Goal: Transaction & Acquisition: Purchase product/service

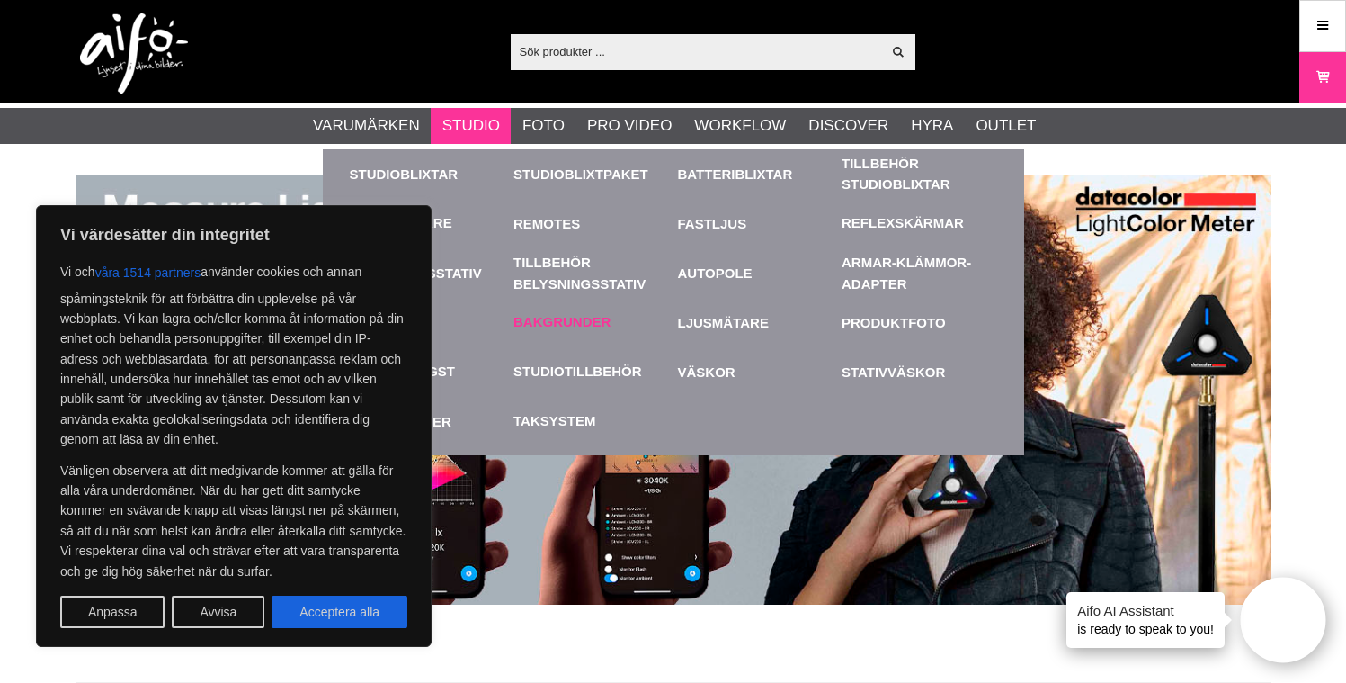
click at [590, 318] on link "Bakgrunder" at bounding box center [562, 322] width 97 height 21
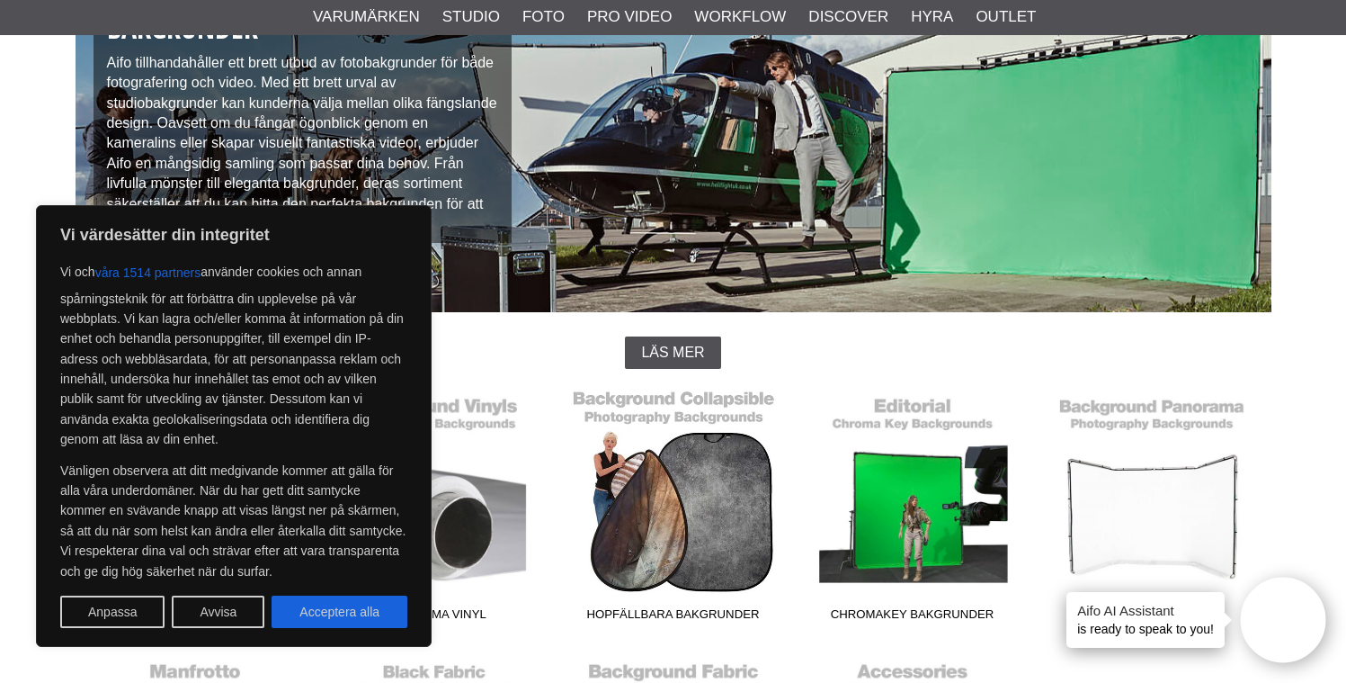
scroll to position [210, 0]
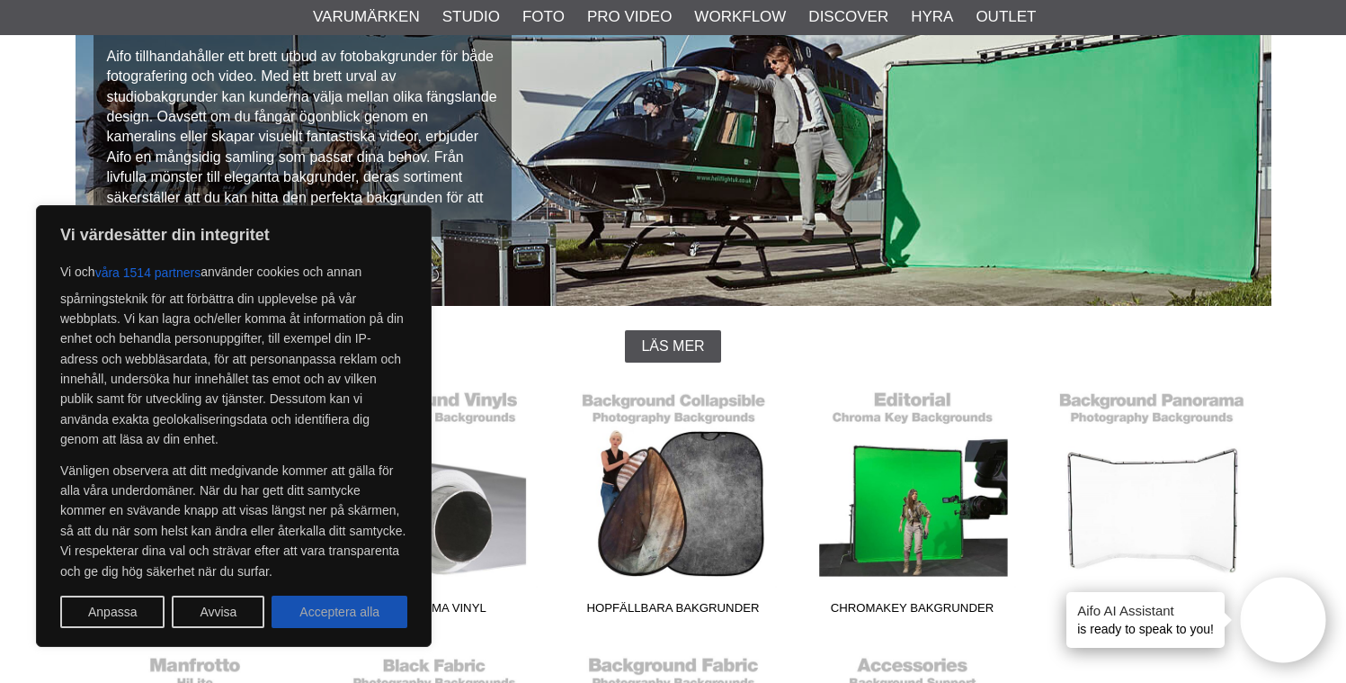
click at [317, 612] on button "Acceptera alla" at bounding box center [340, 611] width 136 height 32
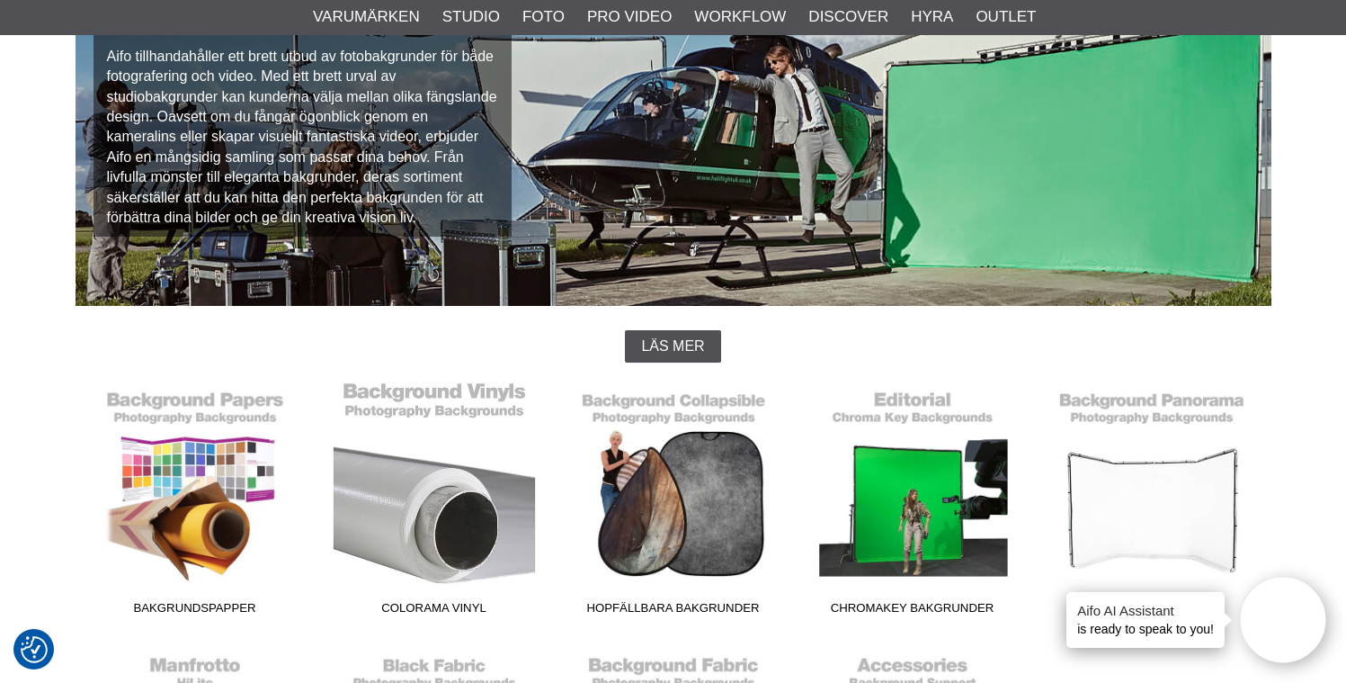
checkbox input "true"
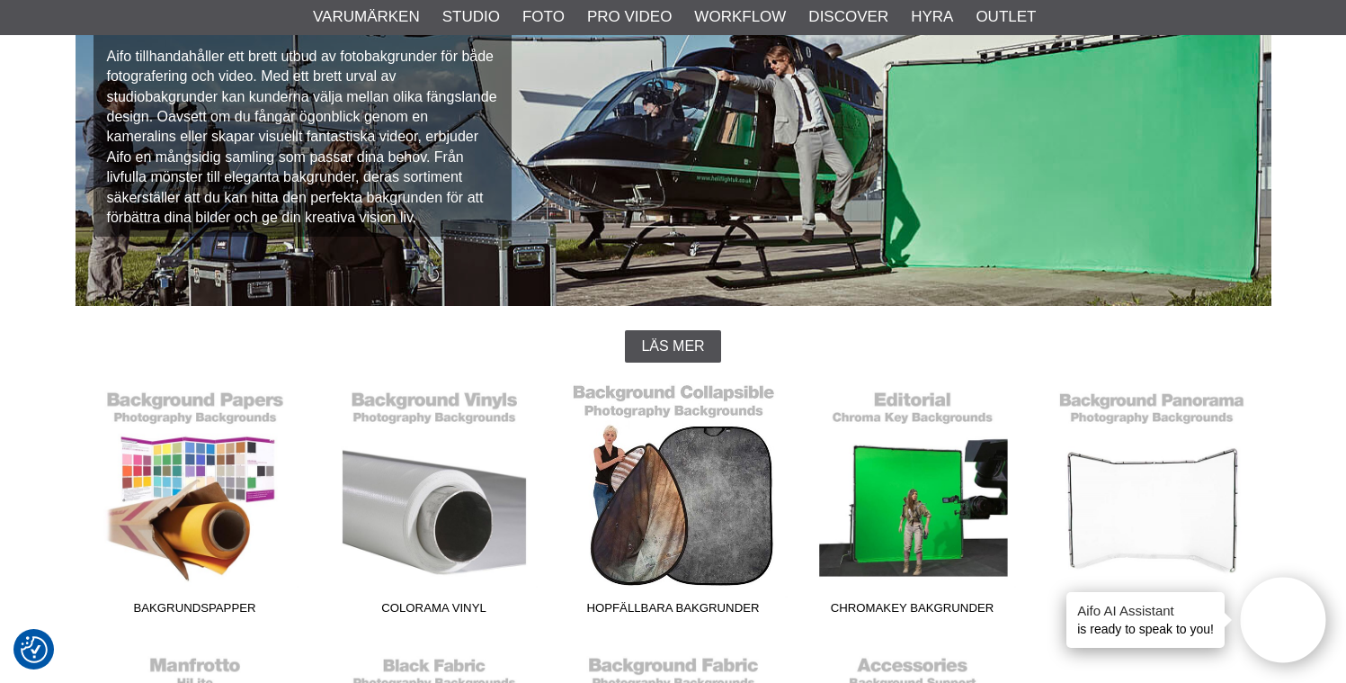
click at [674, 604] on span "Hopfällbara Bakgrunder" at bounding box center [673, 611] width 239 height 24
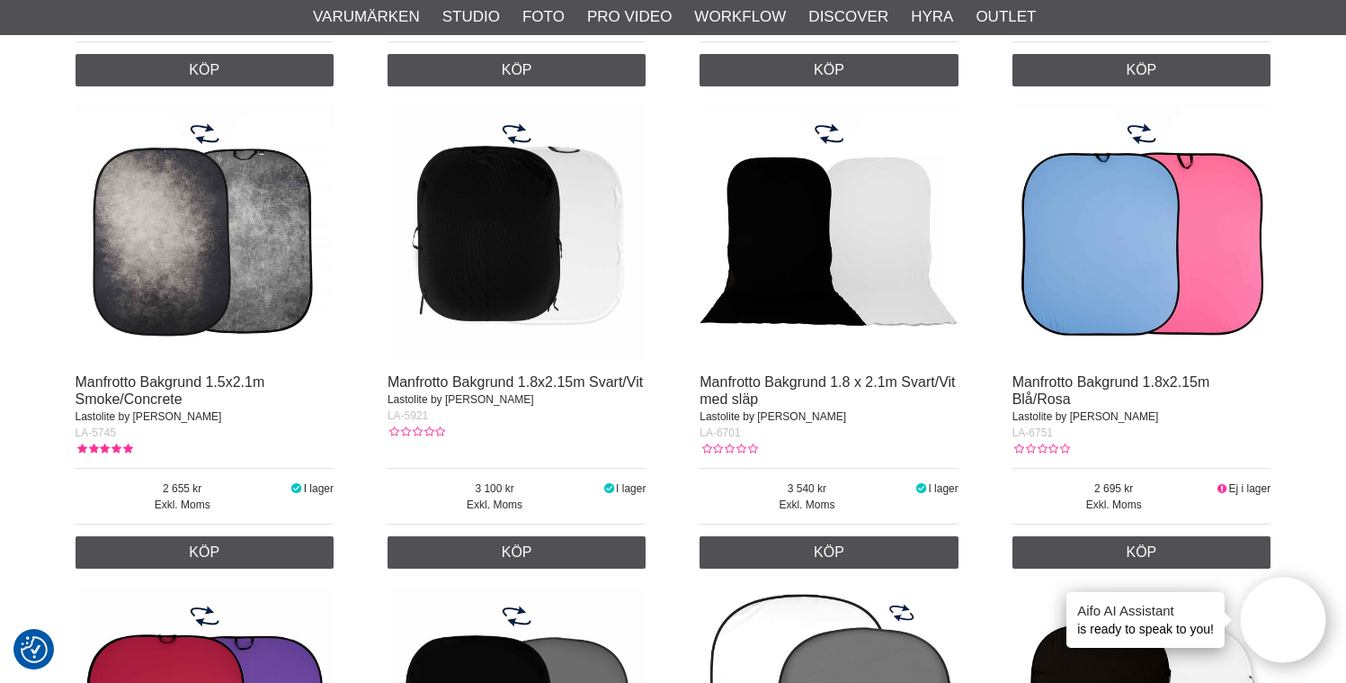
scroll to position [1549, 0]
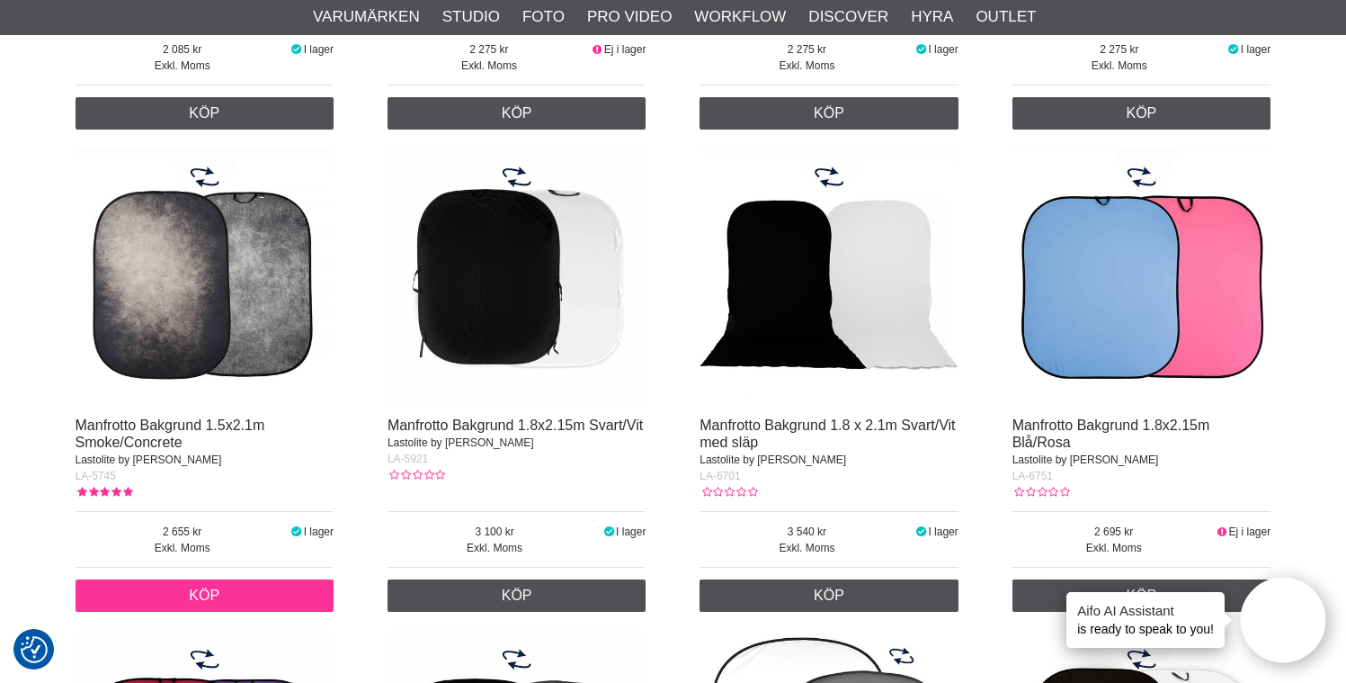
click at [203, 593] on link "Köp" at bounding box center [205, 595] width 259 height 32
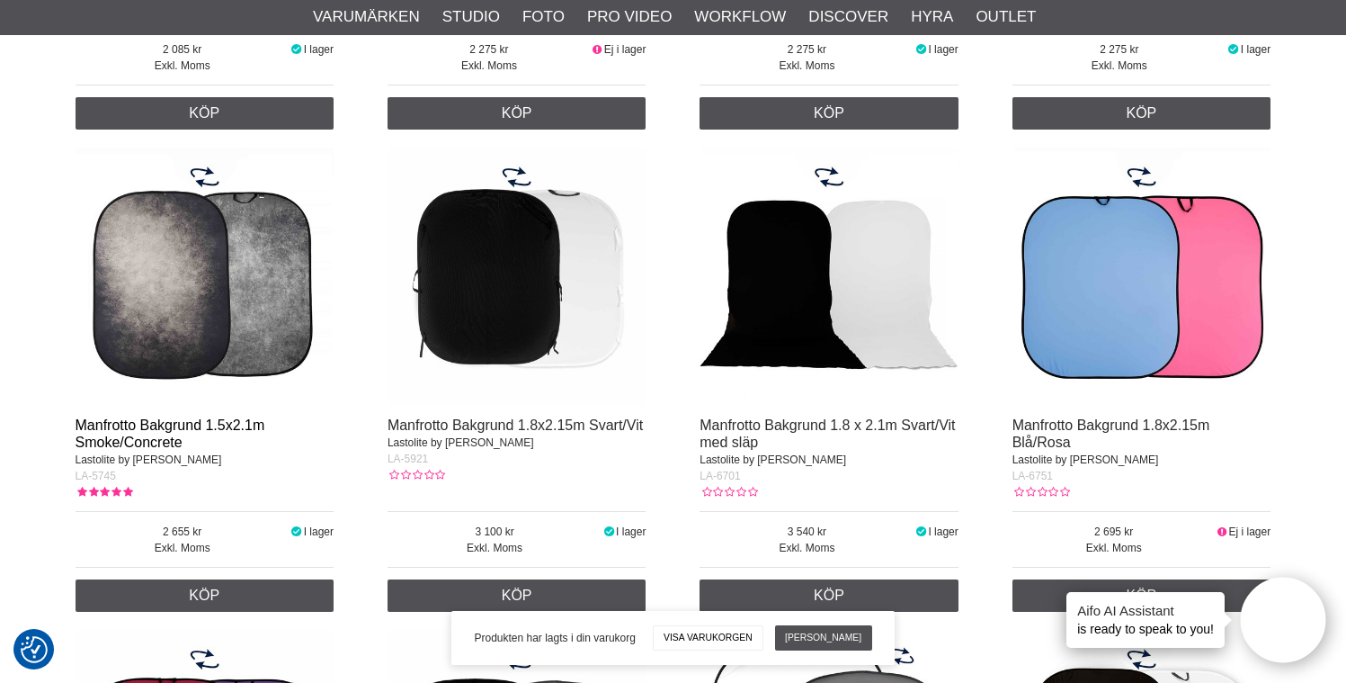
click at [123, 424] on link "Manfrotto Bakgrund 1.5x2.1m Smoke/Concrete" at bounding box center [171, 433] width 190 height 32
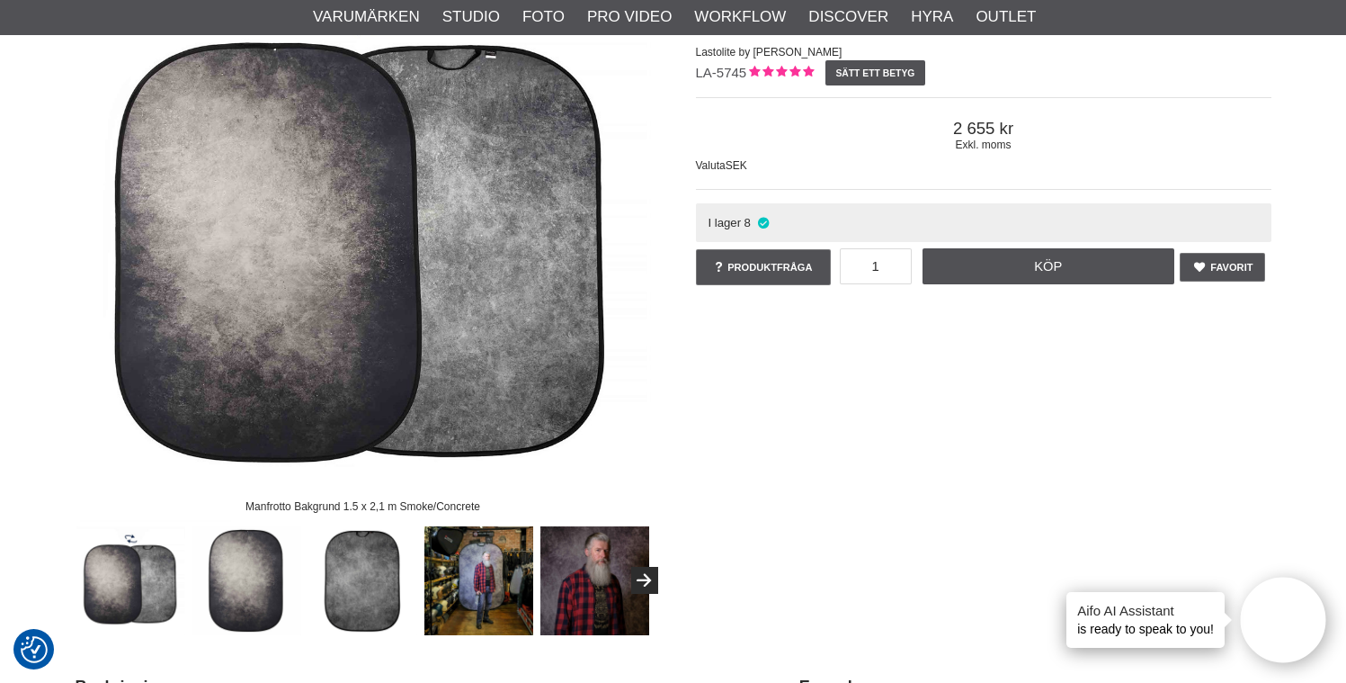
scroll to position [263, 0]
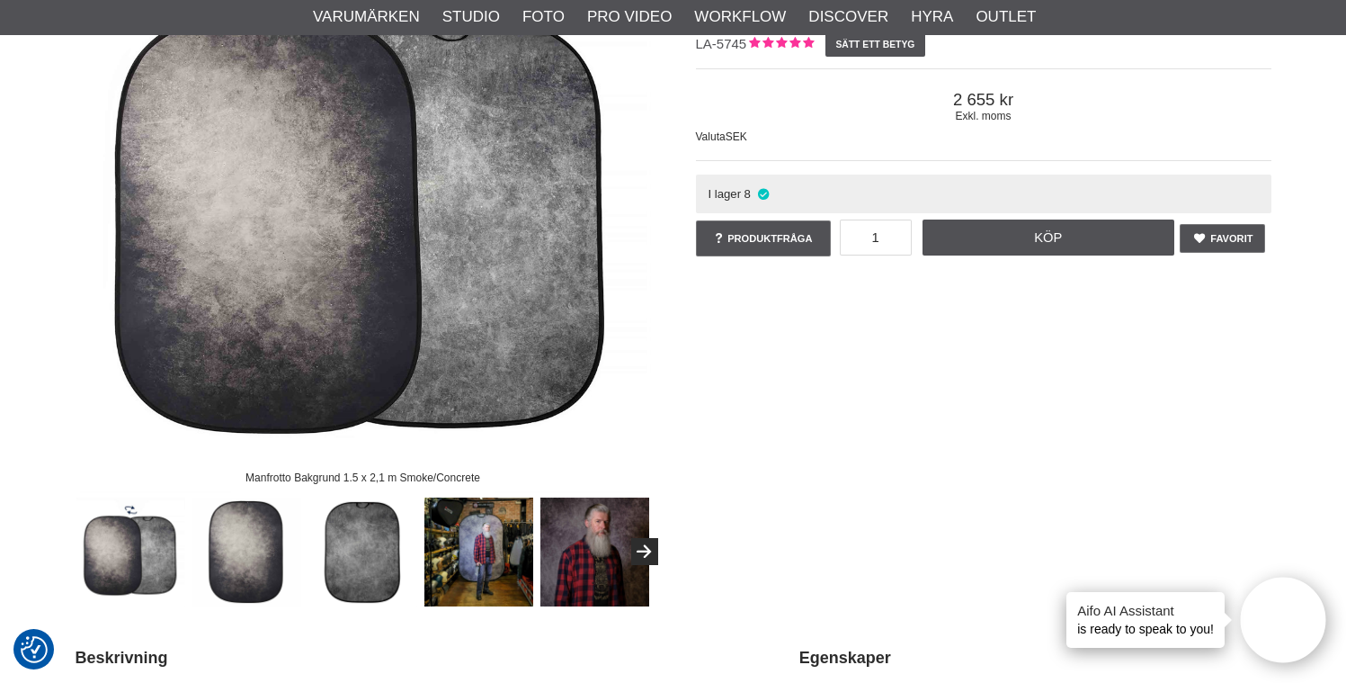
click at [586, 543] on img at bounding box center [595, 551] width 109 height 109
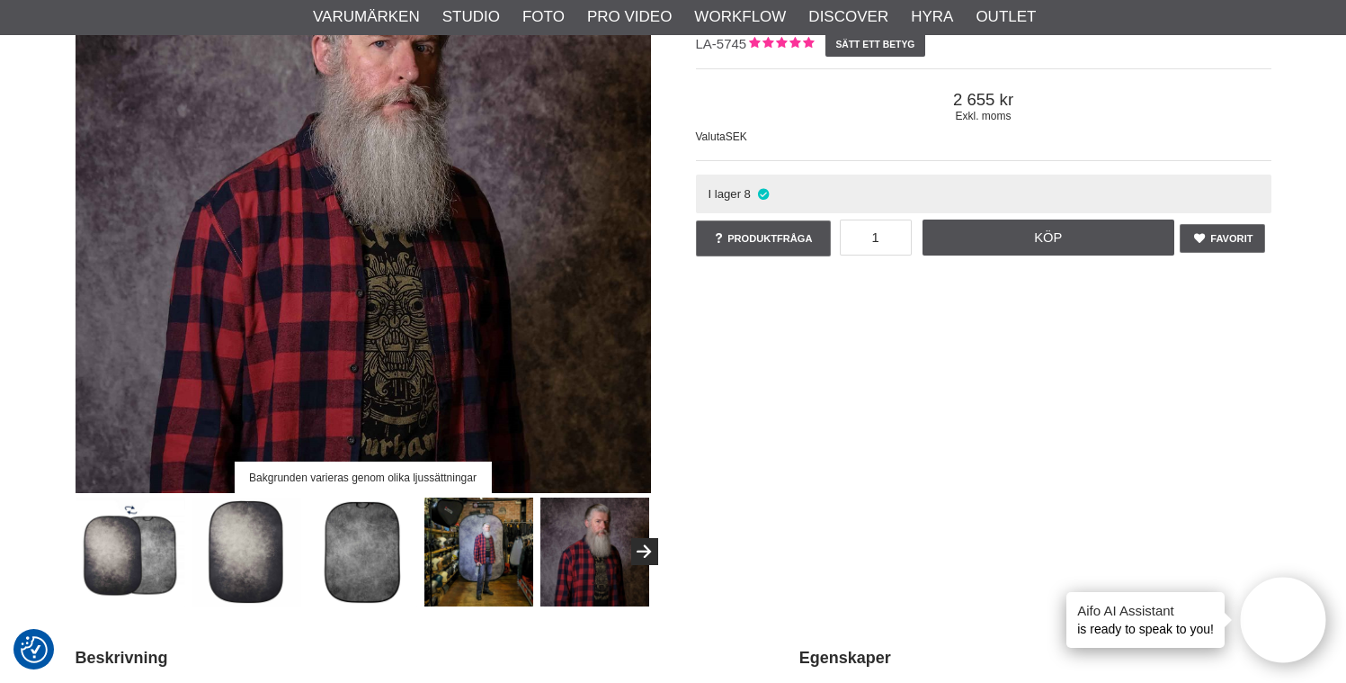
click at [481, 559] on img at bounding box center [479, 551] width 109 height 109
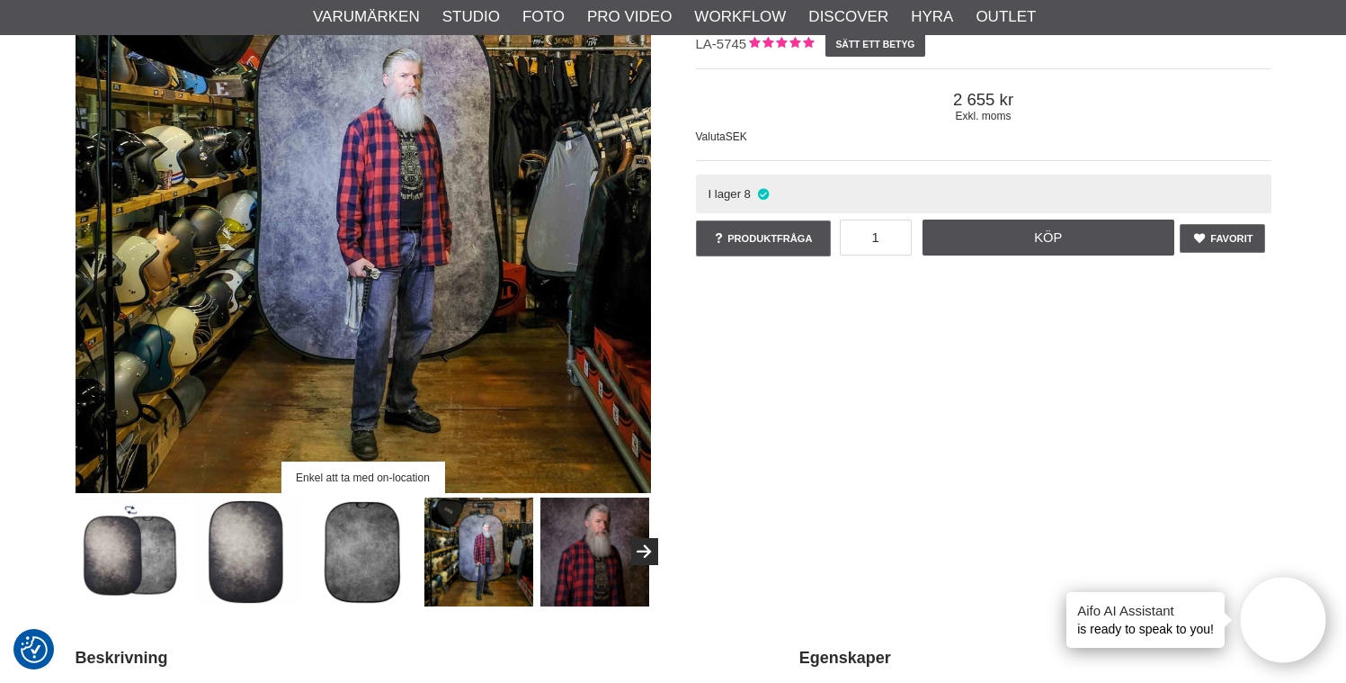
click at [377, 559] on img at bounding box center [362, 551] width 109 height 109
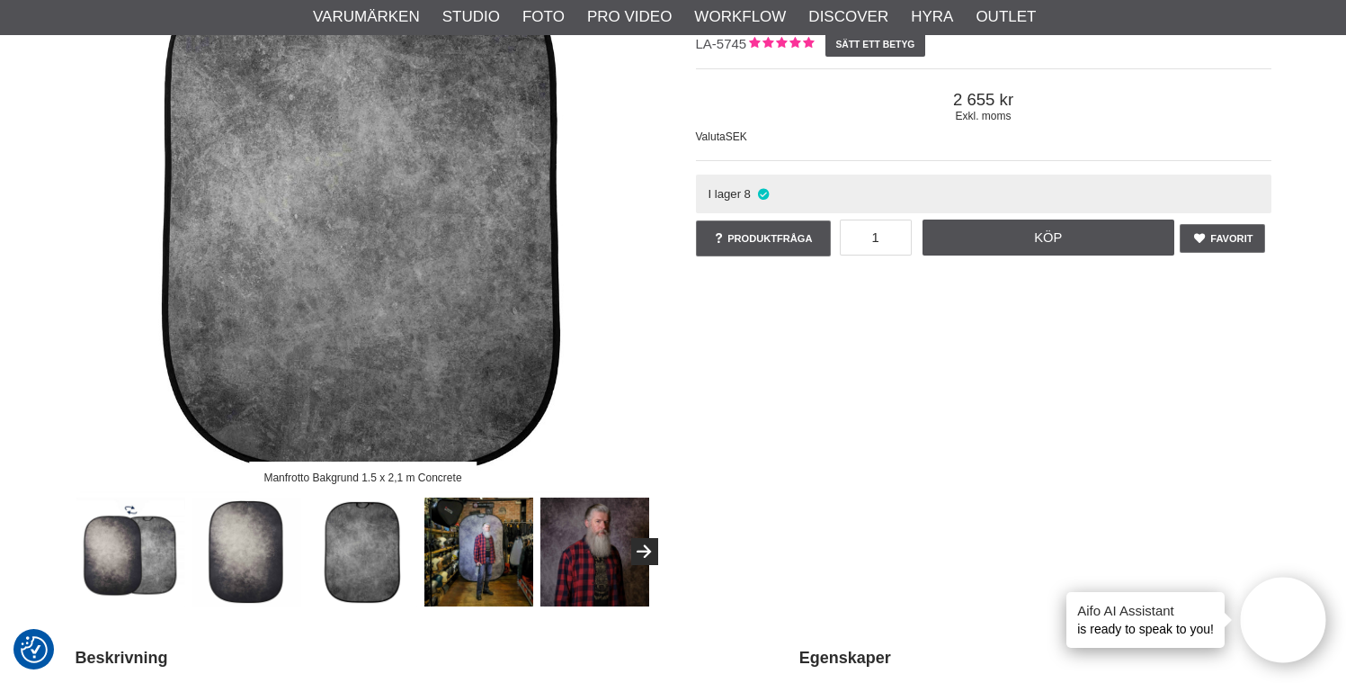
click at [248, 547] on img at bounding box center [246, 551] width 109 height 109
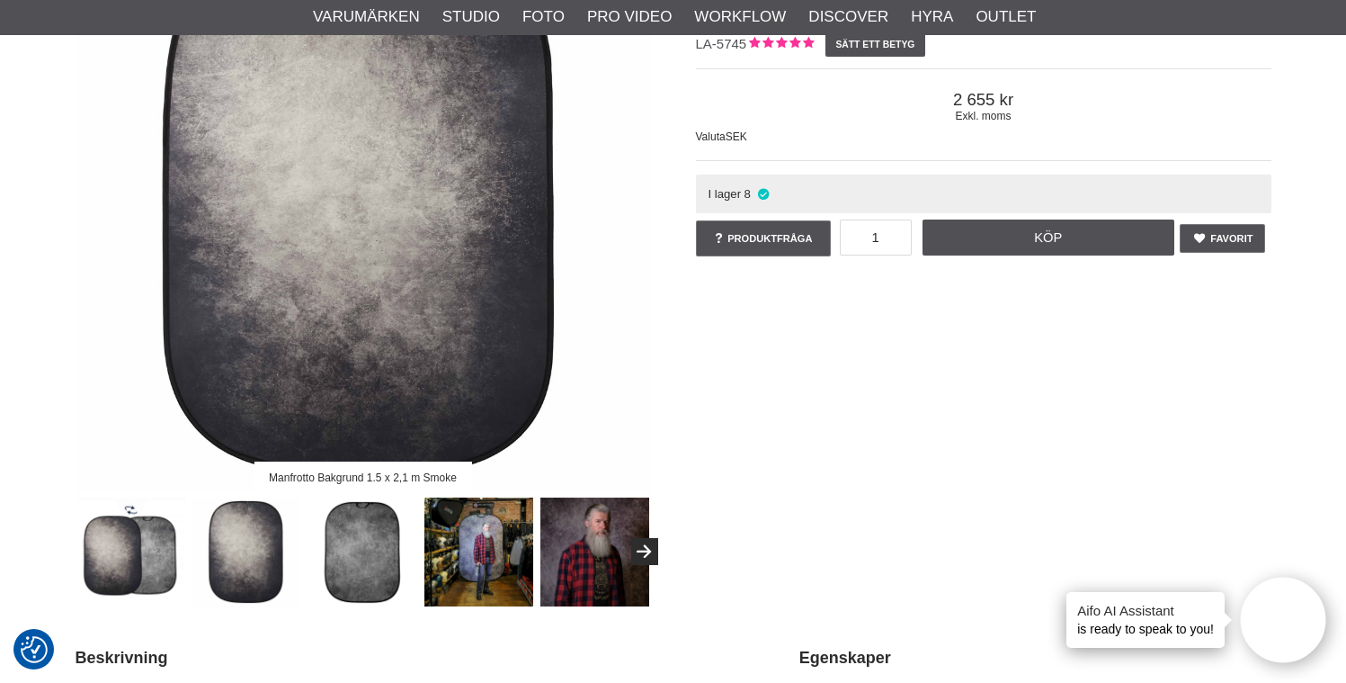
click at [108, 553] on img at bounding box center [130, 551] width 109 height 109
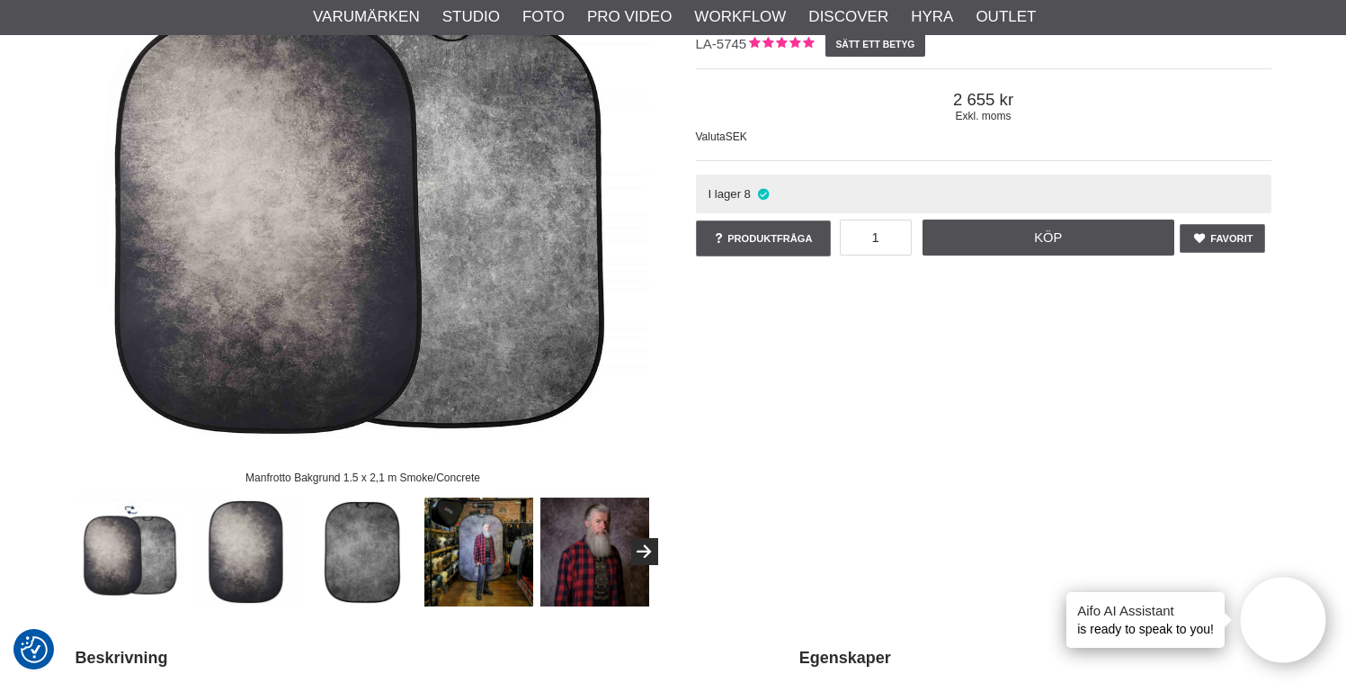
click at [174, 564] on img at bounding box center [130, 551] width 109 height 109
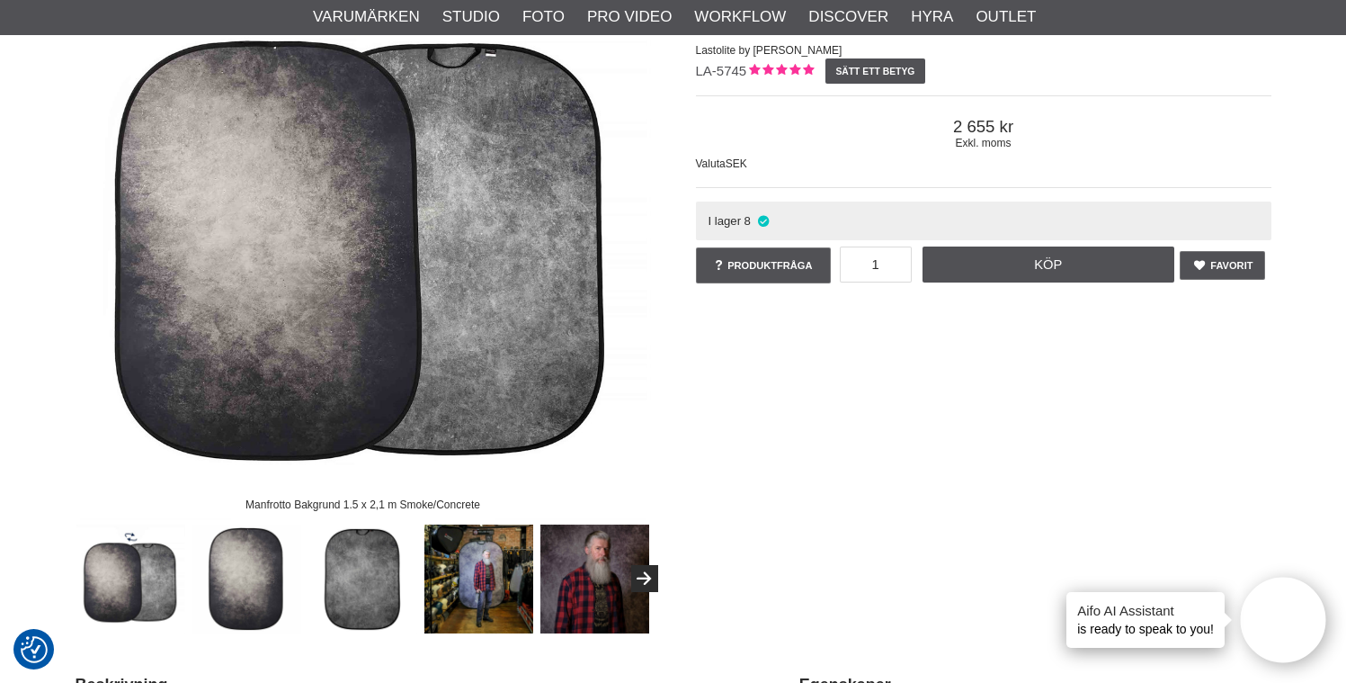
scroll to position [49, 0]
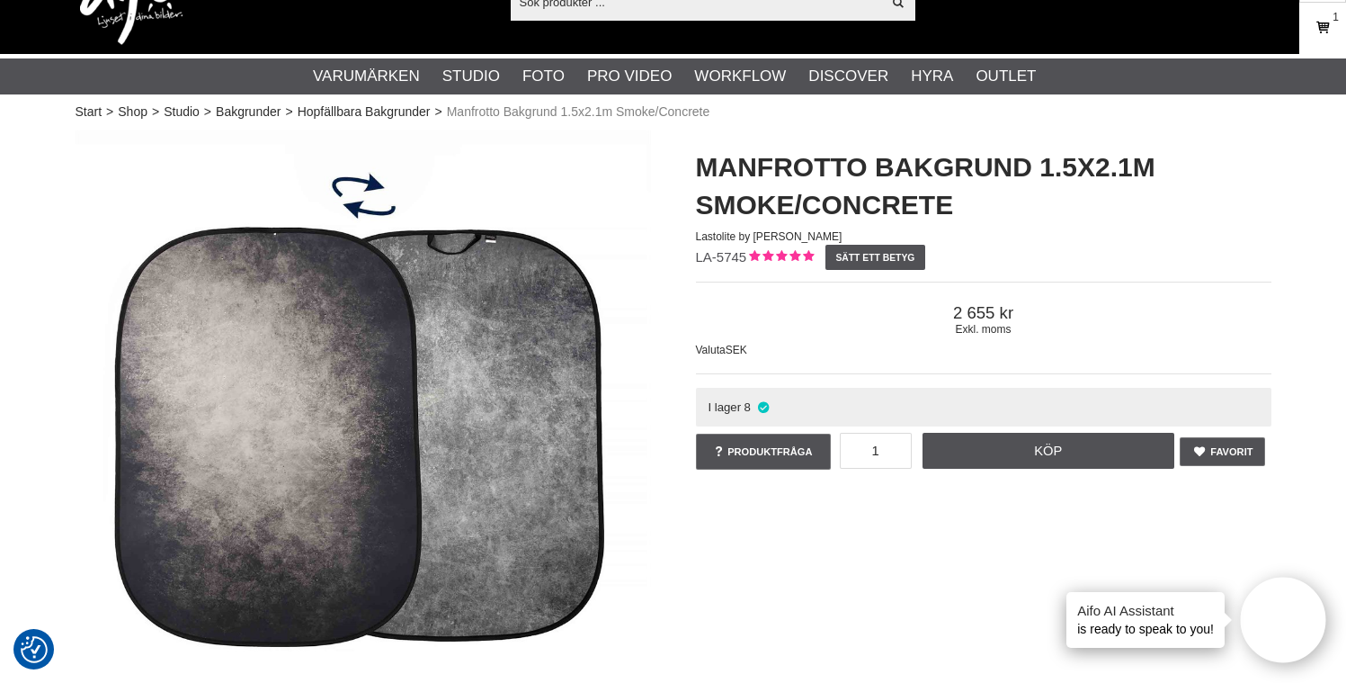
click at [1330, 23] on icon at bounding box center [1323, 28] width 18 height 20
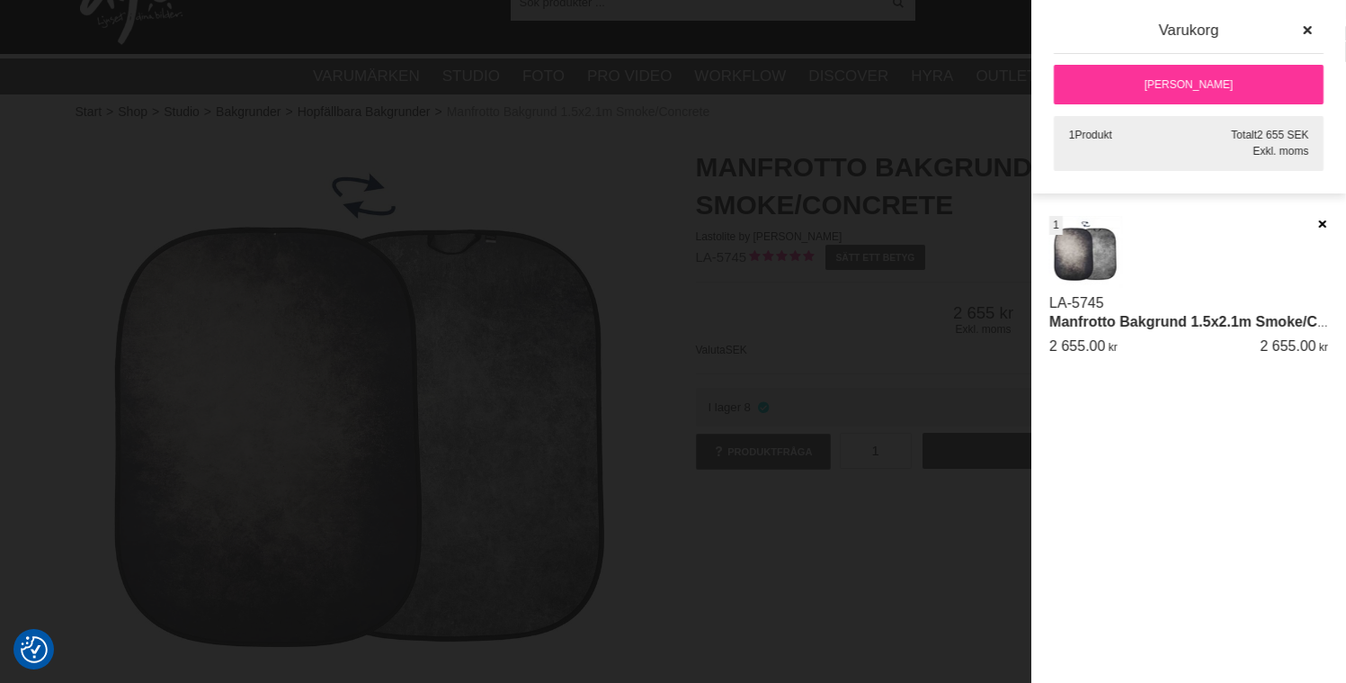
click at [1321, 222] on icon at bounding box center [1323, 224] width 12 height 13
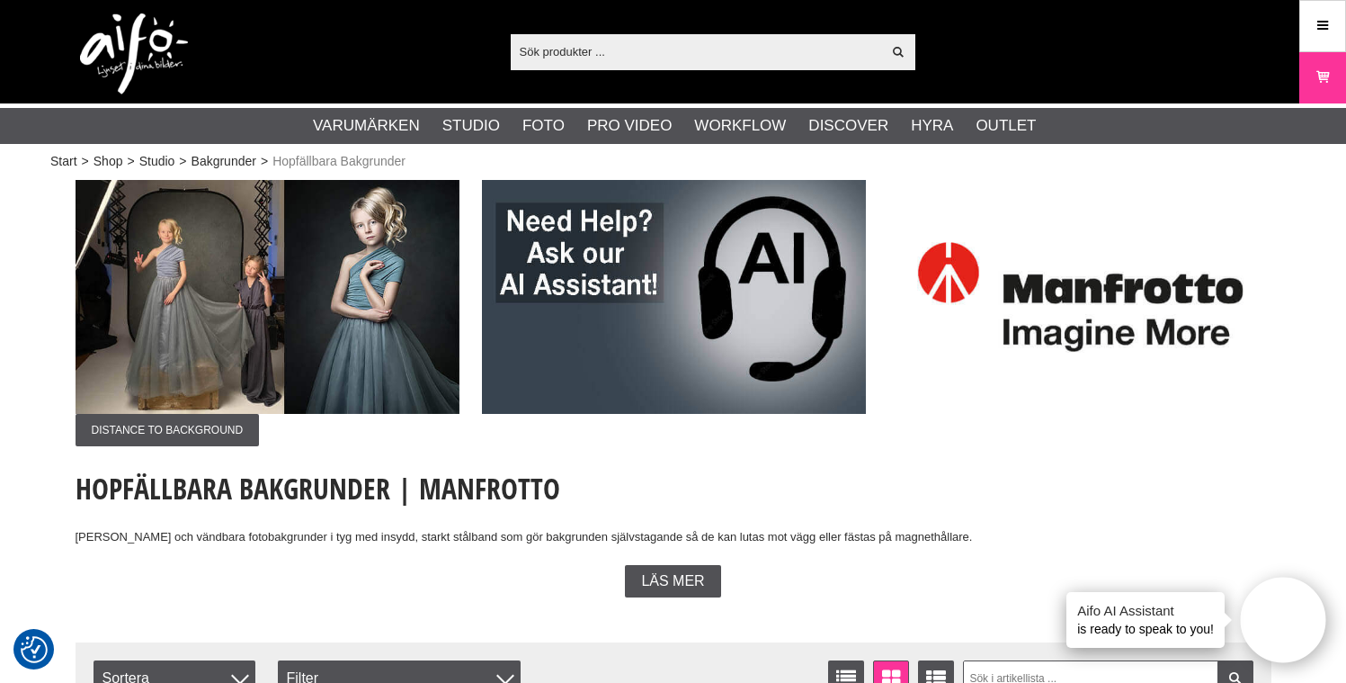
click at [175, 271] on img at bounding box center [268, 297] width 384 height 234
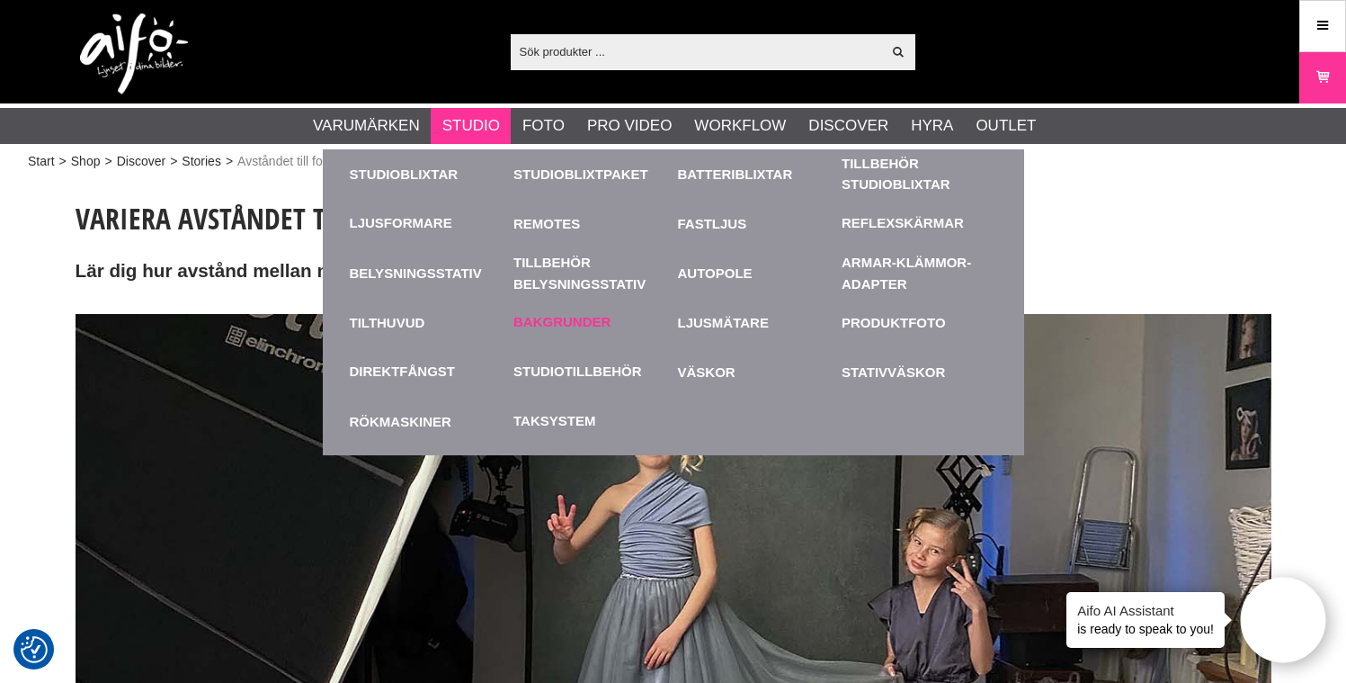
click at [531, 326] on link "Bakgrunder" at bounding box center [562, 322] width 97 height 21
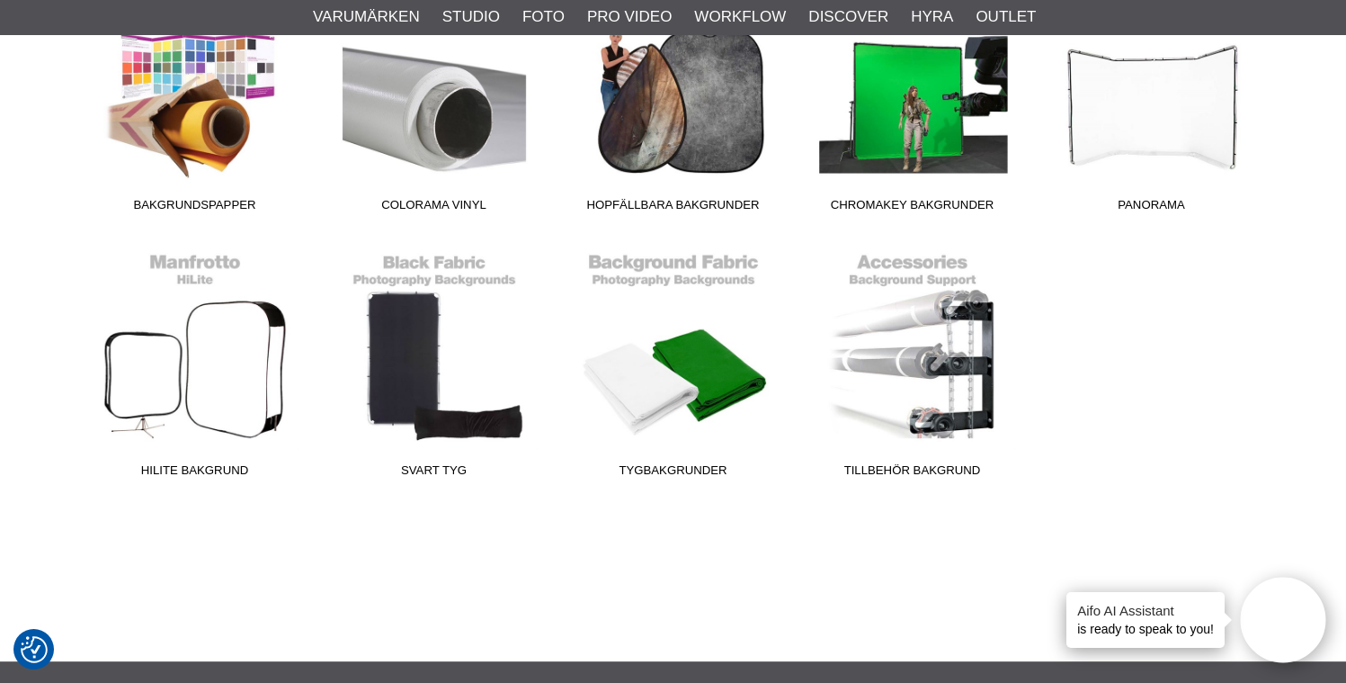
scroll to position [447, 0]
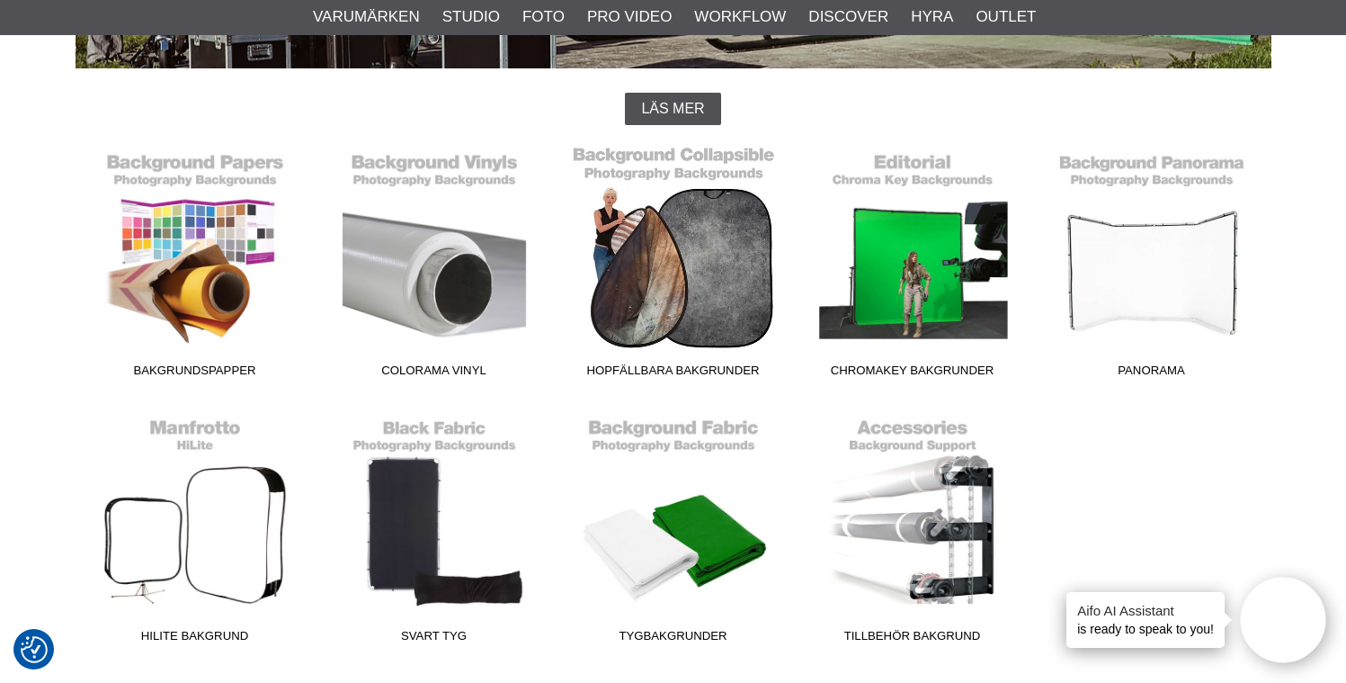
click at [671, 364] on span "Hopfällbara Bakgrunder" at bounding box center [673, 374] width 239 height 24
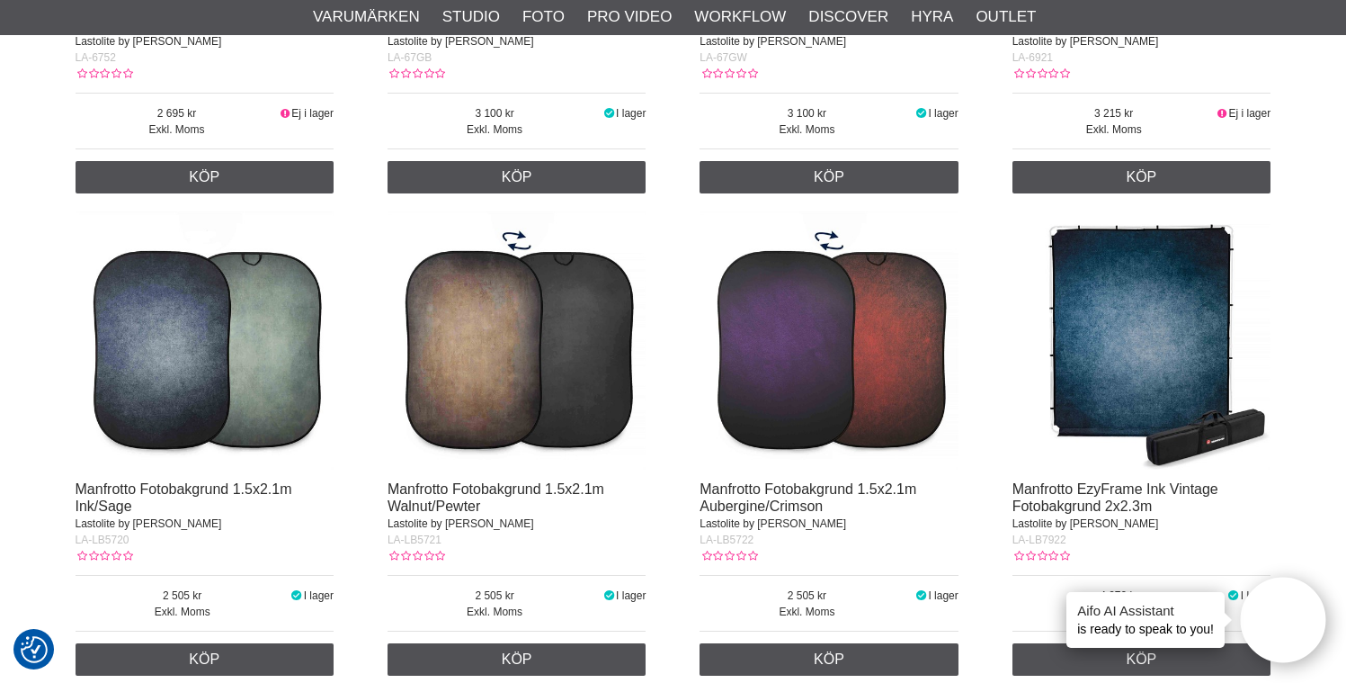
scroll to position [2492, 0]
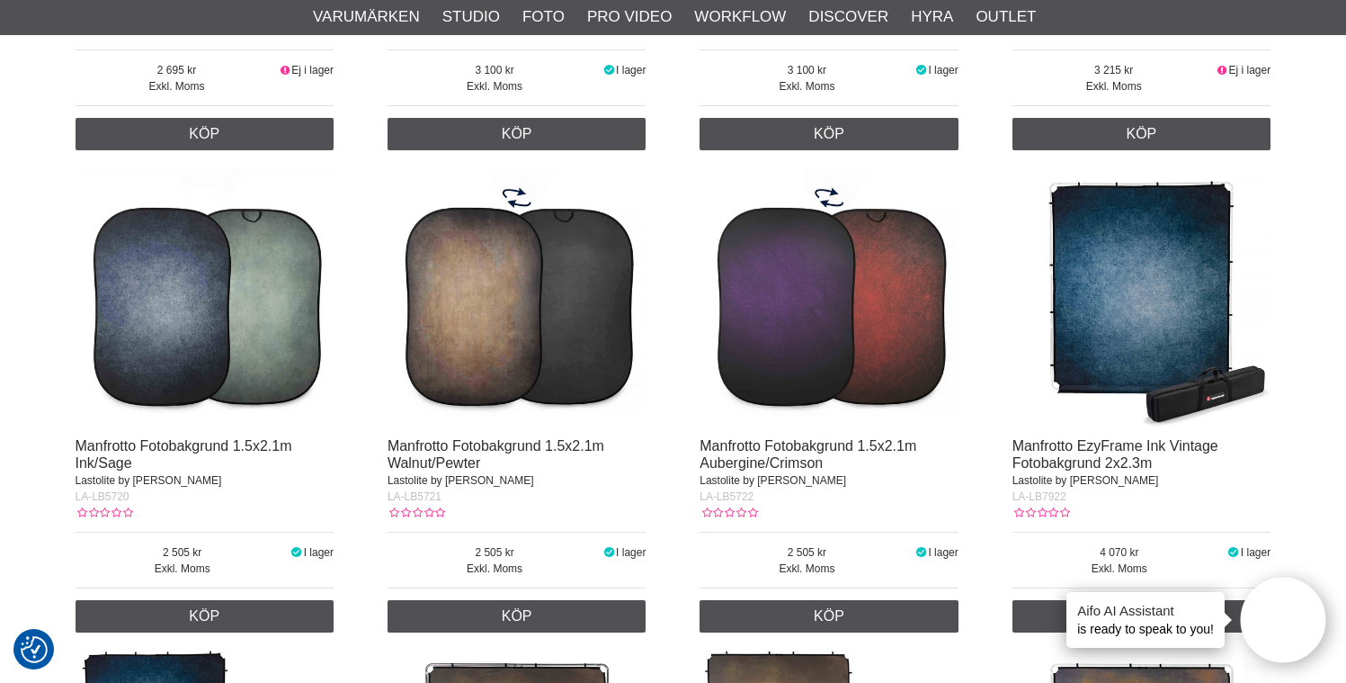
click at [526, 344] on img at bounding box center [517, 297] width 259 height 259
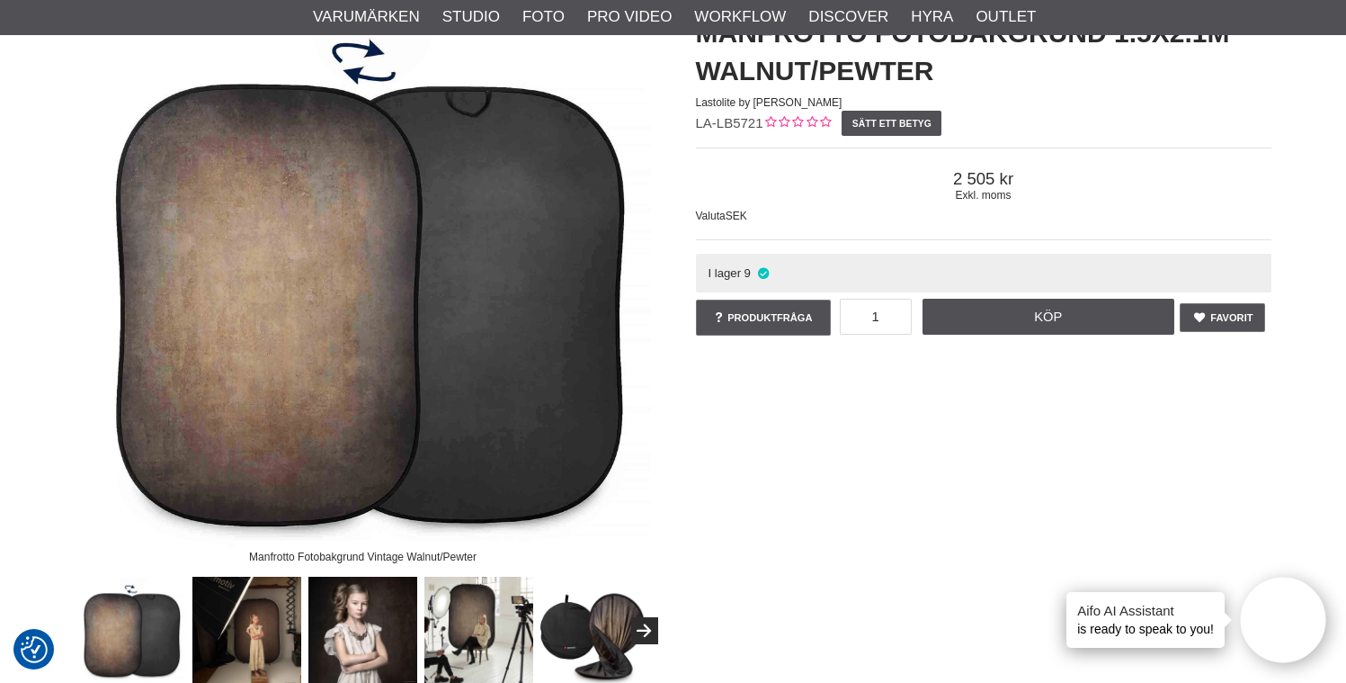
scroll to position [280, 0]
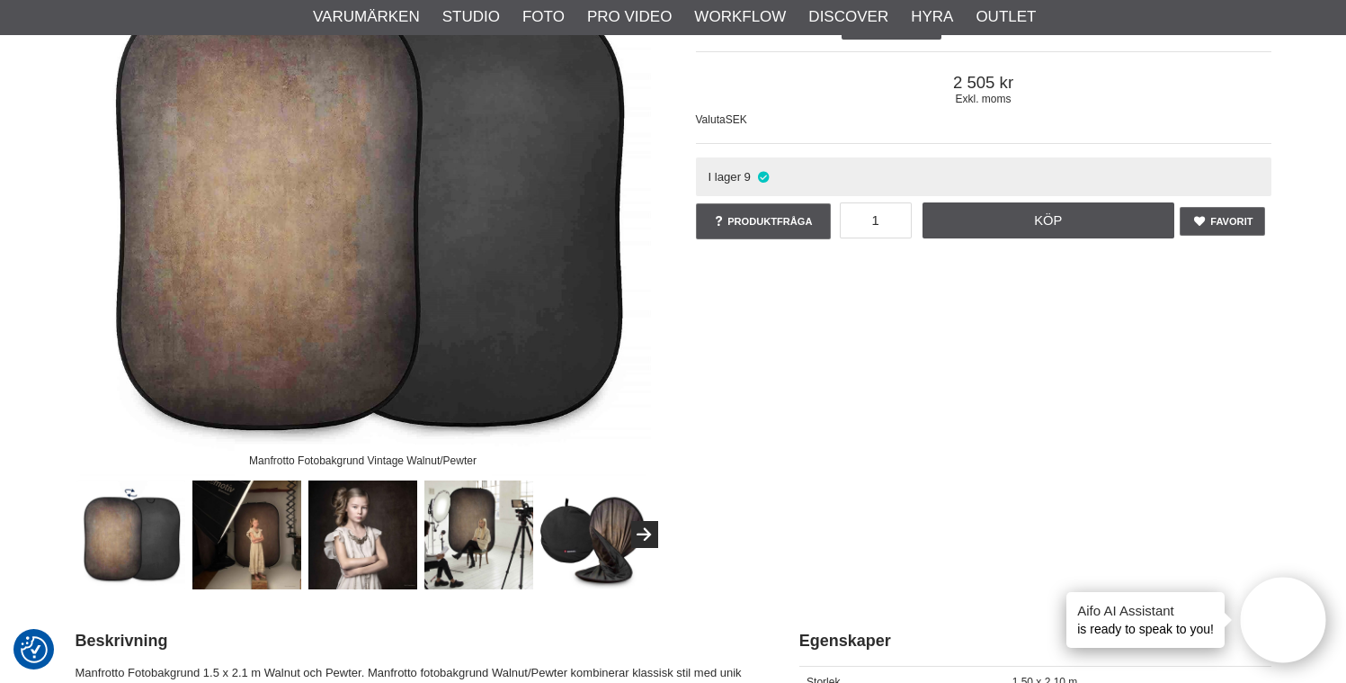
click at [353, 534] on img at bounding box center [362, 534] width 109 height 109
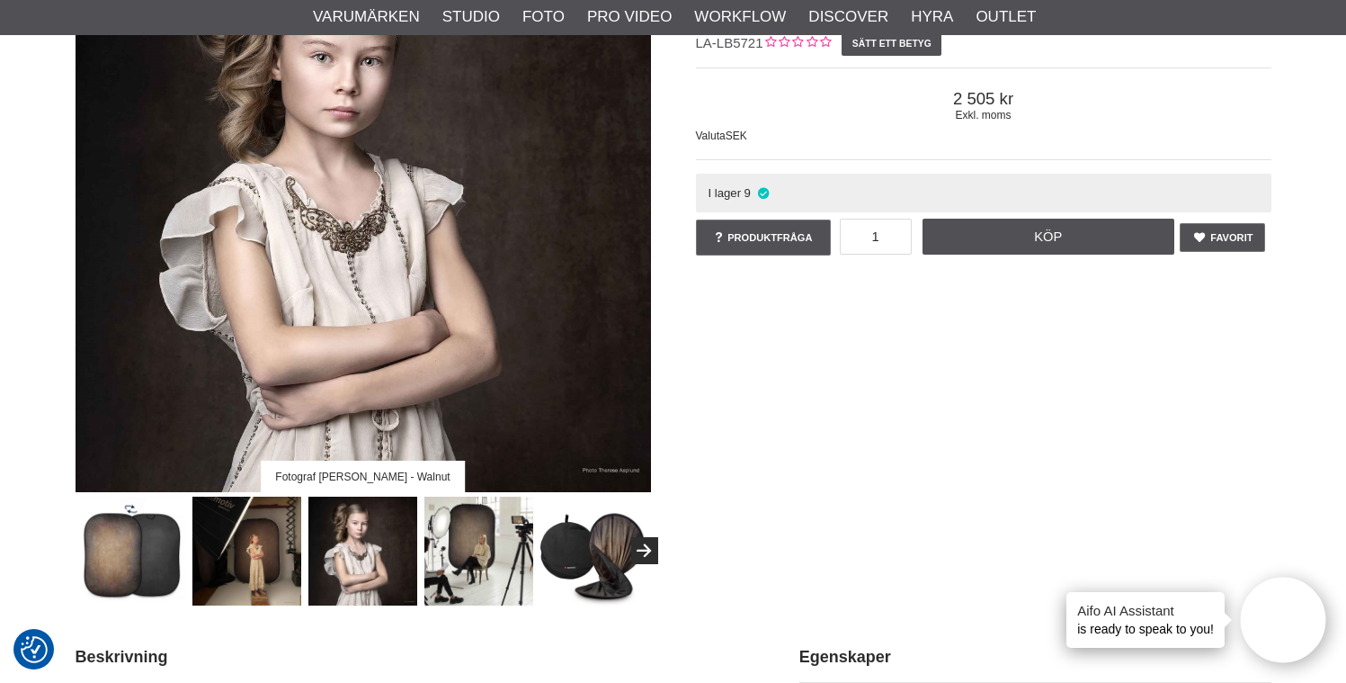
scroll to position [212, 0]
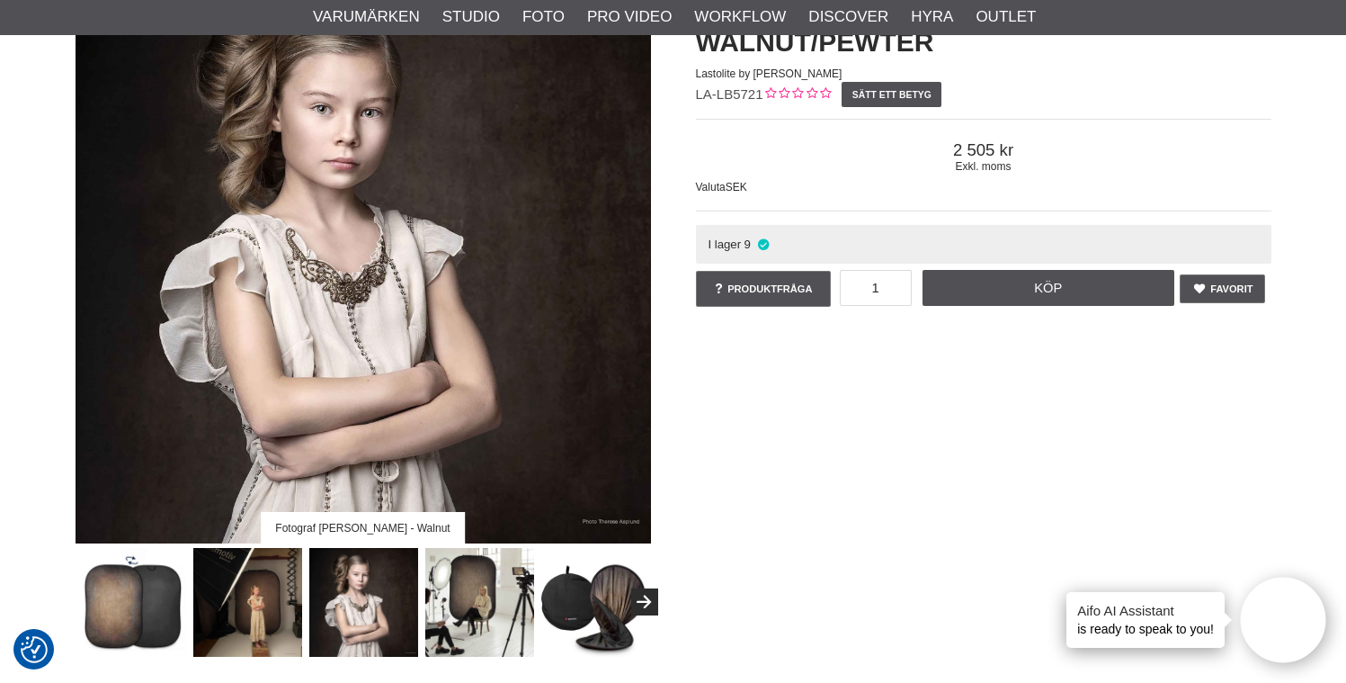
click at [251, 592] on img at bounding box center [247, 602] width 109 height 109
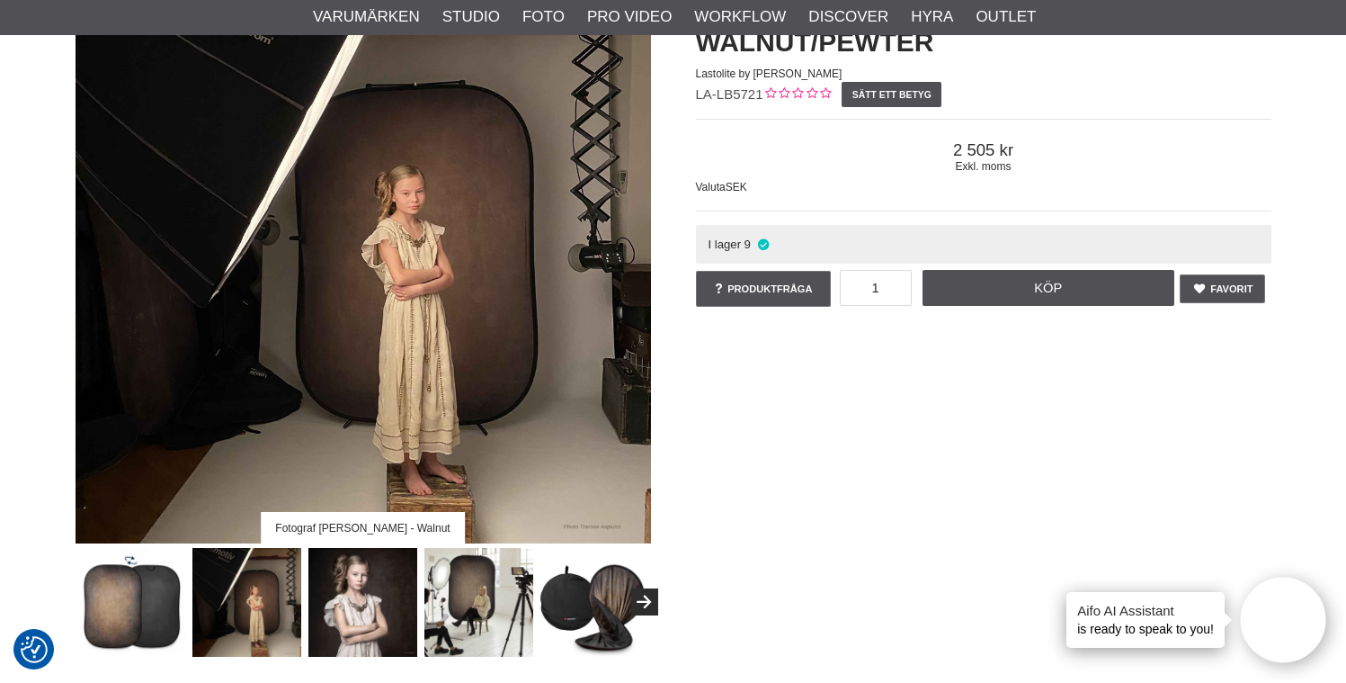
click at [358, 592] on img at bounding box center [362, 602] width 109 height 109
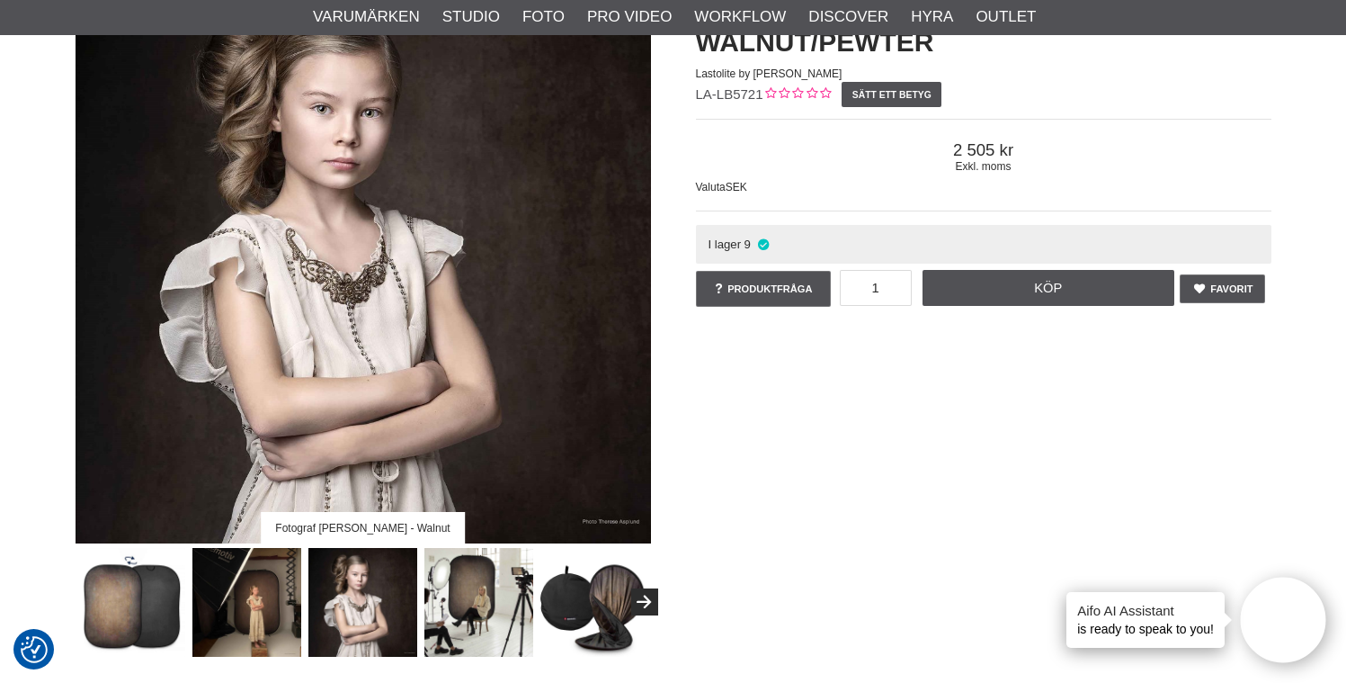
click at [467, 603] on img at bounding box center [479, 602] width 109 height 109
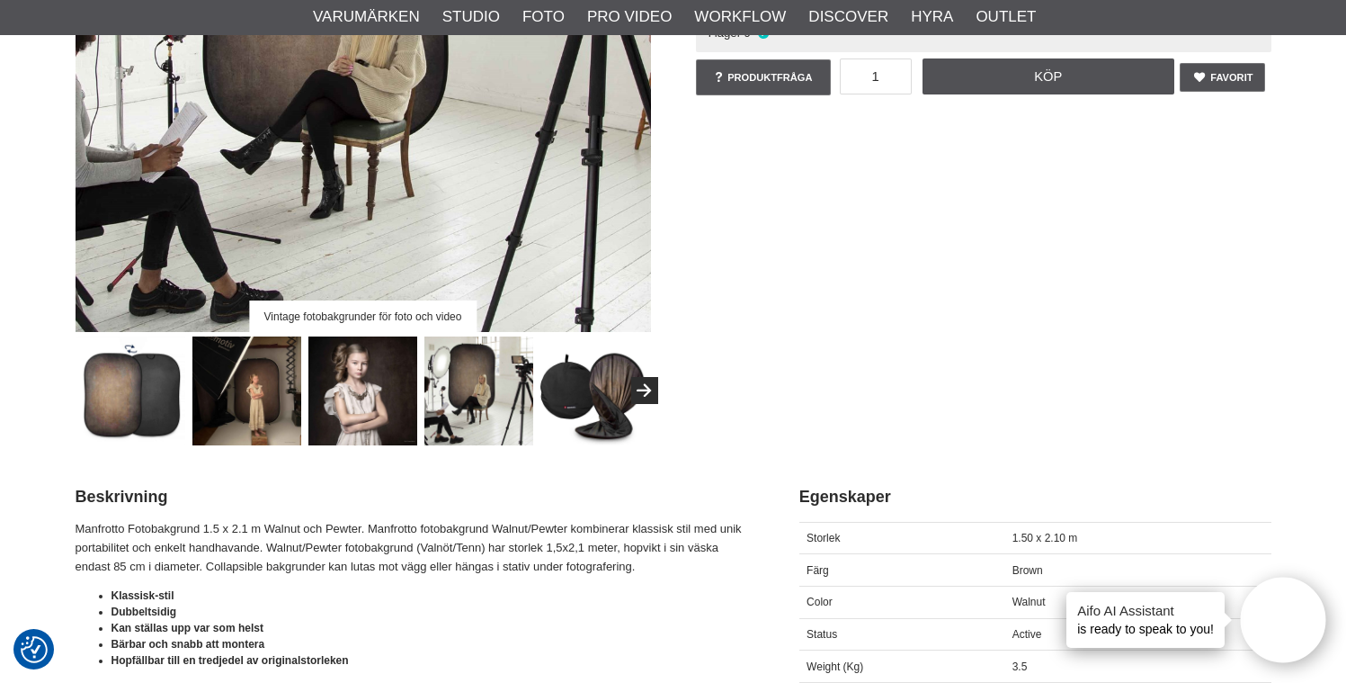
scroll to position [471, 0]
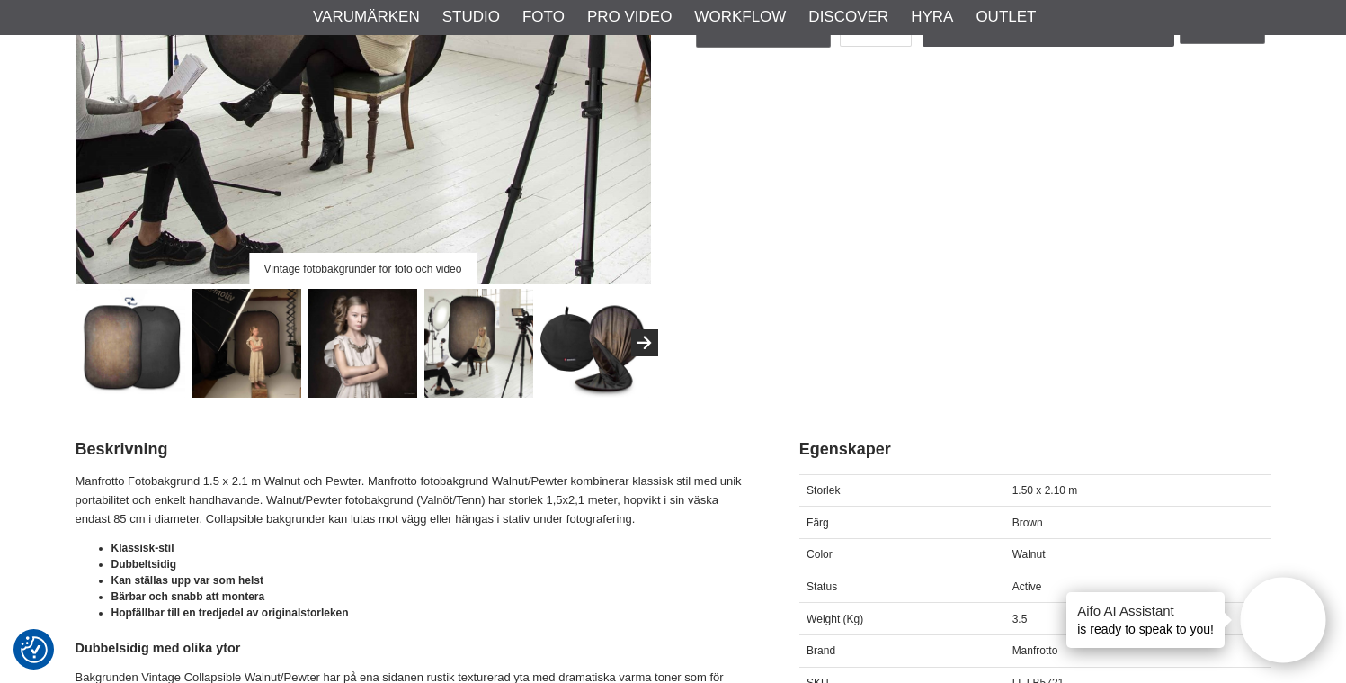
click at [351, 353] on img at bounding box center [362, 343] width 109 height 109
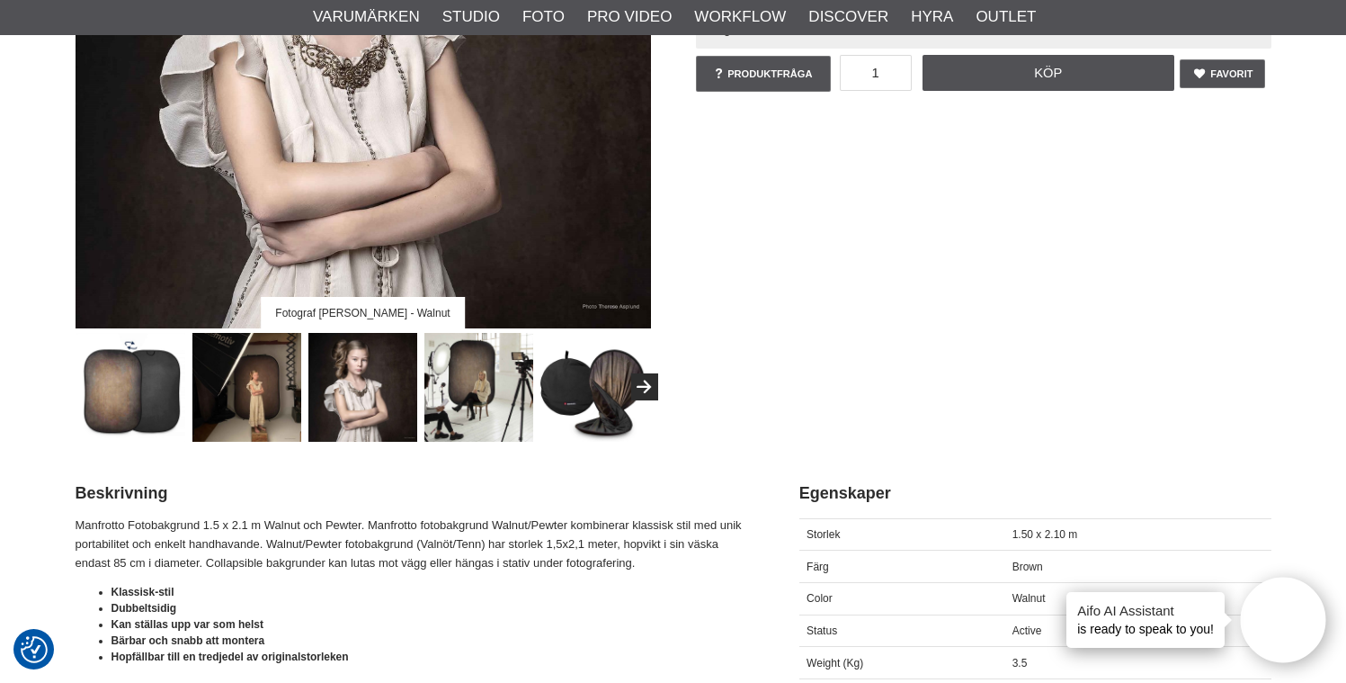
scroll to position [201, 0]
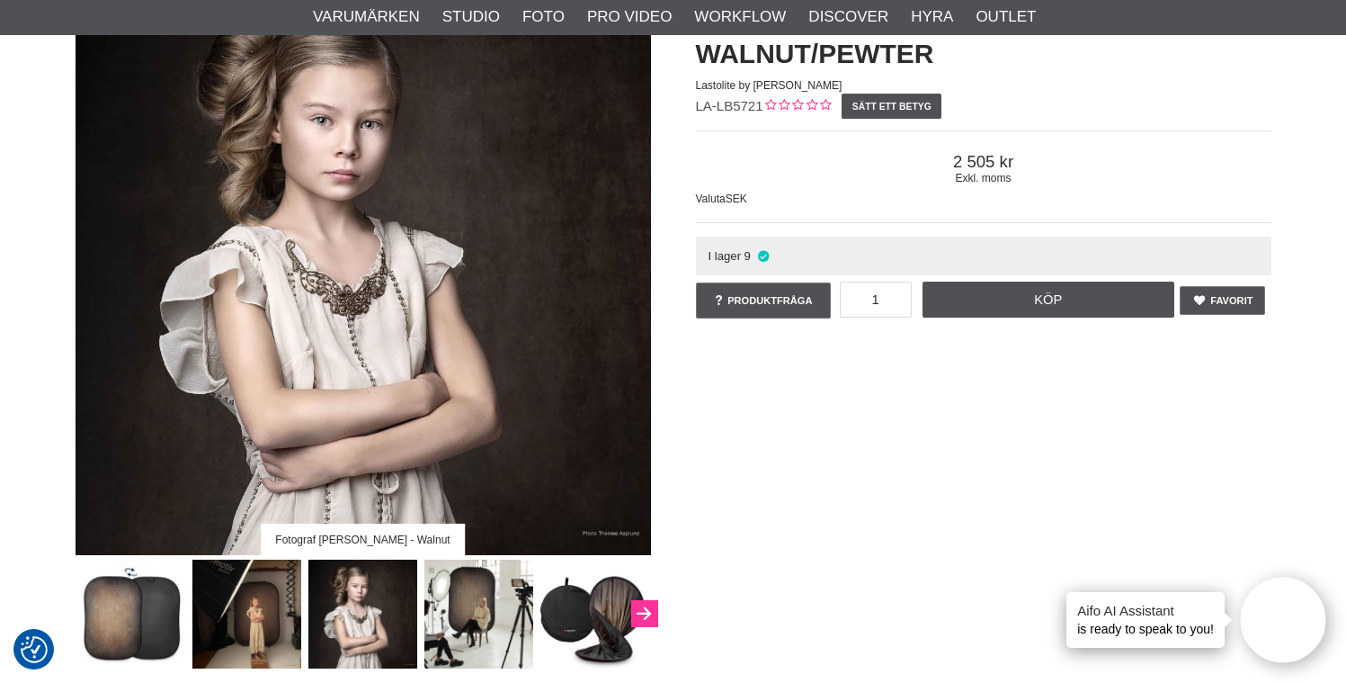
click at [642, 612] on icon "Next" at bounding box center [644, 614] width 22 height 16
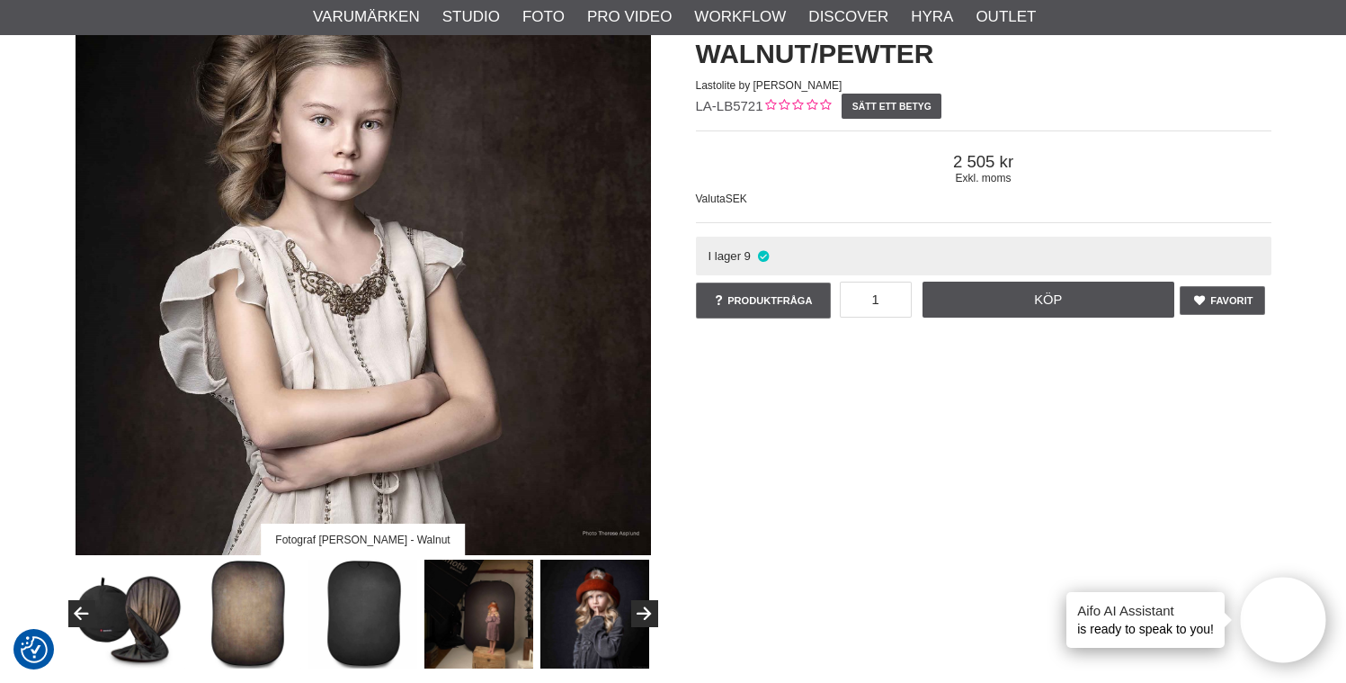
click at [603, 615] on img at bounding box center [595, 613] width 109 height 109
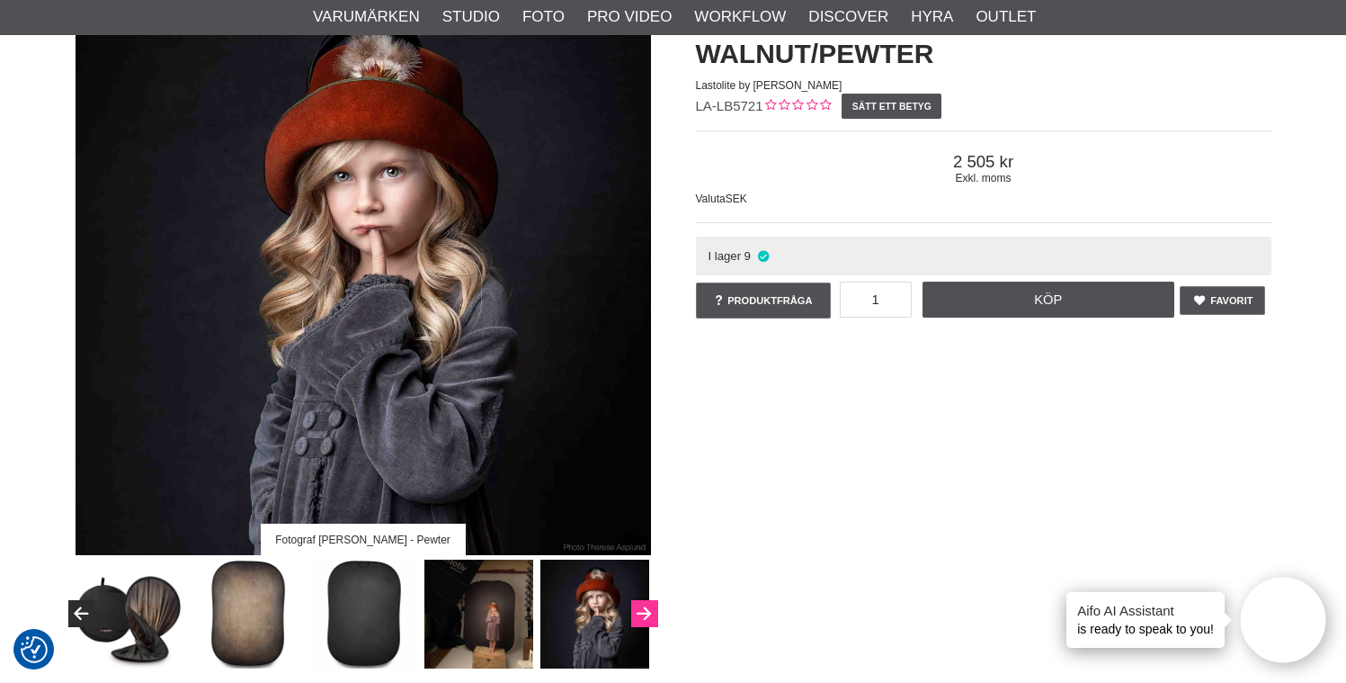
click at [643, 609] on icon "Next" at bounding box center [644, 614] width 22 height 16
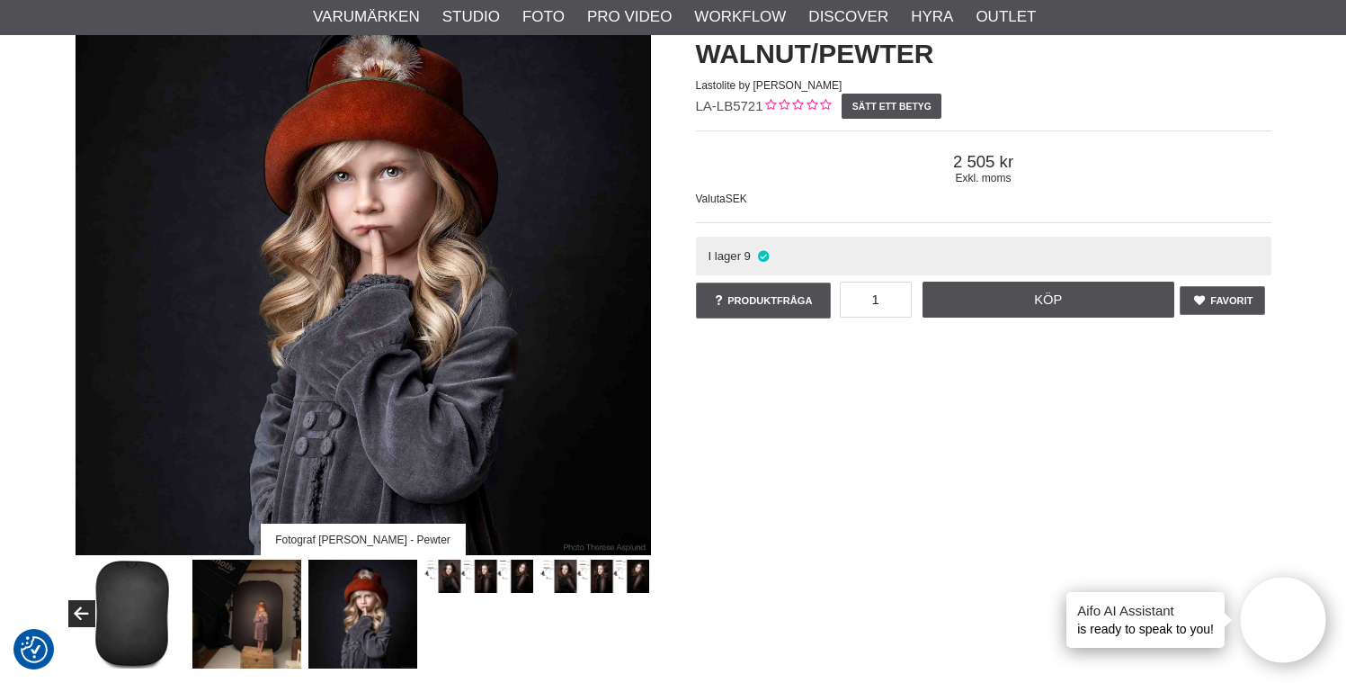
click at [437, 575] on img at bounding box center [479, 575] width 109 height 33
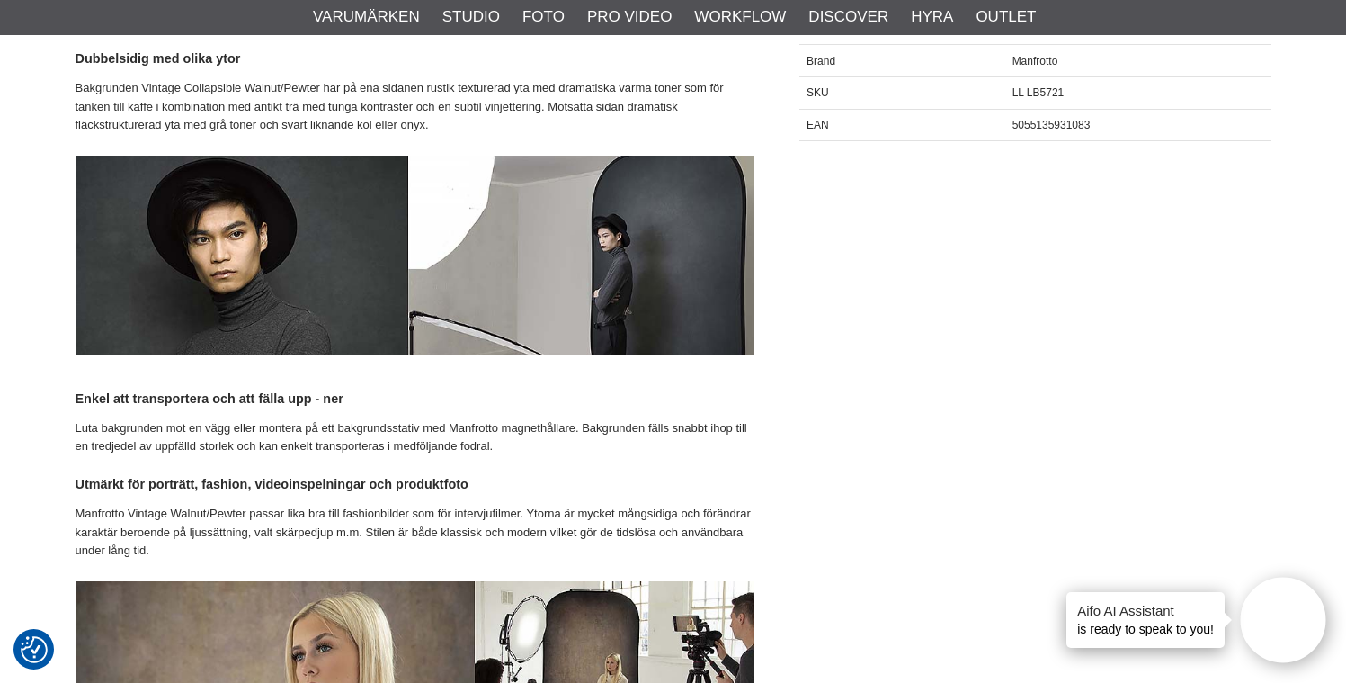
scroll to position [748, 0]
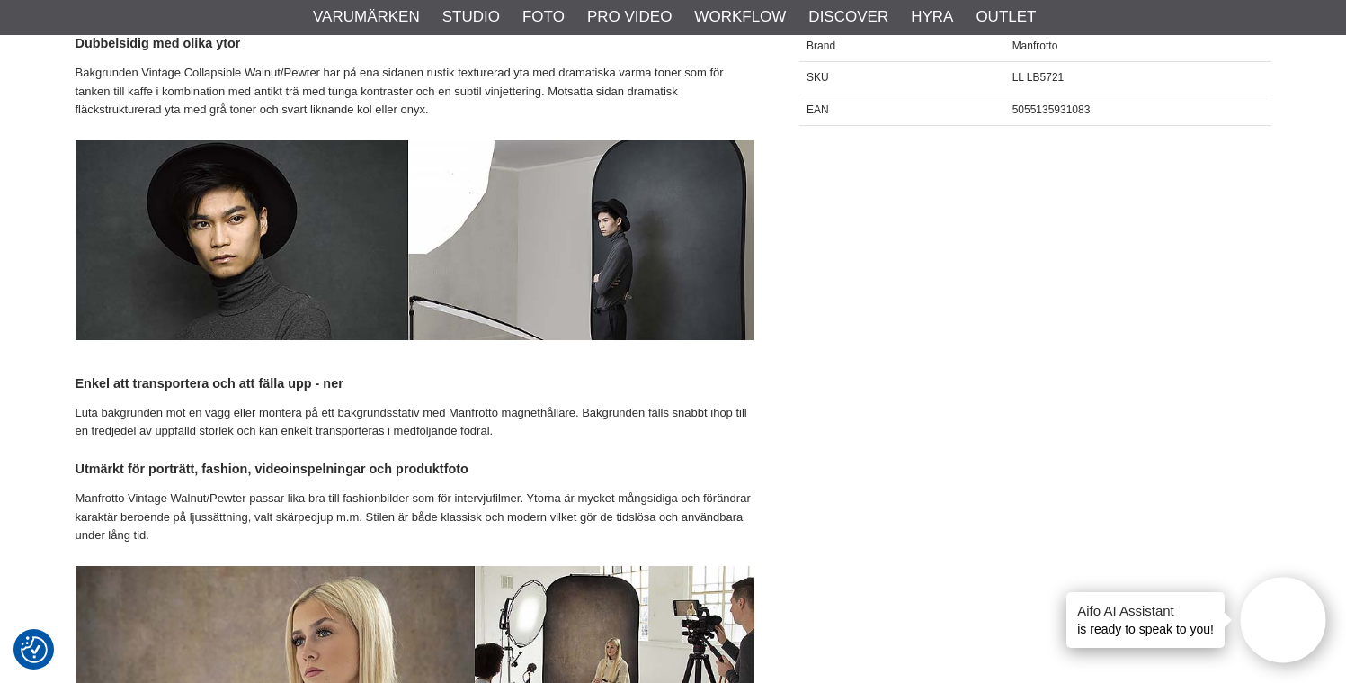
click at [290, 246] on img at bounding box center [415, 240] width 679 height 200
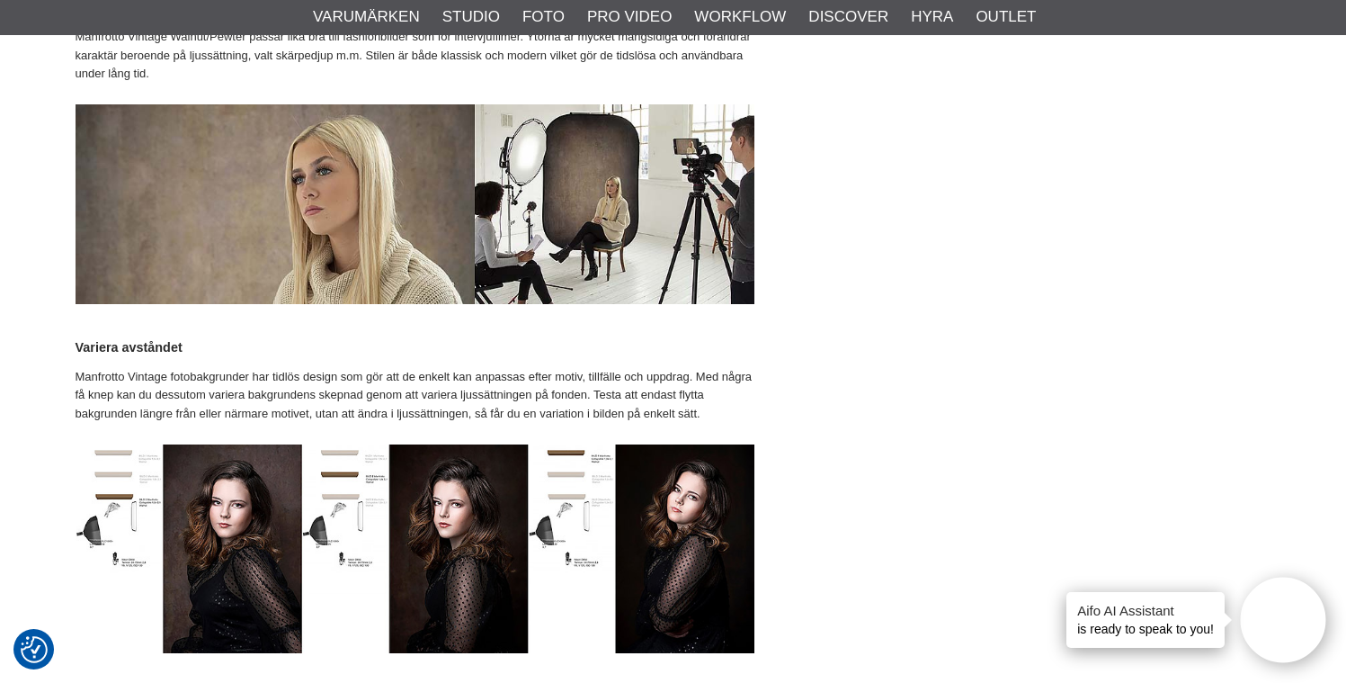
scroll to position [1217, 0]
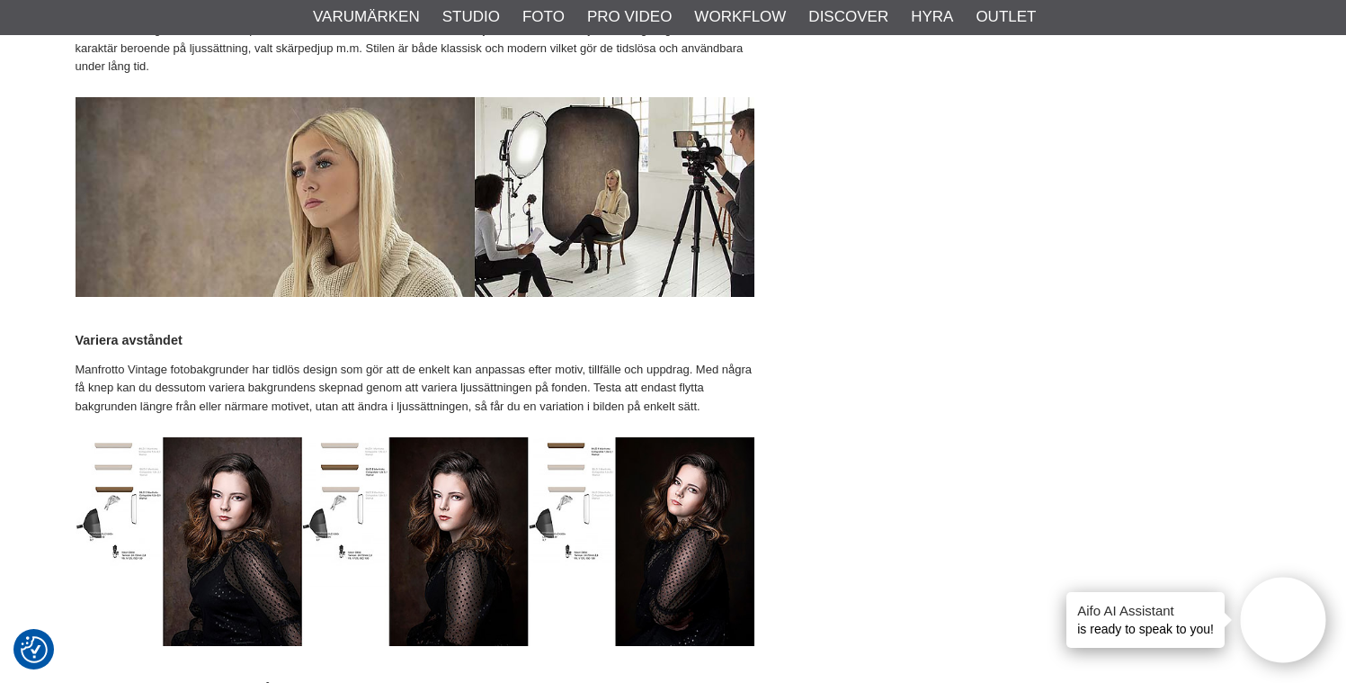
click at [230, 469] on img at bounding box center [415, 541] width 679 height 209
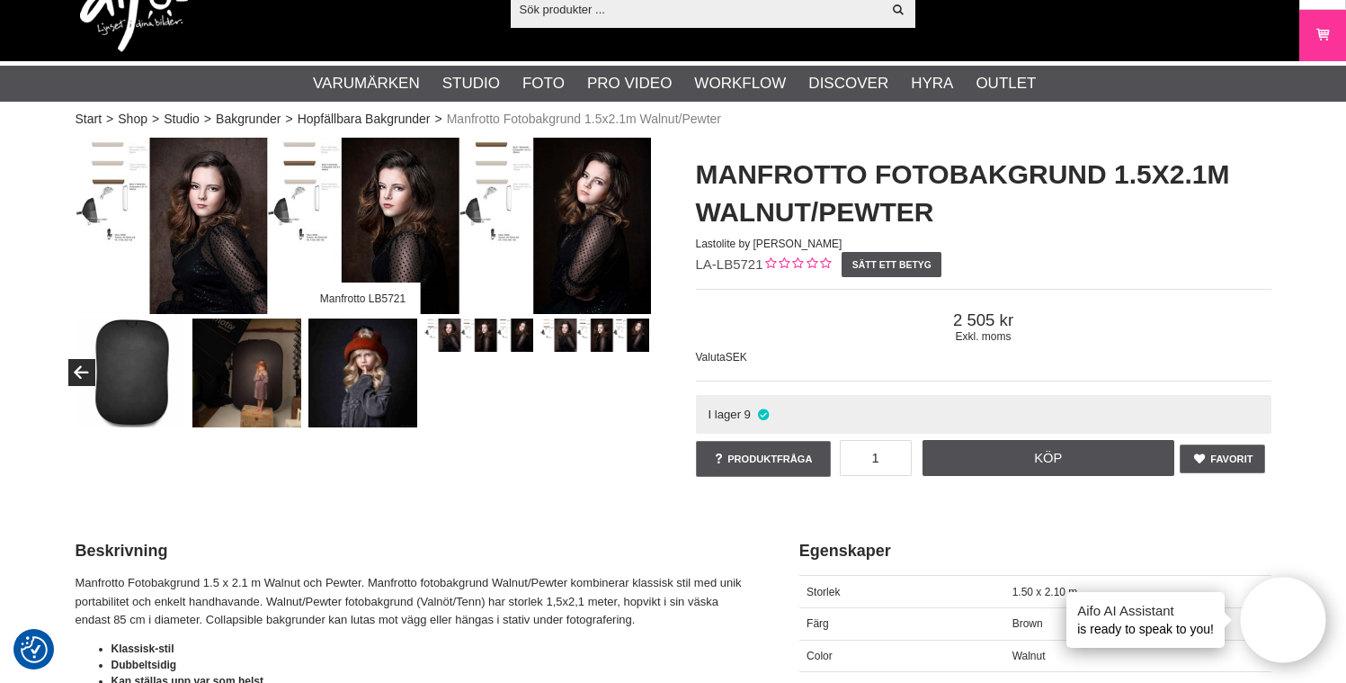
scroll to position [0, 0]
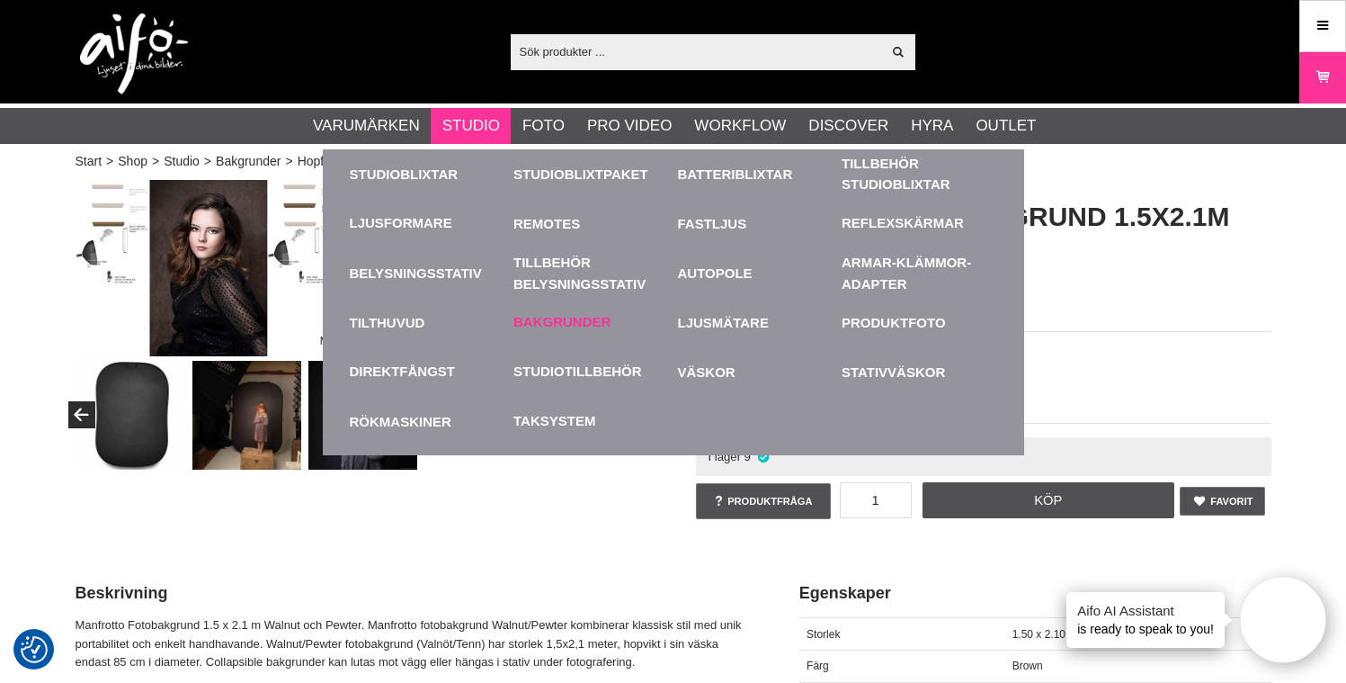
click at [588, 318] on link "Bakgrunder" at bounding box center [562, 322] width 97 height 21
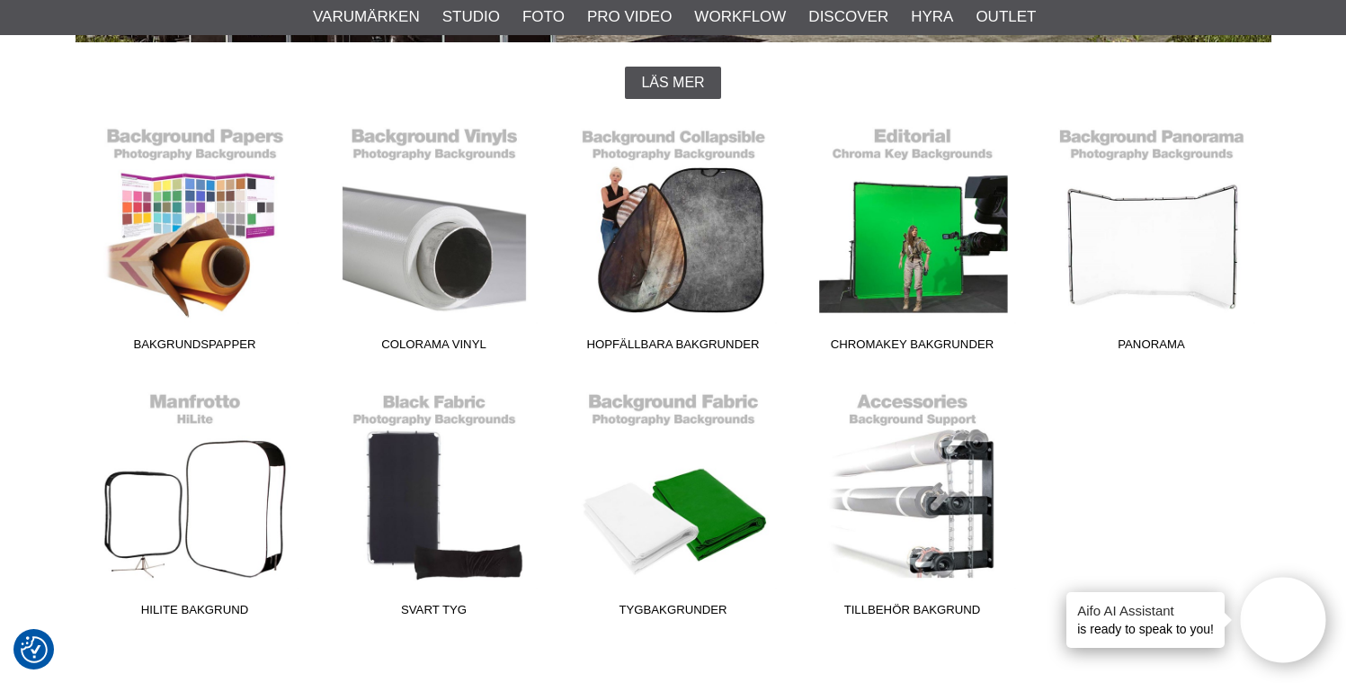
scroll to position [476, 0]
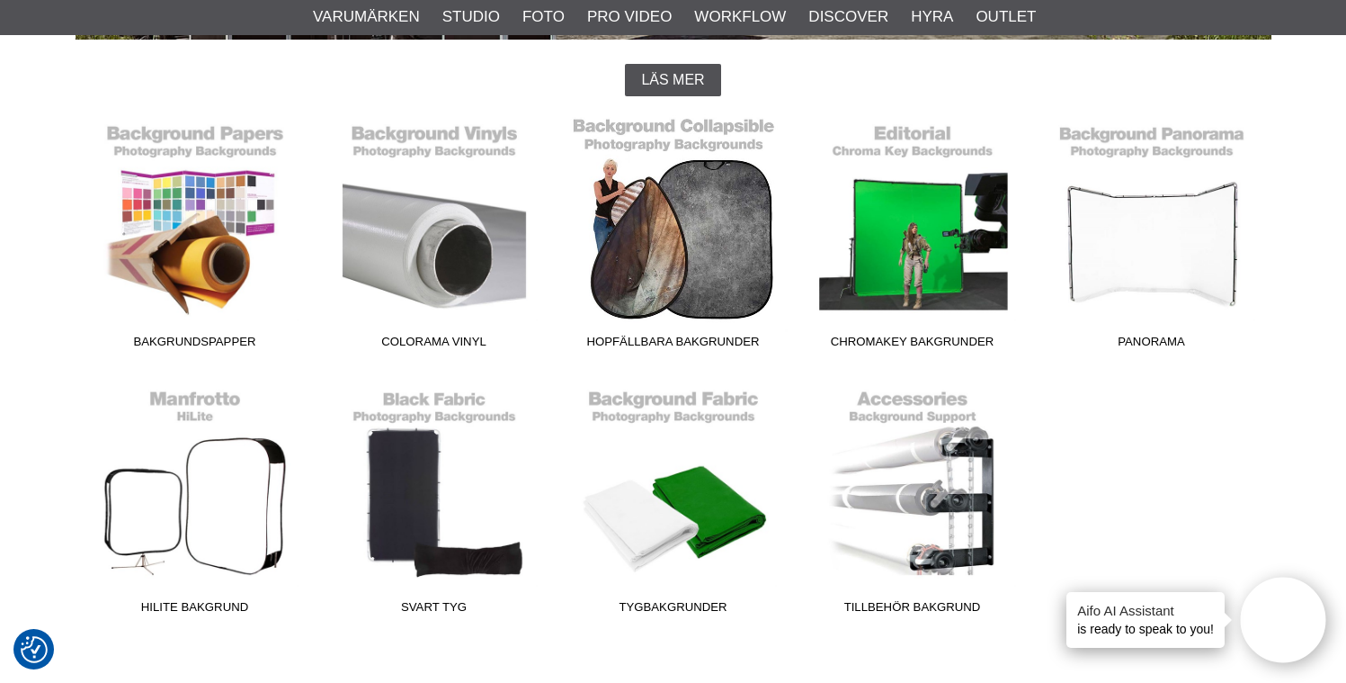
click at [681, 124] on link "Hopfällbara Bakgrunder" at bounding box center [673, 235] width 239 height 243
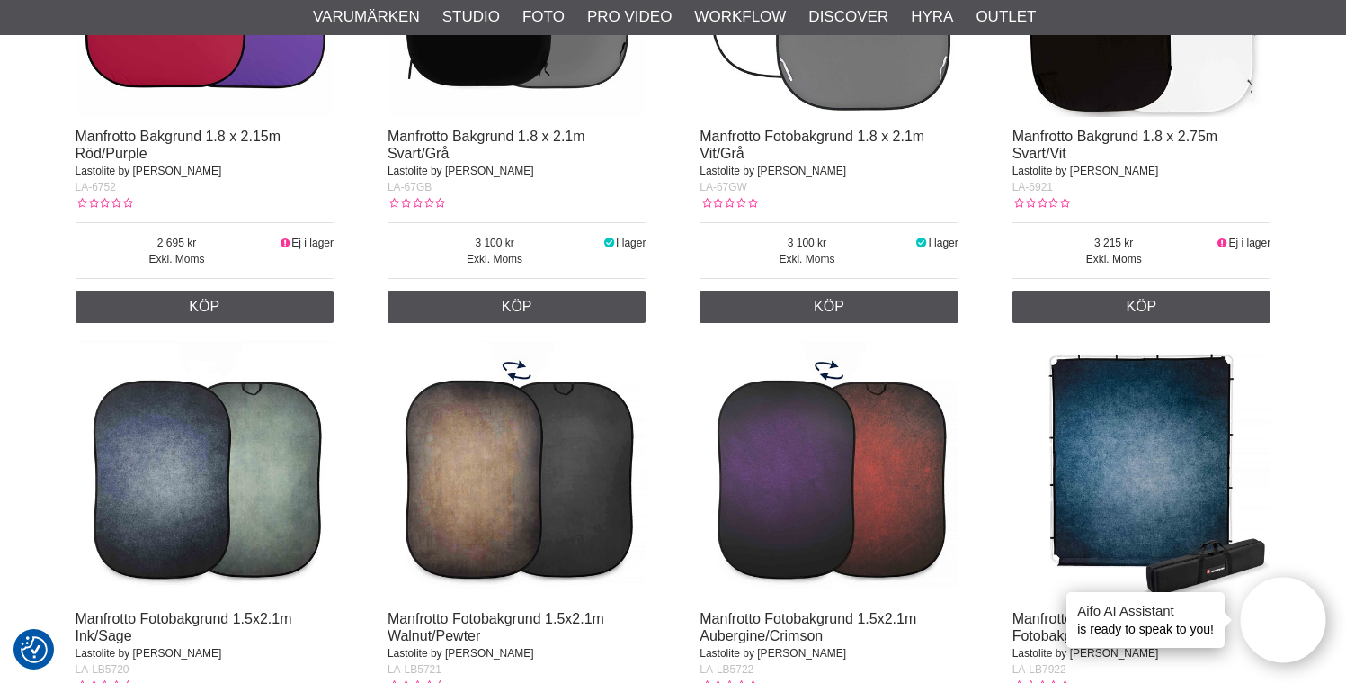
scroll to position [2399, 0]
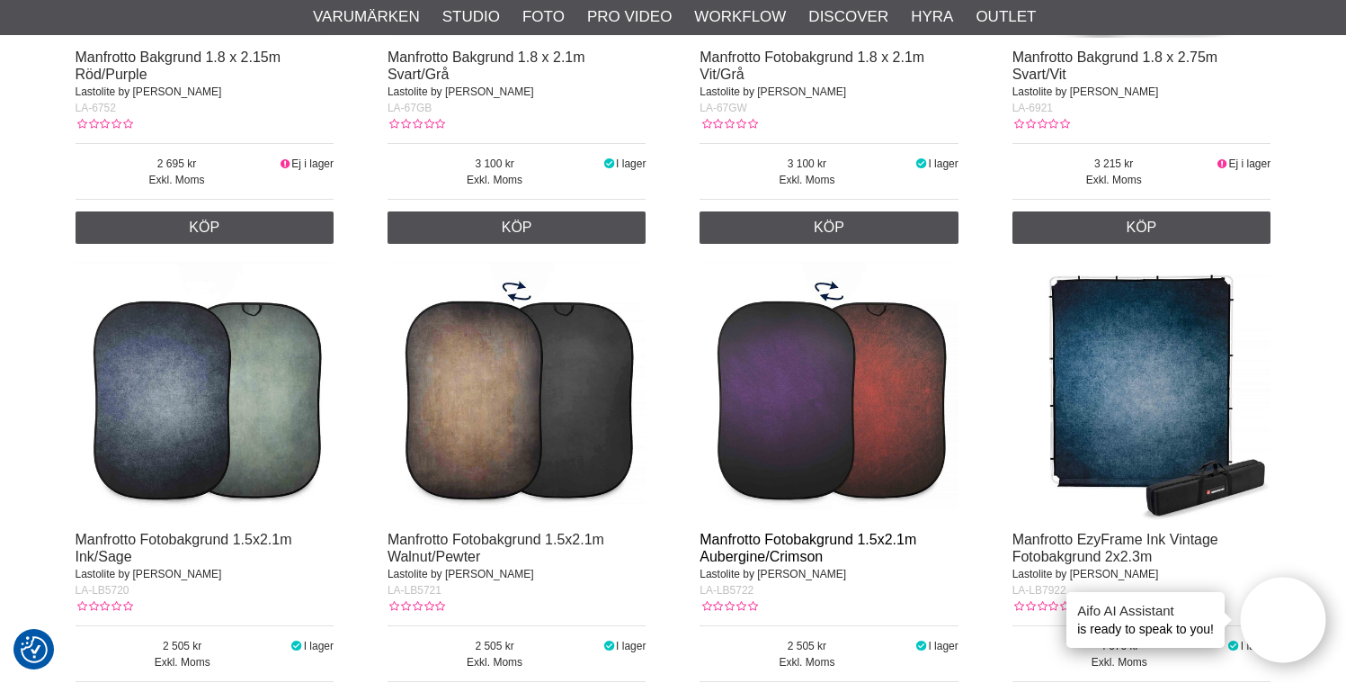
click at [817, 540] on link "Manfrotto Fotobakgrund 1.5x2.1m Aubergine/Crimson" at bounding box center [808, 548] width 217 height 32
click at [799, 485] on img at bounding box center [829, 391] width 259 height 259
click at [780, 535] on link "Manfrotto Fotobakgrund 1.5x2.1m Aubergine/Crimson" at bounding box center [808, 548] width 217 height 32
click at [781, 543] on link "Manfrotto Fotobakgrund 1.5x2.1m Aubergine/Crimson" at bounding box center [808, 548] width 217 height 32
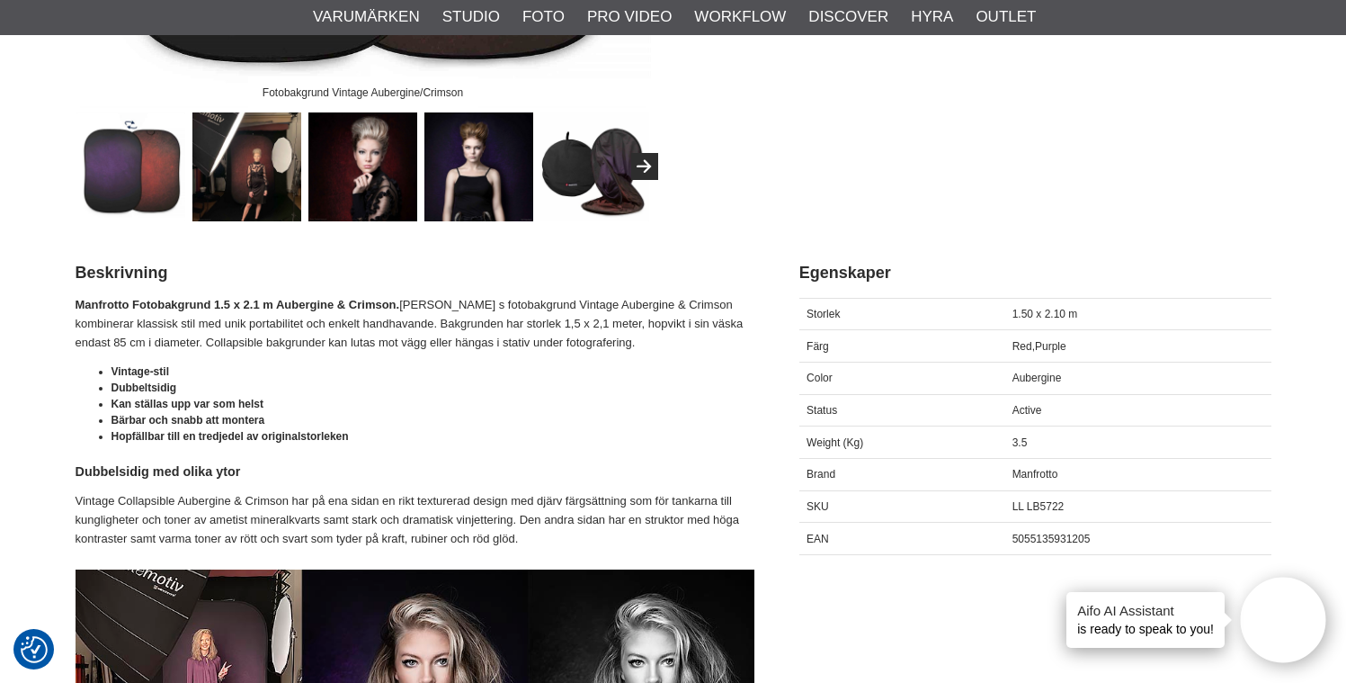
scroll to position [524, 0]
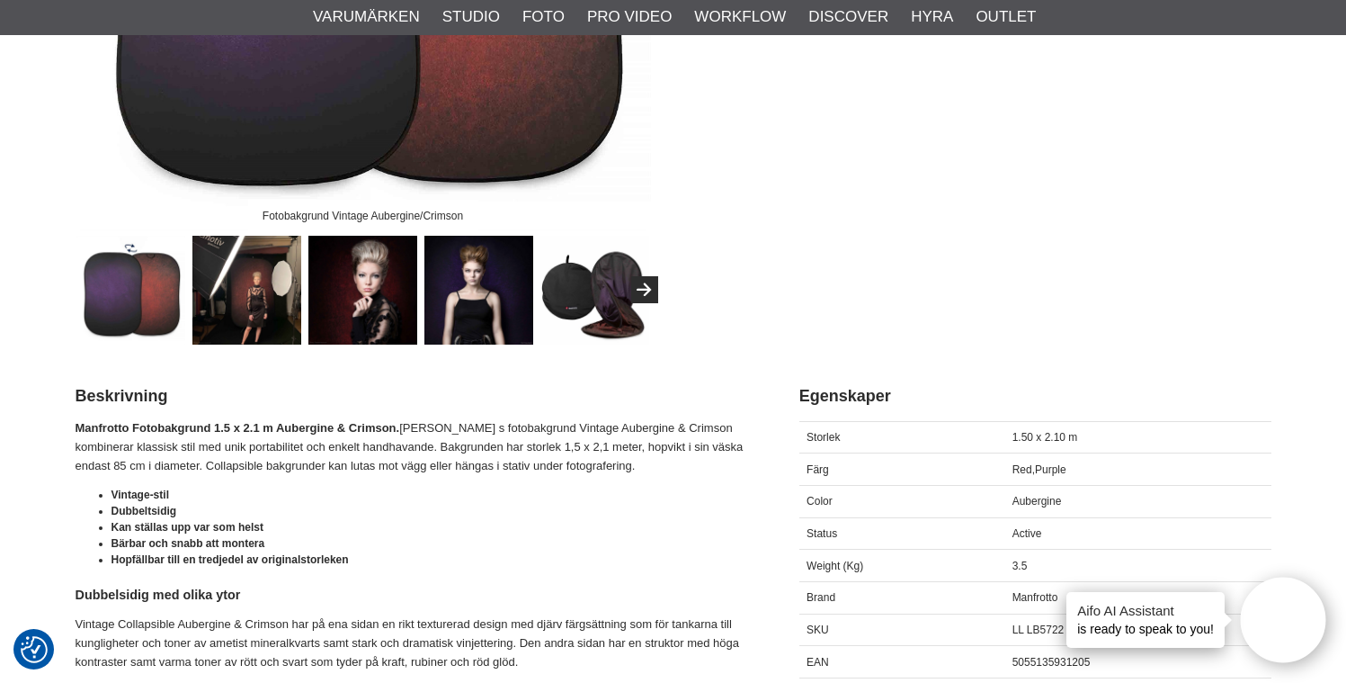
click at [380, 281] on img at bounding box center [362, 290] width 109 height 109
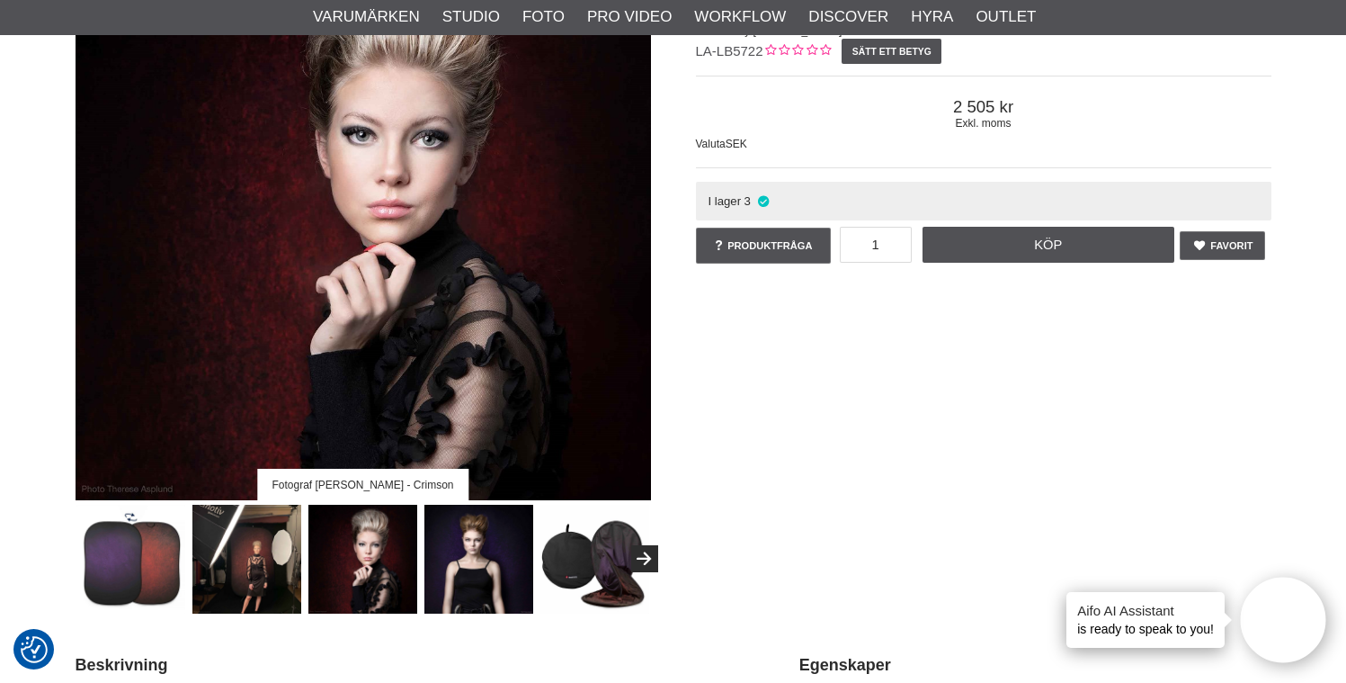
scroll to position [156, 0]
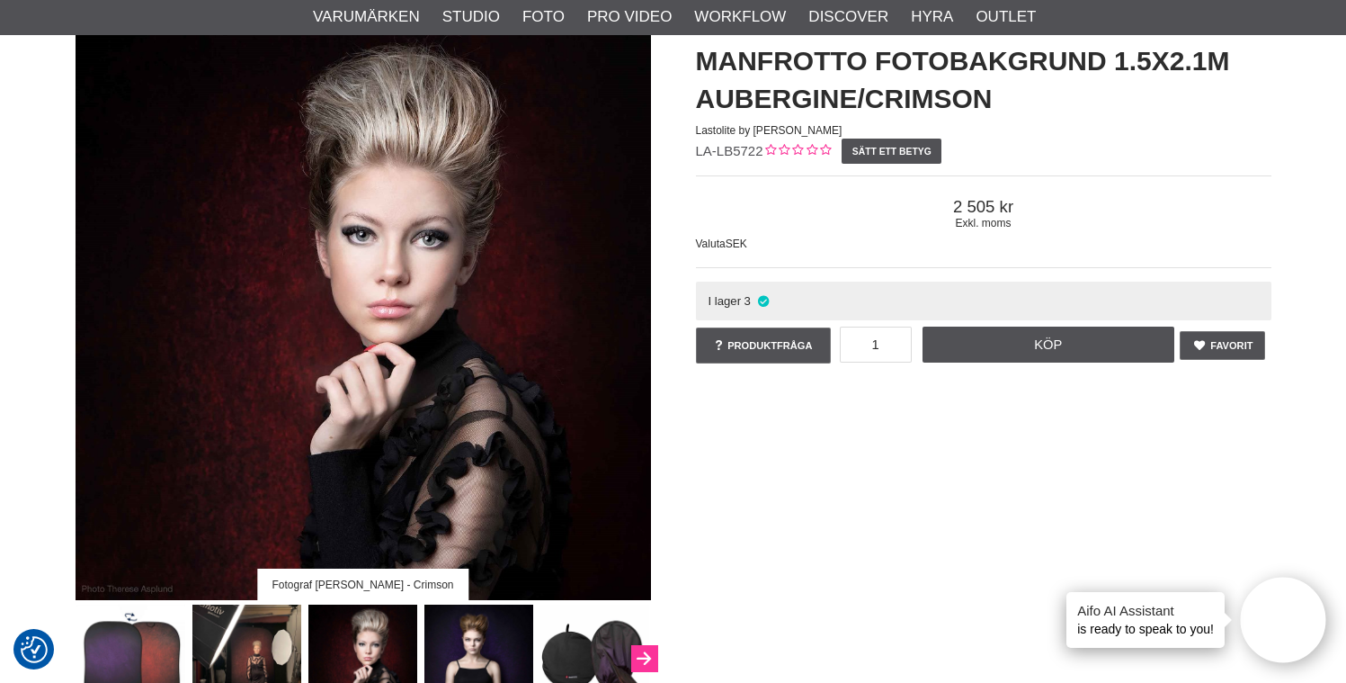
click at [634, 652] on icon "Next" at bounding box center [644, 659] width 22 height 16
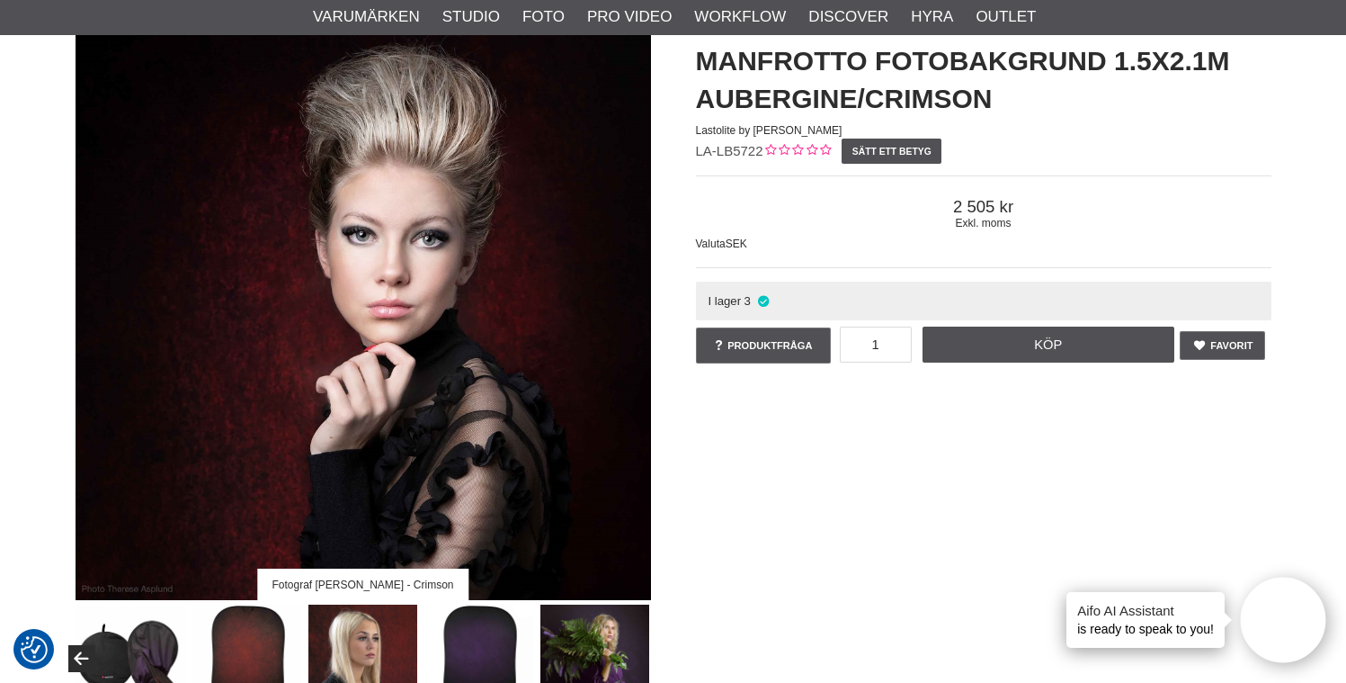
click at [367, 638] on img at bounding box center [362, 658] width 109 height 109
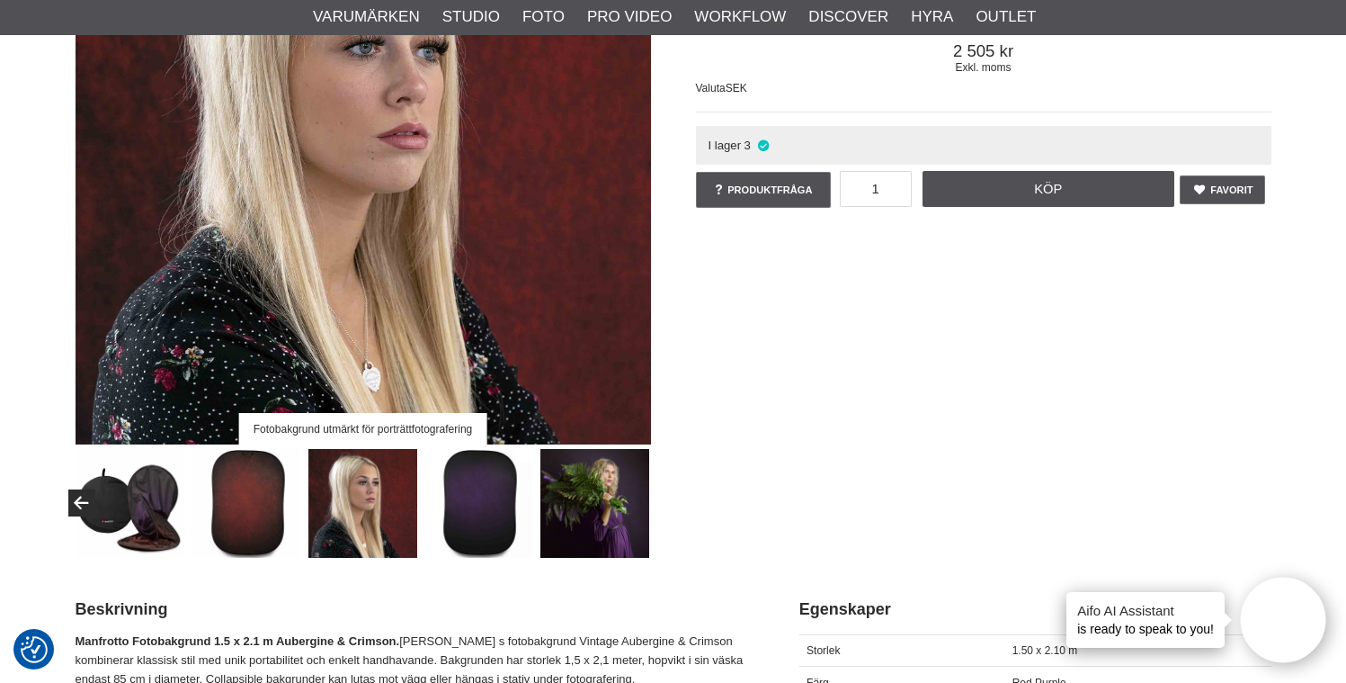
scroll to position [319, 0]
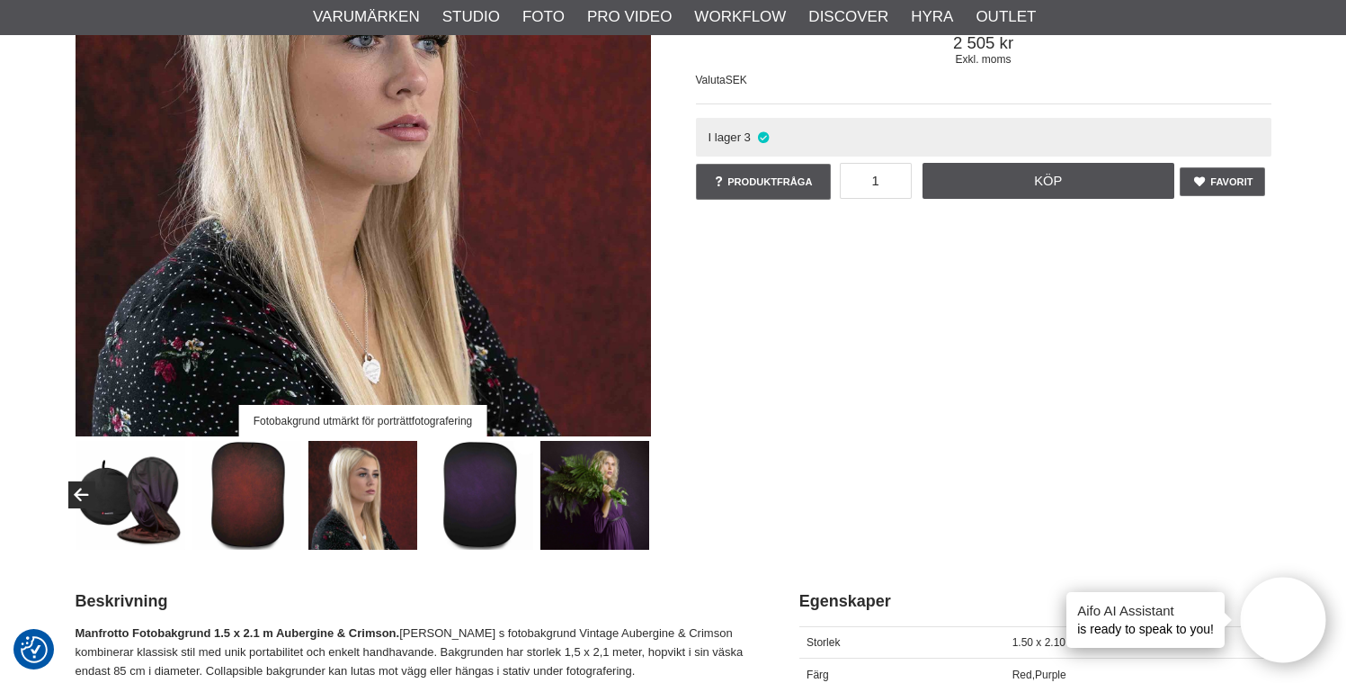
click at [603, 490] on img at bounding box center [595, 495] width 109 height 109
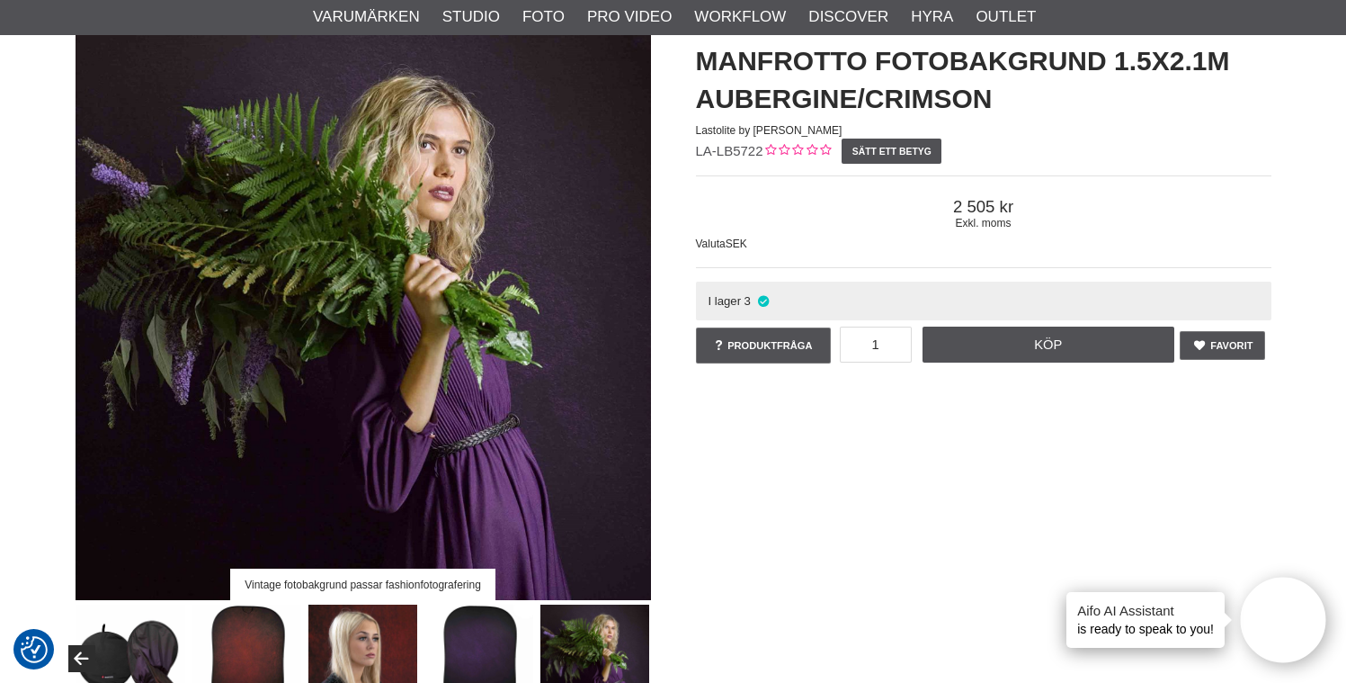
scroll to position [0, 0]
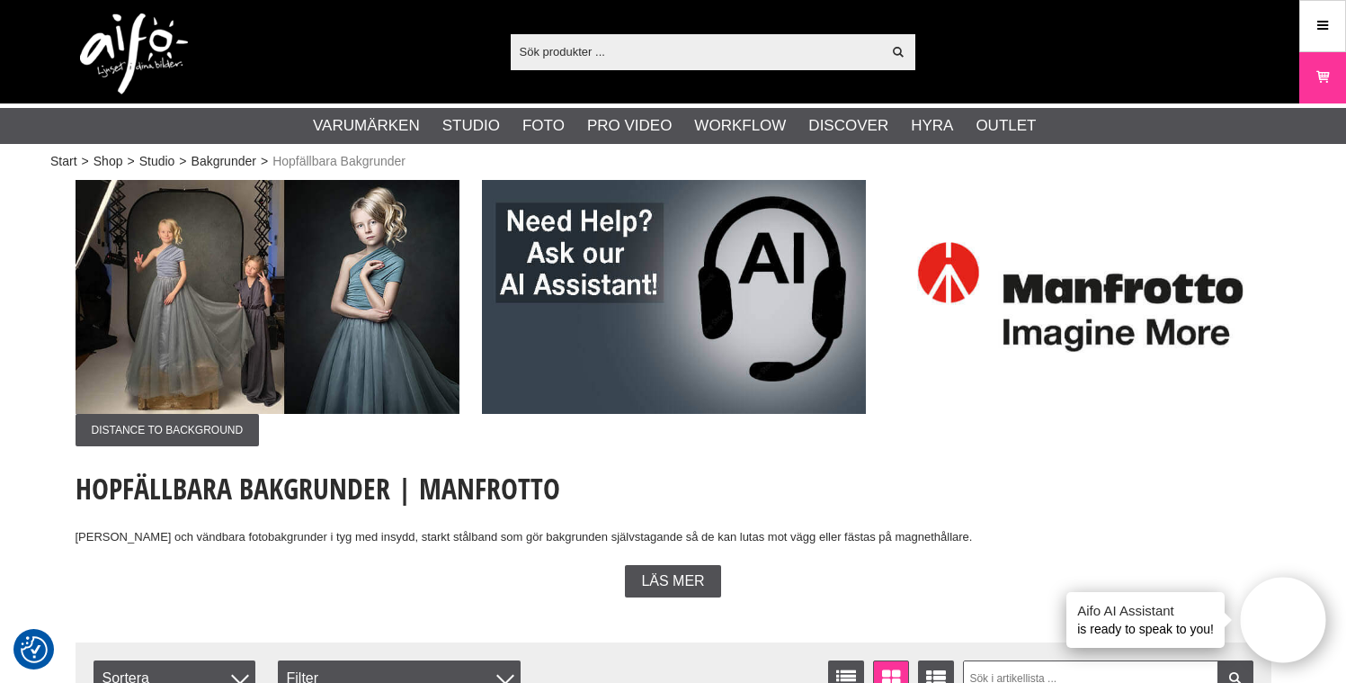
click at [206, 327] on img at bounding box center [268, 297] width 384 height 234
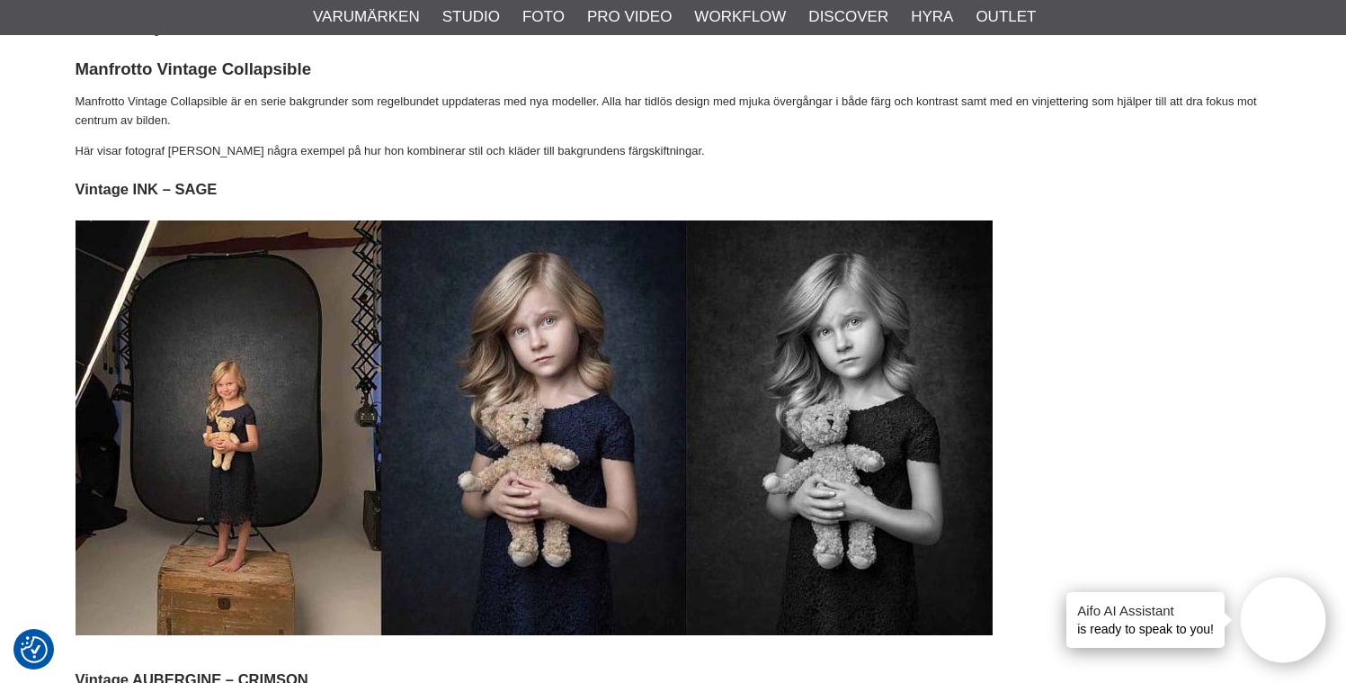
scroll to position [4027, 0]
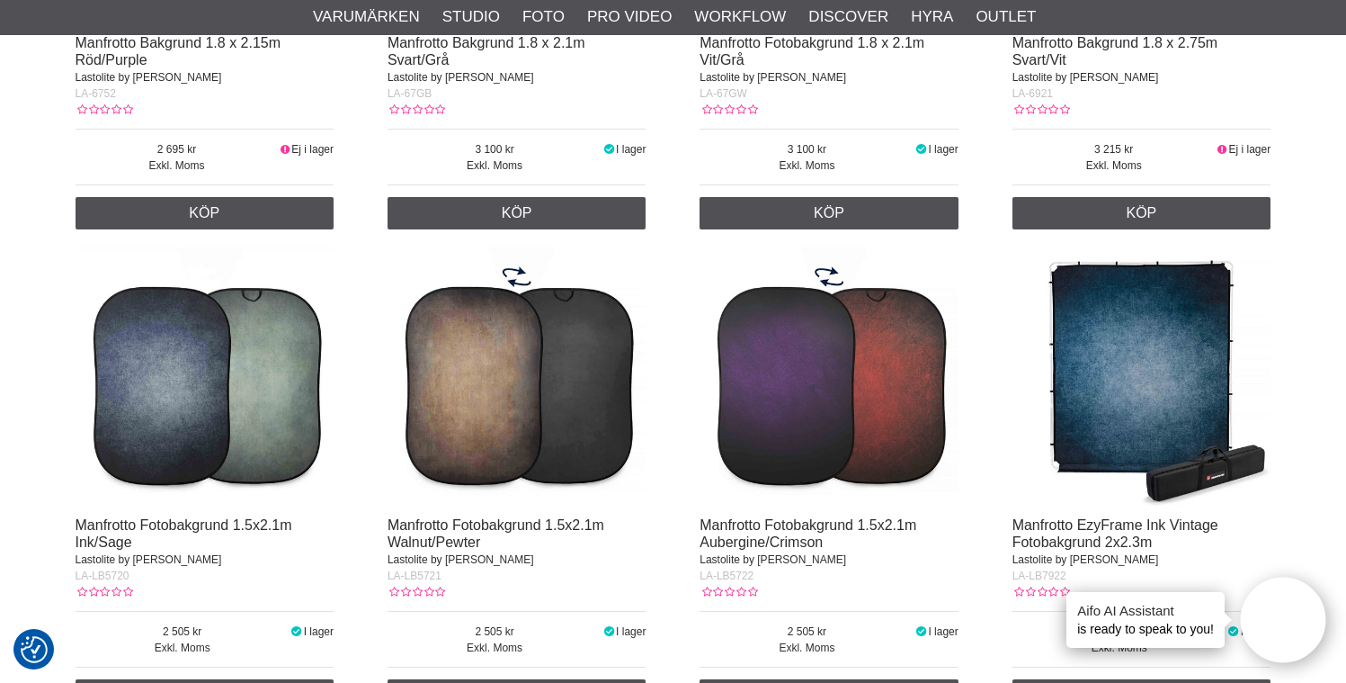
scroll to position [2427, 0]
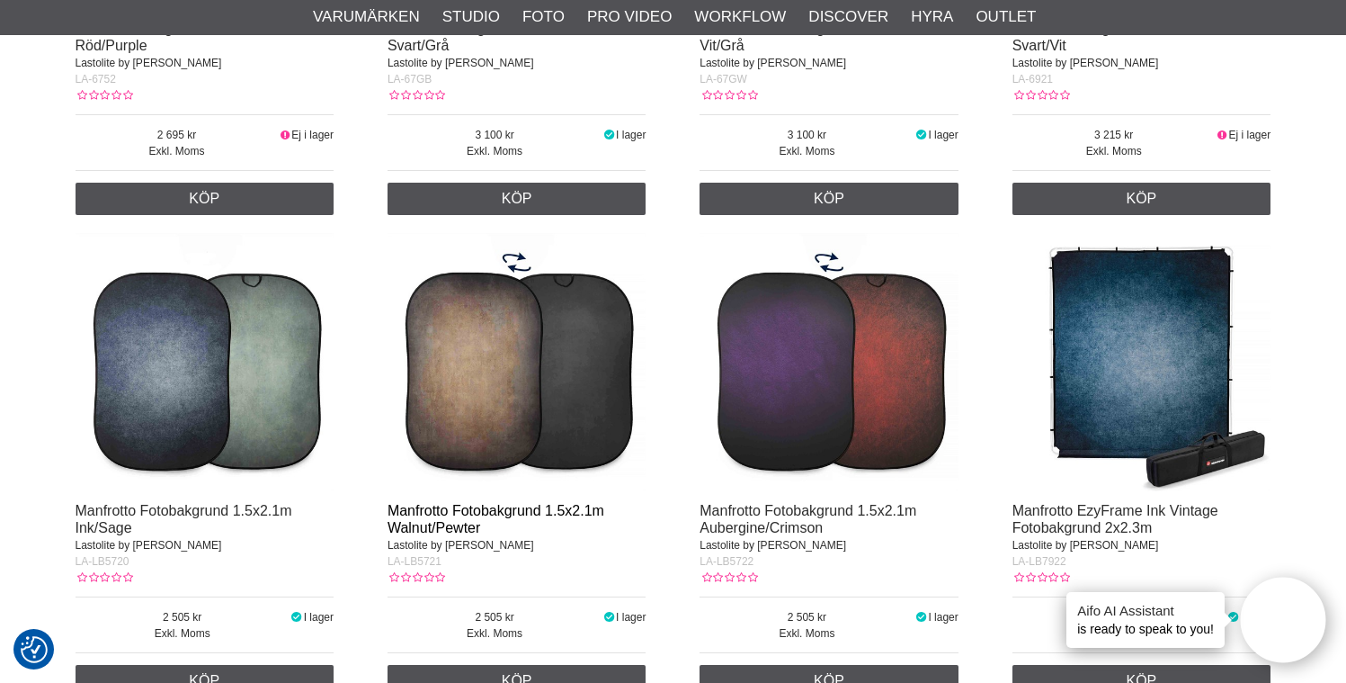
click at [504, 508] on link "Manfrotto Fotobakgrund 1.5x2.1m Walnut/Pewter" at bounding box center [496, 519] width 217 height 32
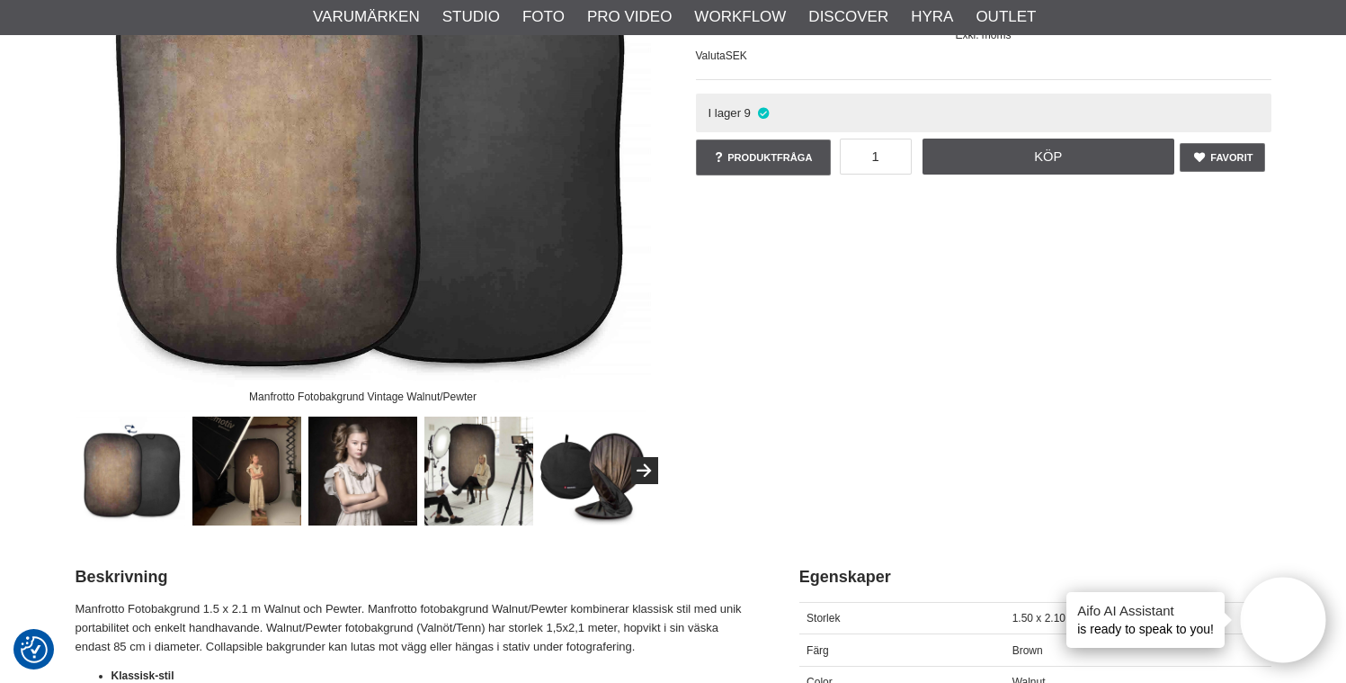
scroll to position [368, 0]
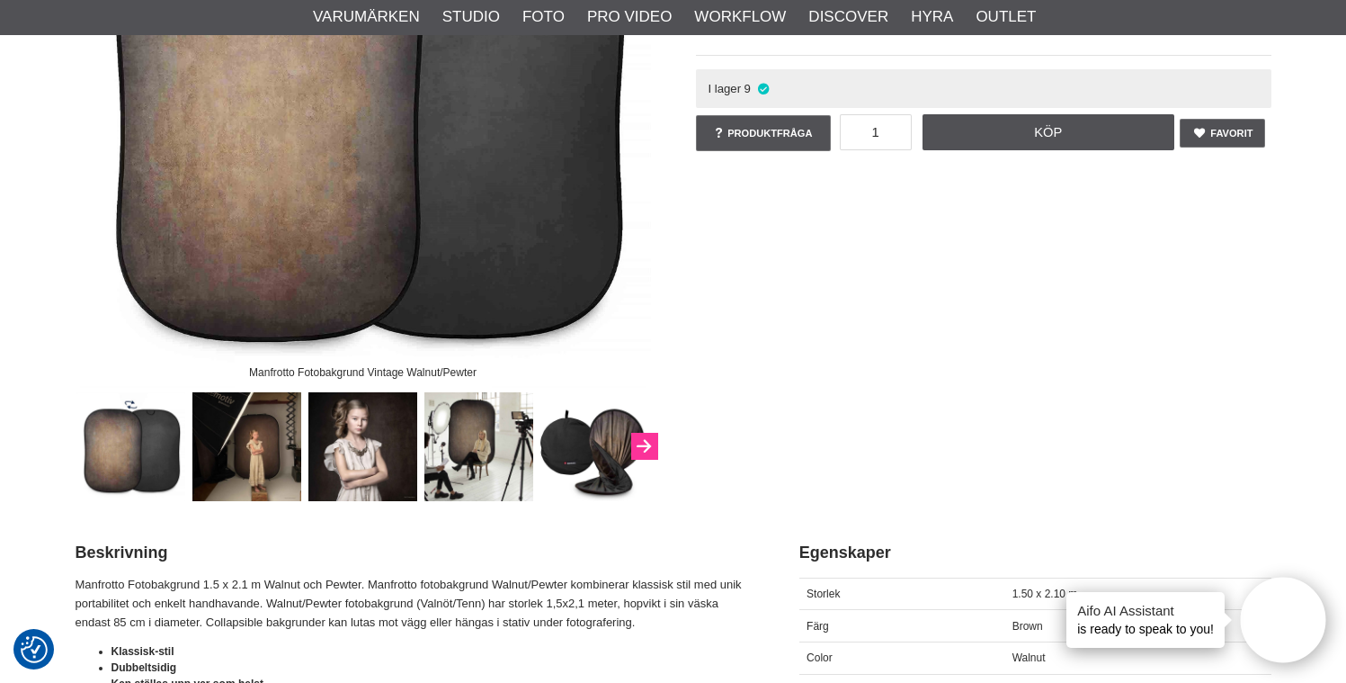
click at [643, 448] on icon "Next" at bounding box center [644, 447] width 22 height 16
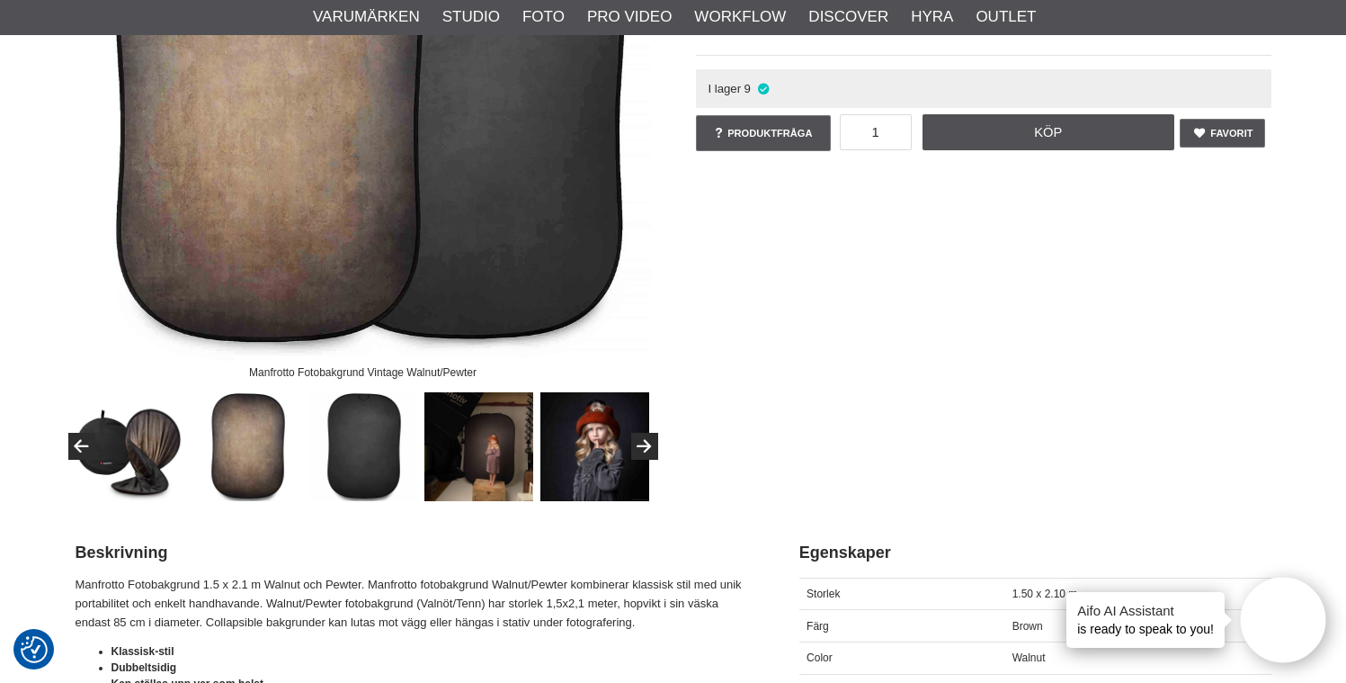
click at [600, 445] on img at bounding box center [595, 446] width 109 height 109
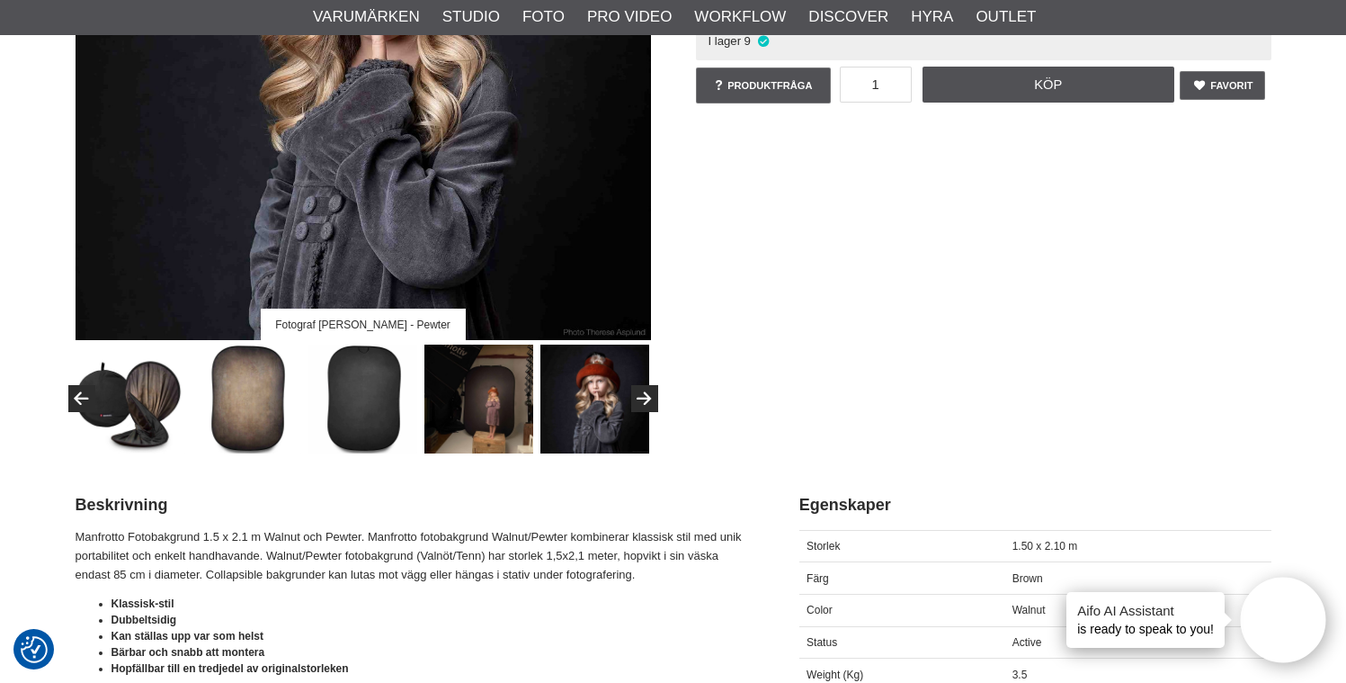
scroll to position [0, 0]
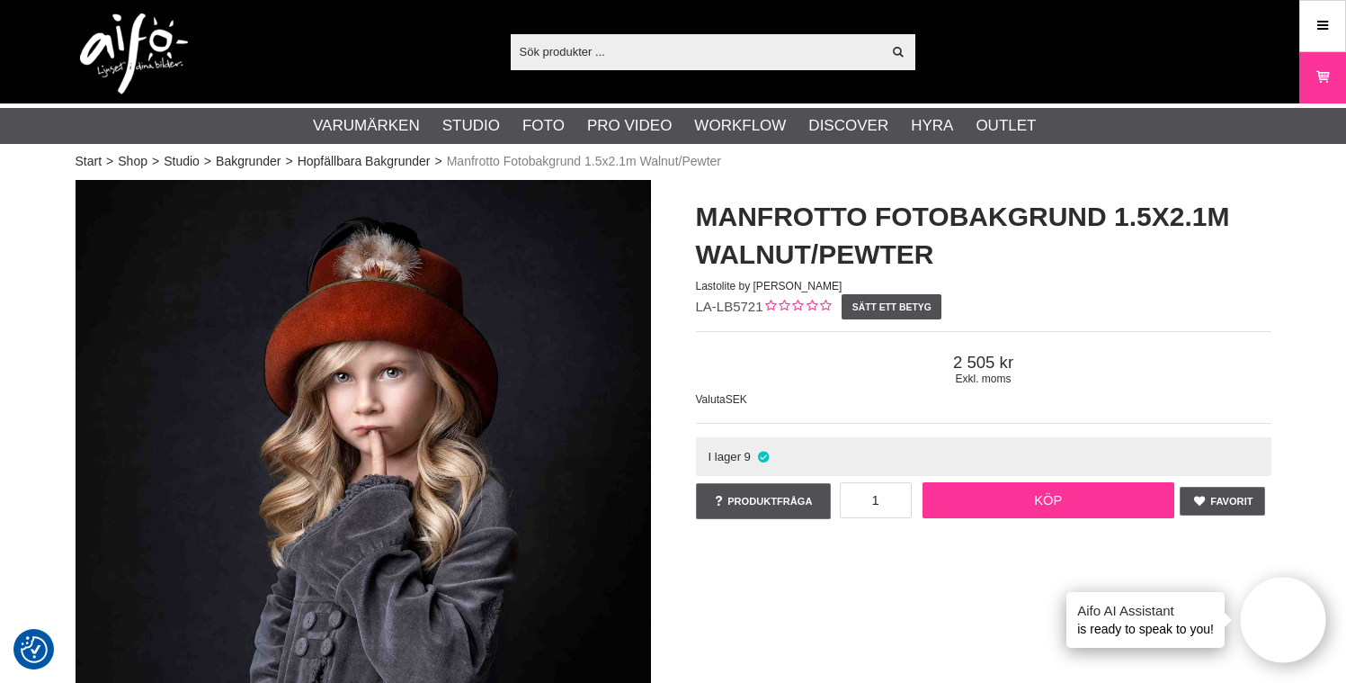
click at [1045, 490] on link "Köp" at bounding box center [1049, 500] width 252 height 36
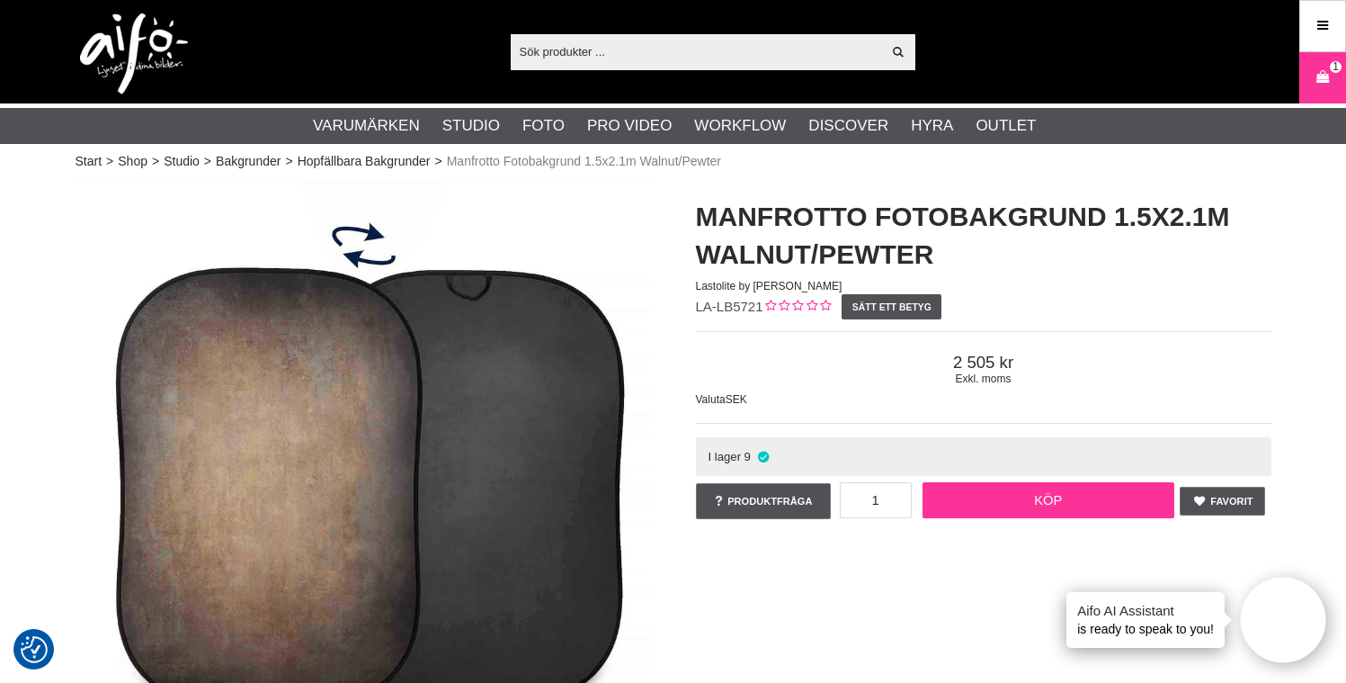
click at [1043, 498] on link "Köp" at bounding box center [1049, 500] width 252 height 36
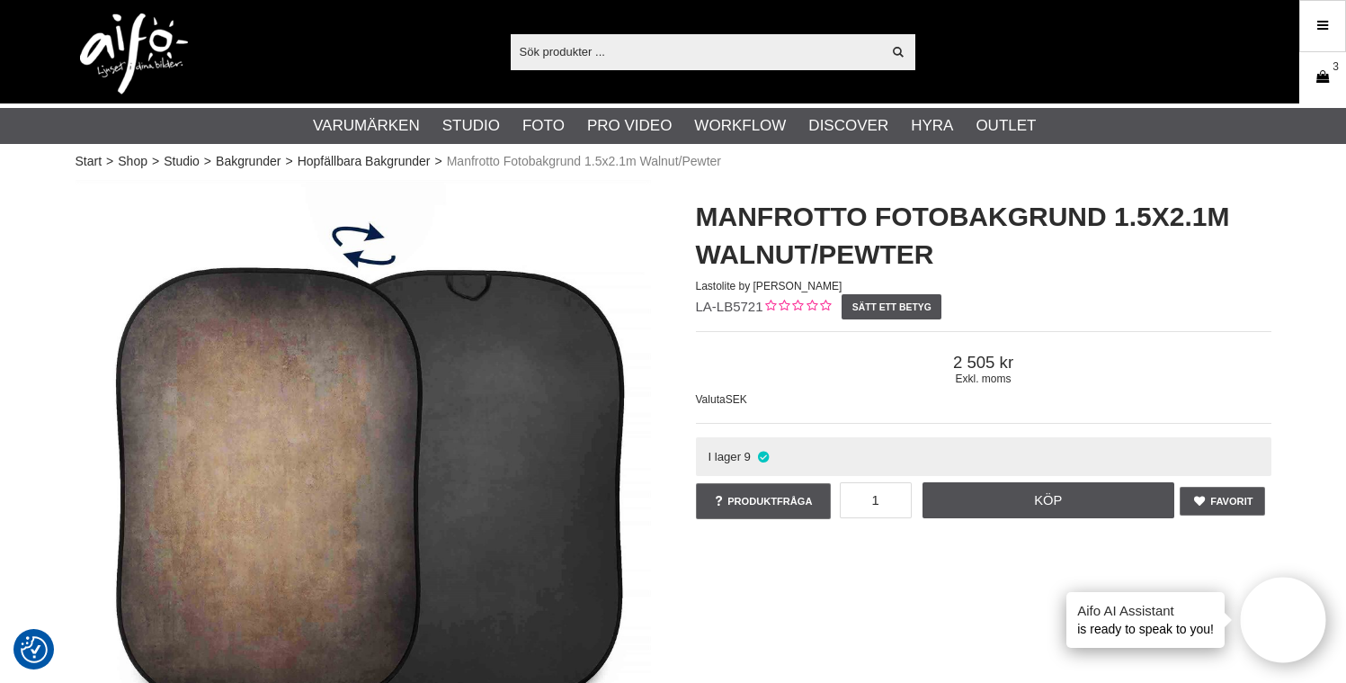
click at [1330, 67] on span "3" at bounding box center [1336, 67] width 12 height 12
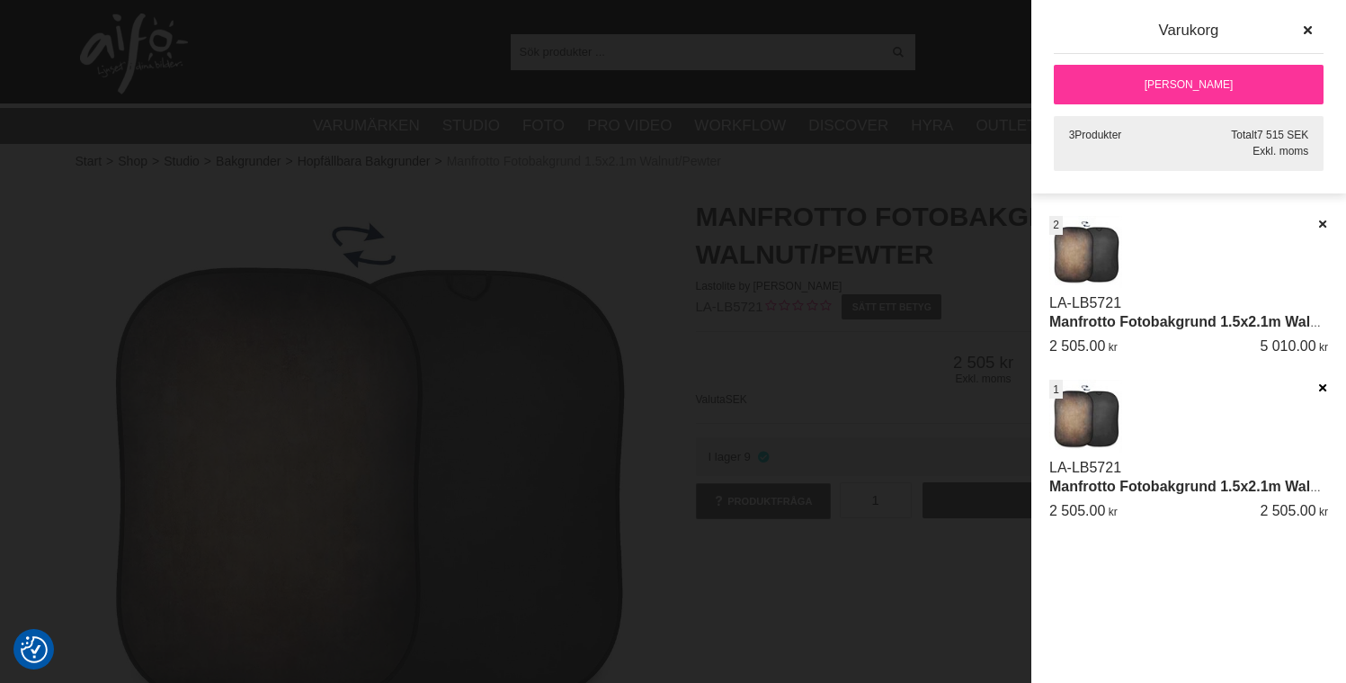
click at [1324, 385] on icon at bounding box center [1323, 387] width 12 height 13
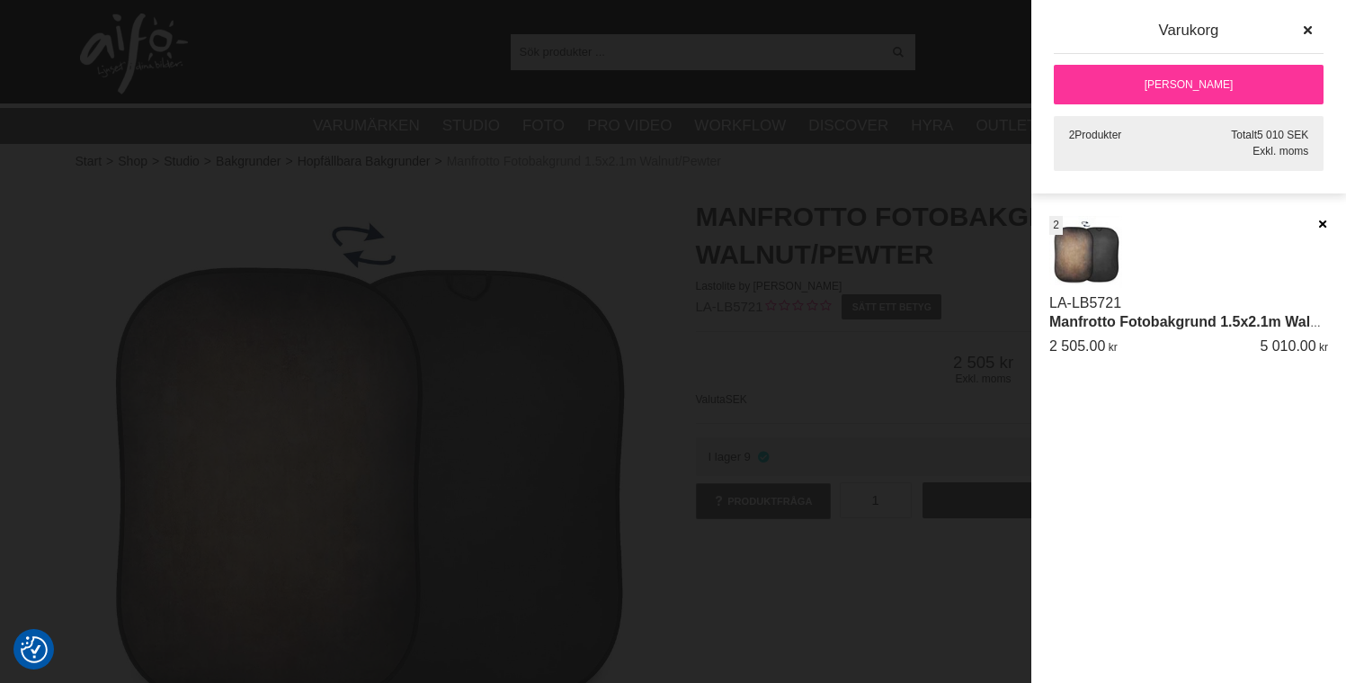
click at [1319, 224] on icon at bounding box center [1323, 224] width 12 height 13
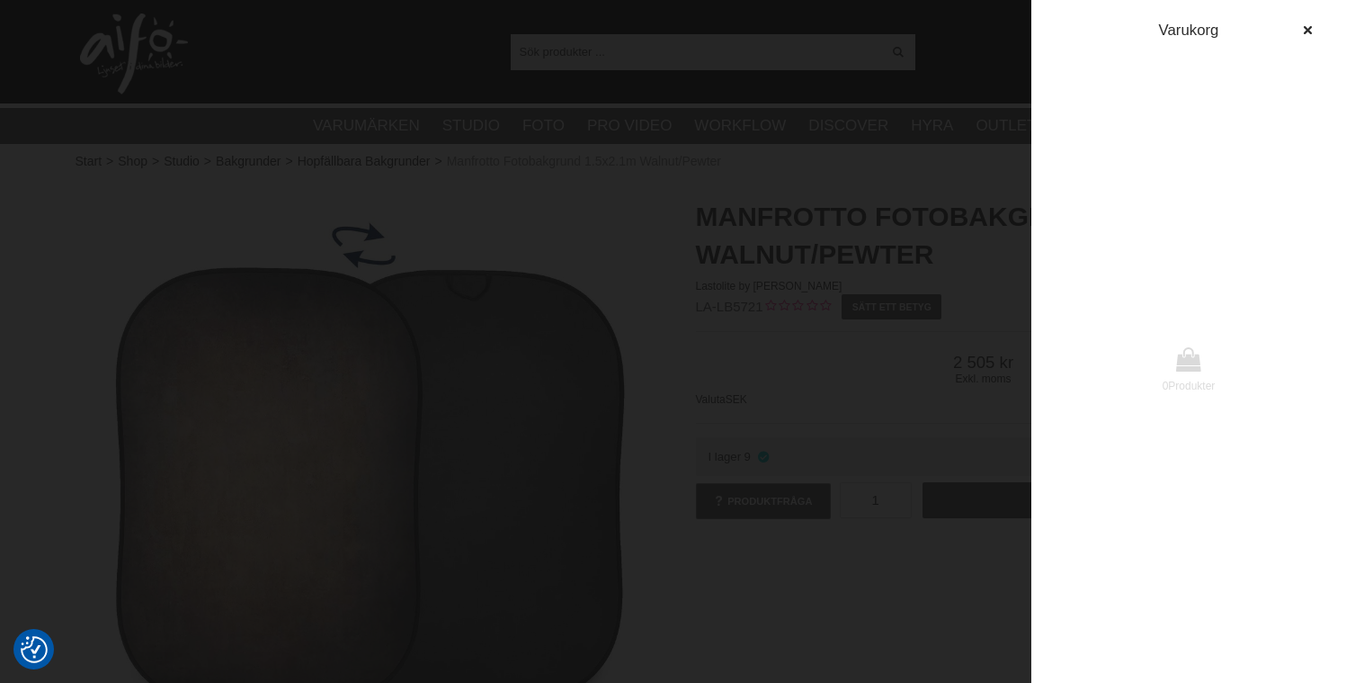
click at [974, 48] on div at bounding box center [673, 341] width 1346 height 683
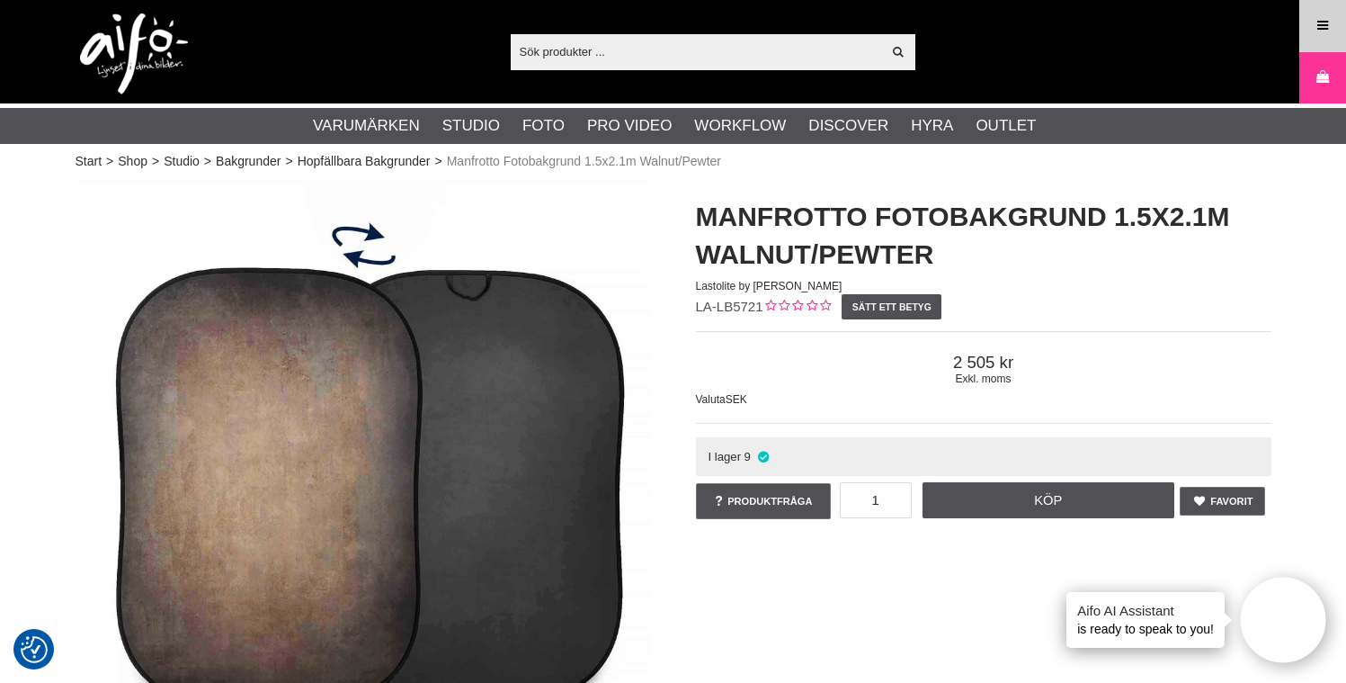
click at [1328, 32] on icon at bounding box center [1323, 26] width 16 height 20
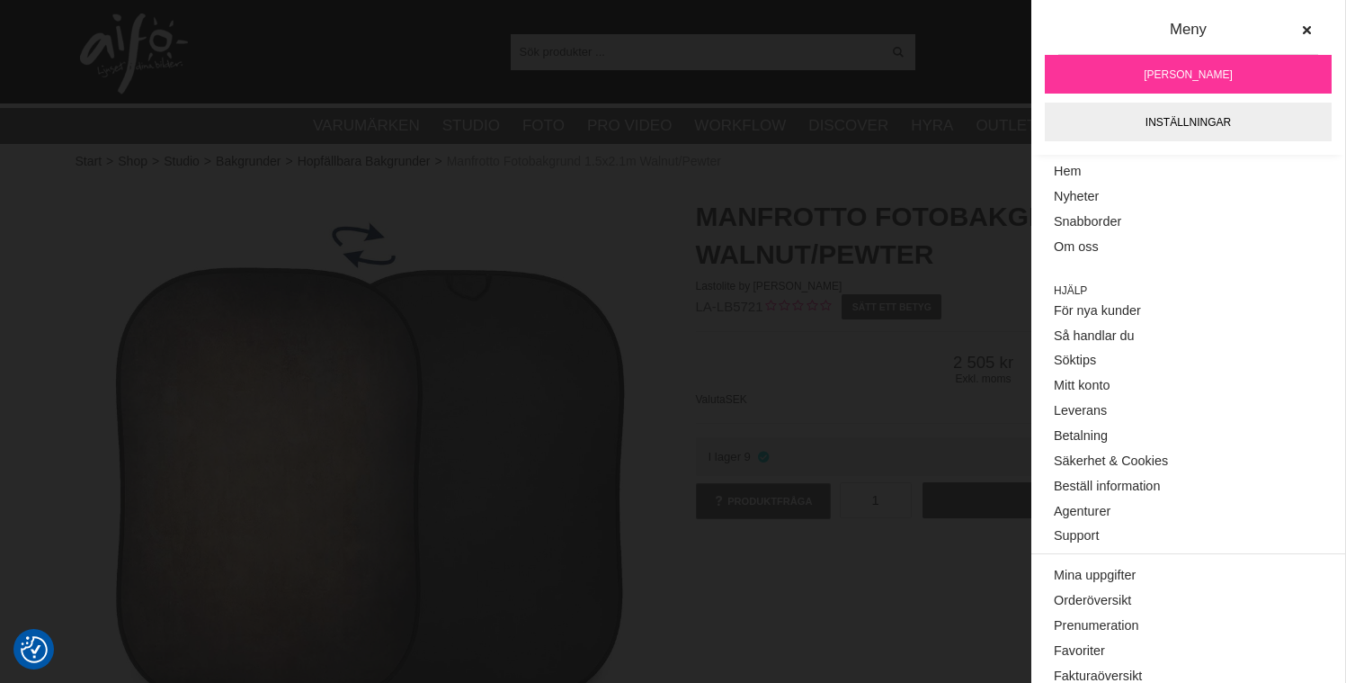
click at [979, 56] on div "Visa alla Artiklar Kategorier av artiklar Din sökning på gav inga träffar. Var …" at bounding box center [673, 51] width 1223 height 103
click at [906, 579] on div "Manfrotto Fotobakgrund Vintage Walnut/Pewter Manfrotto Fotobakgrund 1.5x2.1m Wa…" at bounding box center [673, 536] width 1241 height 712
click at [1301, 27] on icon at bounding box center [1307, 30] width 13 height 13
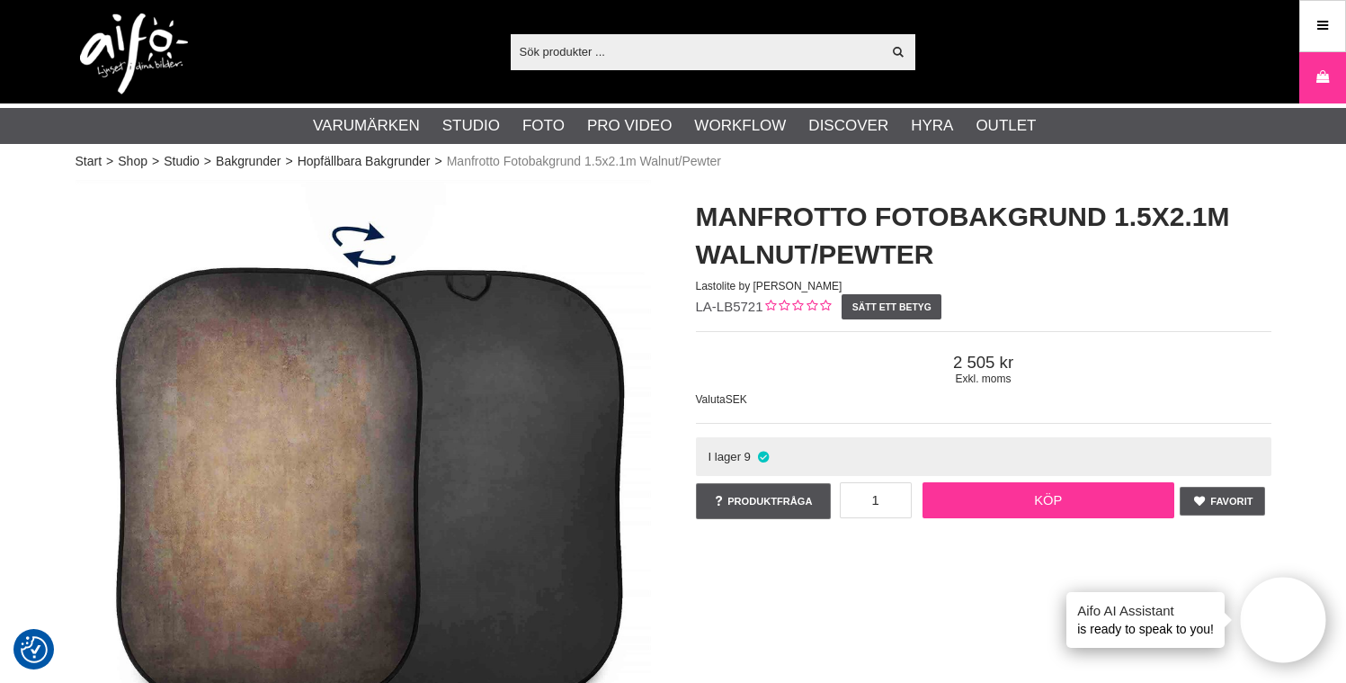
click at [1048, 499] on link "Köp" at bounding box center [1049, 500] width 252 height 36
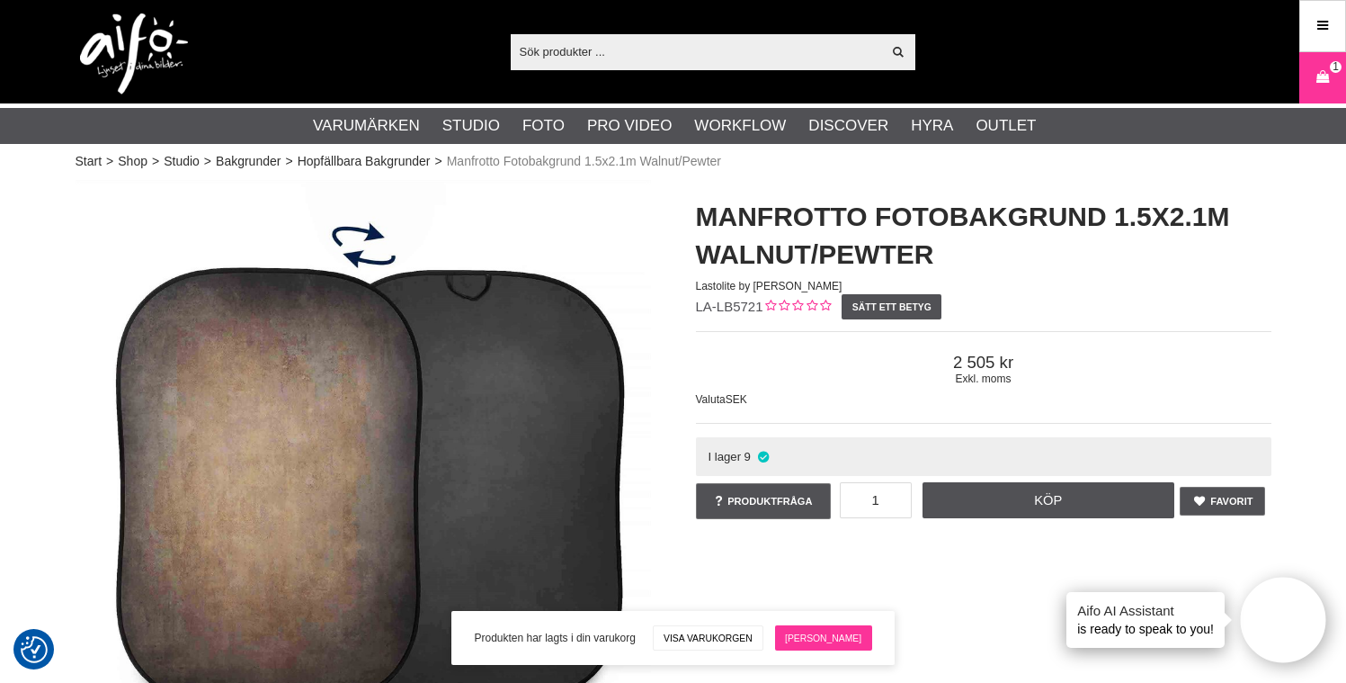
click at [841, 639] on link "[PERSON_NAME]" at bounding box center [823, 637] width 97 height 25
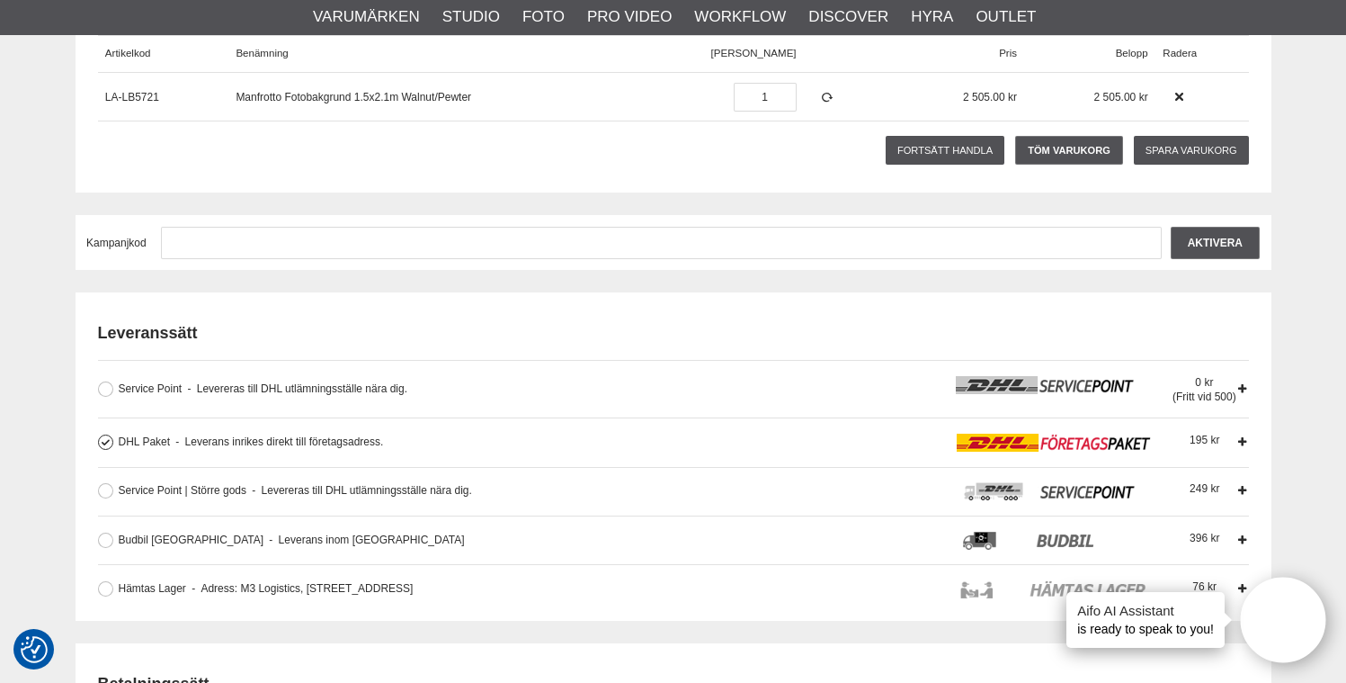
scroll to position [300, 0]
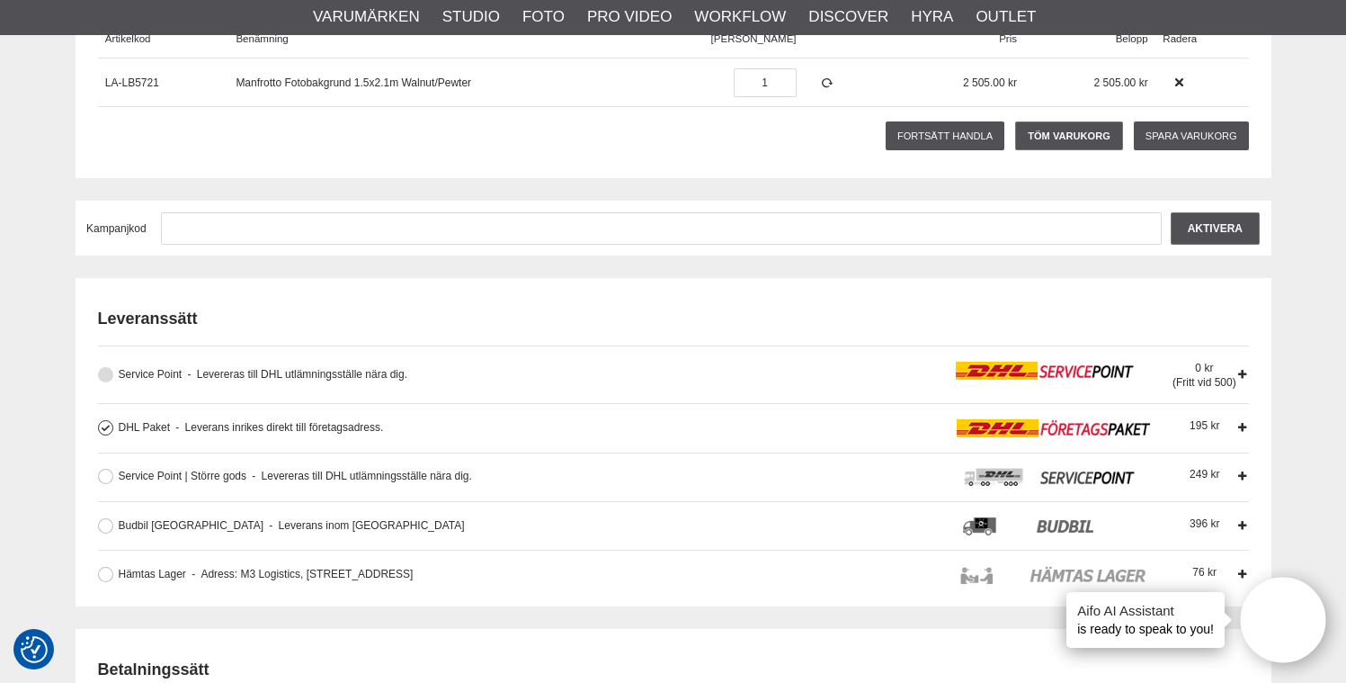
click at [111, 374] on button at bounding box center [105, 374] width 15 height 15
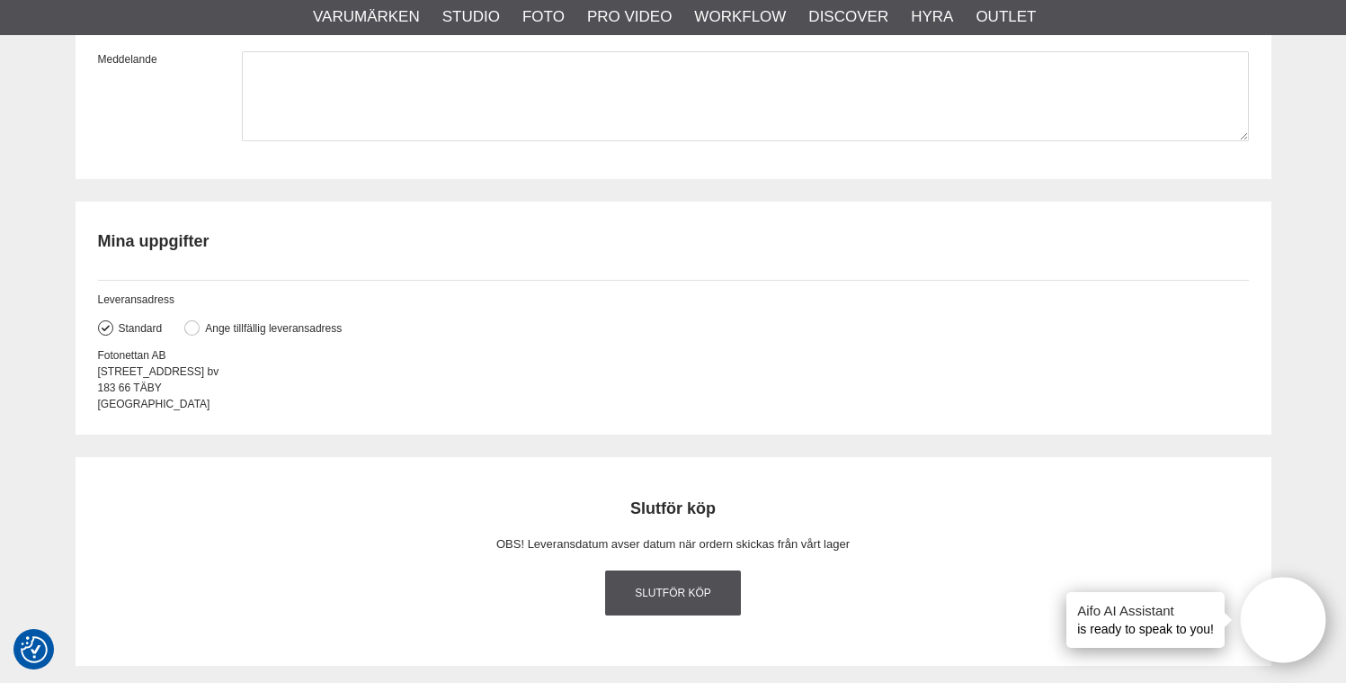
scroll to position [1585, 0]
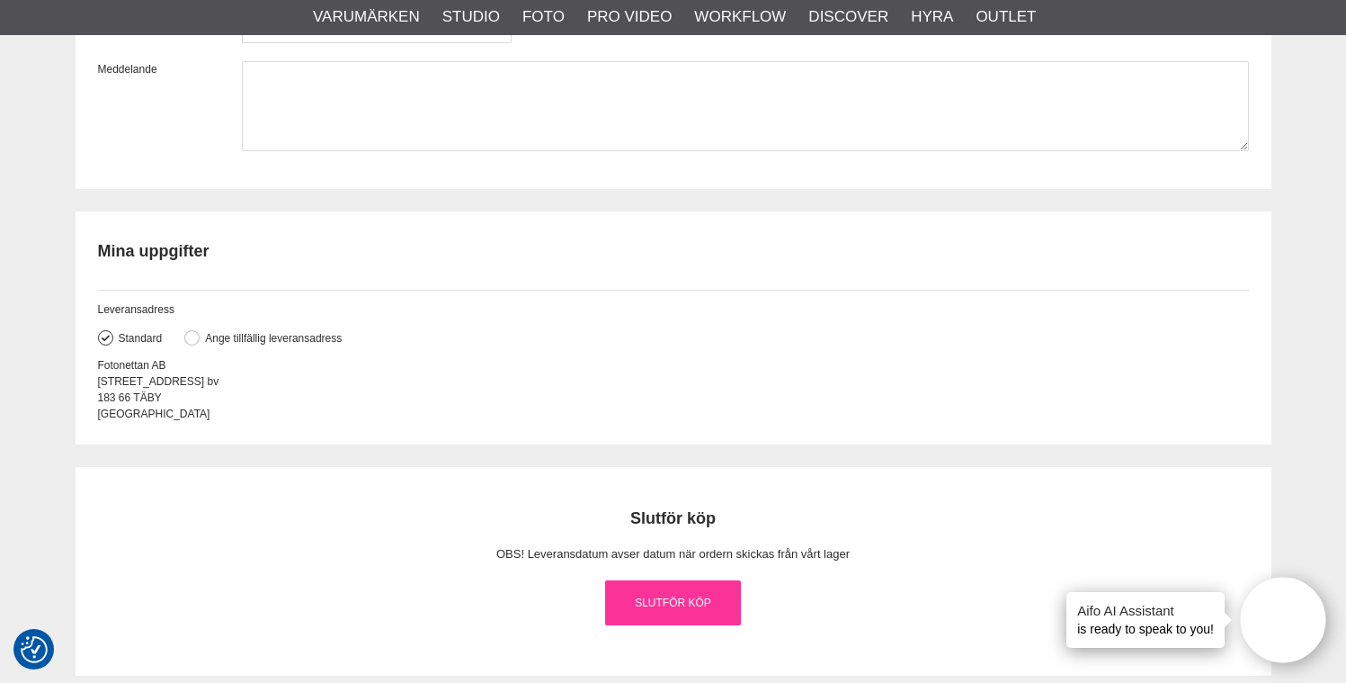
click at [694, 600] on link "Slutför köp" at bounding box center [673, 602] width 137 height 45
